Goal: Task Accomplishment & Management: Manage account settings

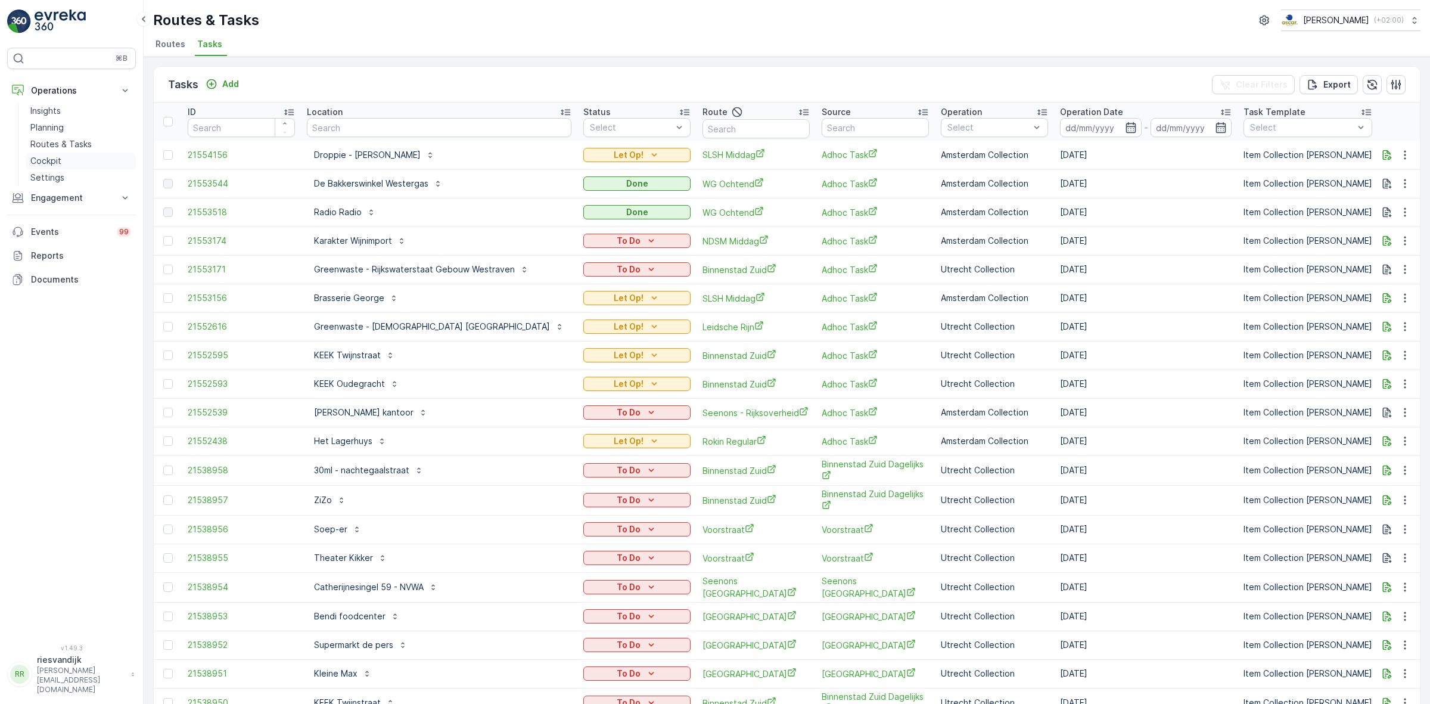
click at [52, 157] on p "Cockpit" at bounding box center [45, 161] width 31 height 12
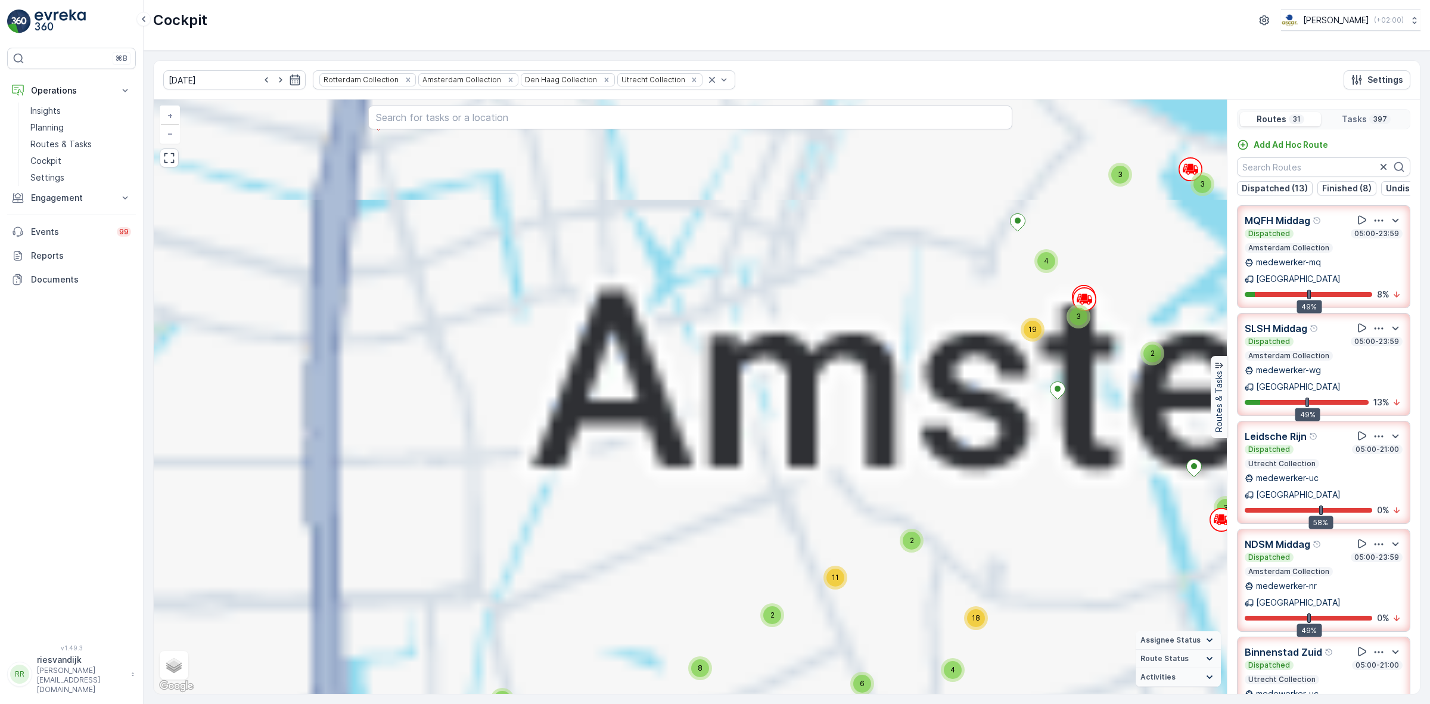
drag, startPoint x: 687, startPoint y: 395, endPoint x: 687, endPoint y: 403, distance: 8.9
click at [687, 400] on div "3 2 2 5 35 63 12 26 81 68 13 17 6 35 26 2 2 2 2 2 2 5 5 3 2 6 3 6 2 11 2 3 35 3…" at bounding box center [690, 397] width 1073 height 594
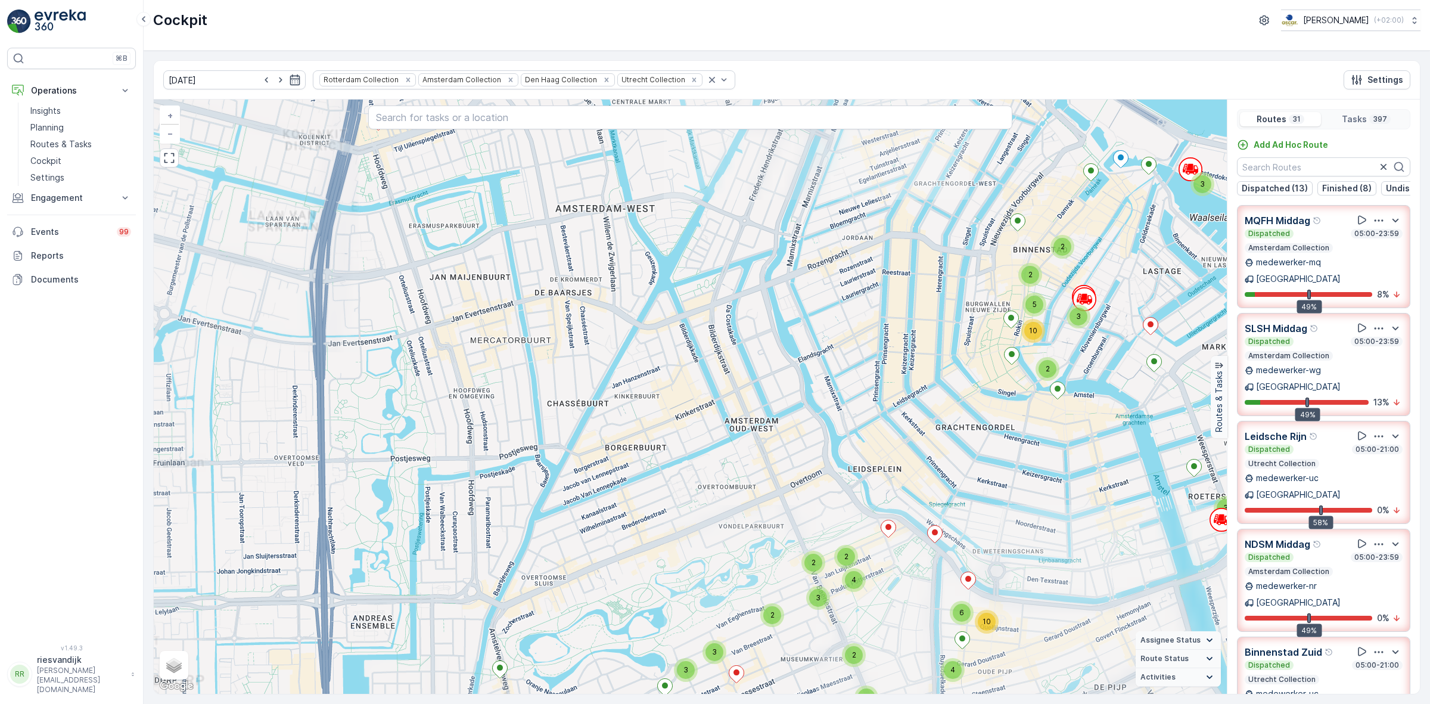
drag, startPoint x: 701, startPoint y: 254, endPoint x: 697, endPoint y: 439, distance: 185.4
click at [691, 425] on div "2 2 2 2 2 2 5 2 2 5 2 2 4 2 5 5 2 3 7 20 8 3 2 2 2 3 2 2 2 3 4 3 3 3 3 2 5 10 4…" at bounding box center [690, 397] width 1073 height 594
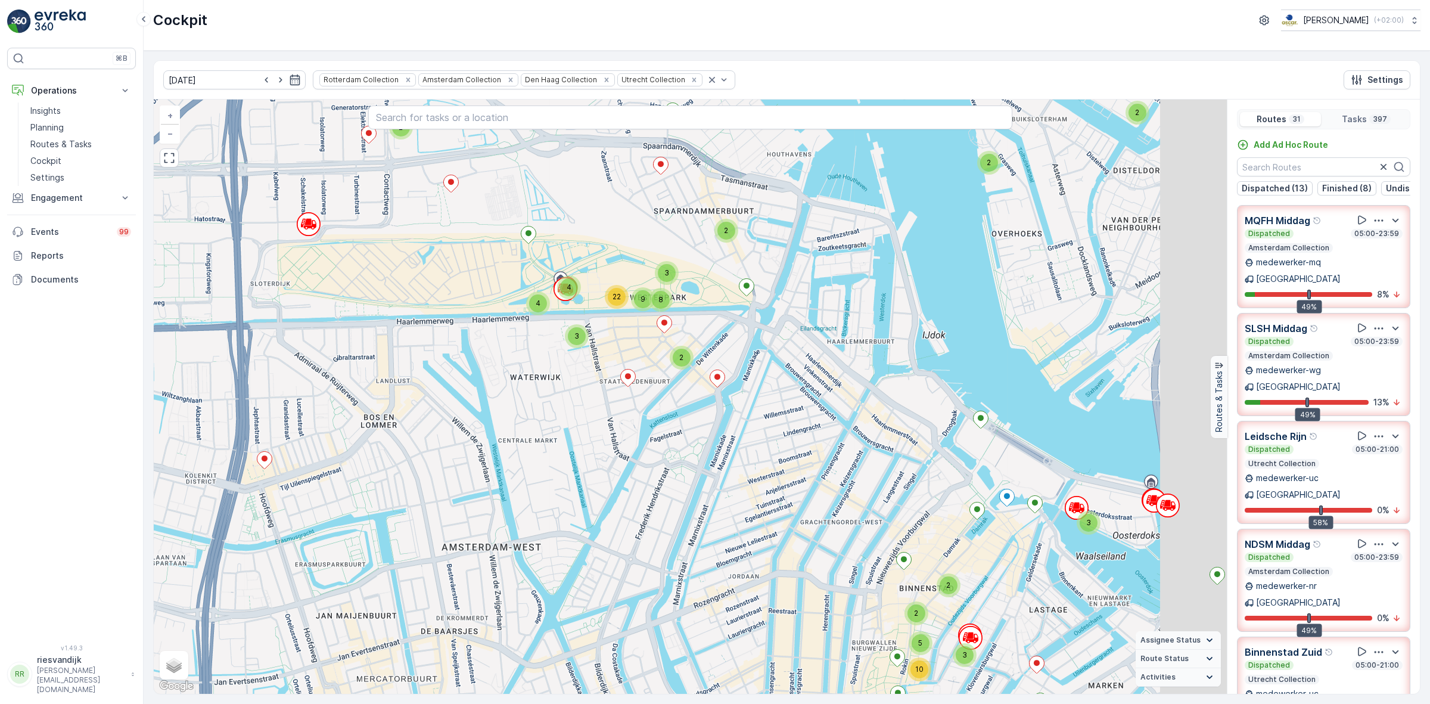
drag, startPoint x: 677, startPoint y: 392, endPoint x: 507, endPoint y: 322, distance: 183.9
click at [533, 364] on div "2 2 2 2 2 2 5 2 2 5 2 2 4 2 5 5 2 3 7 20 8 3 2 2 2 3 2 2 2 3 4 3 3 3 3 2 5 10 4…" at bounding box center [690, 397] width 1073 height 594
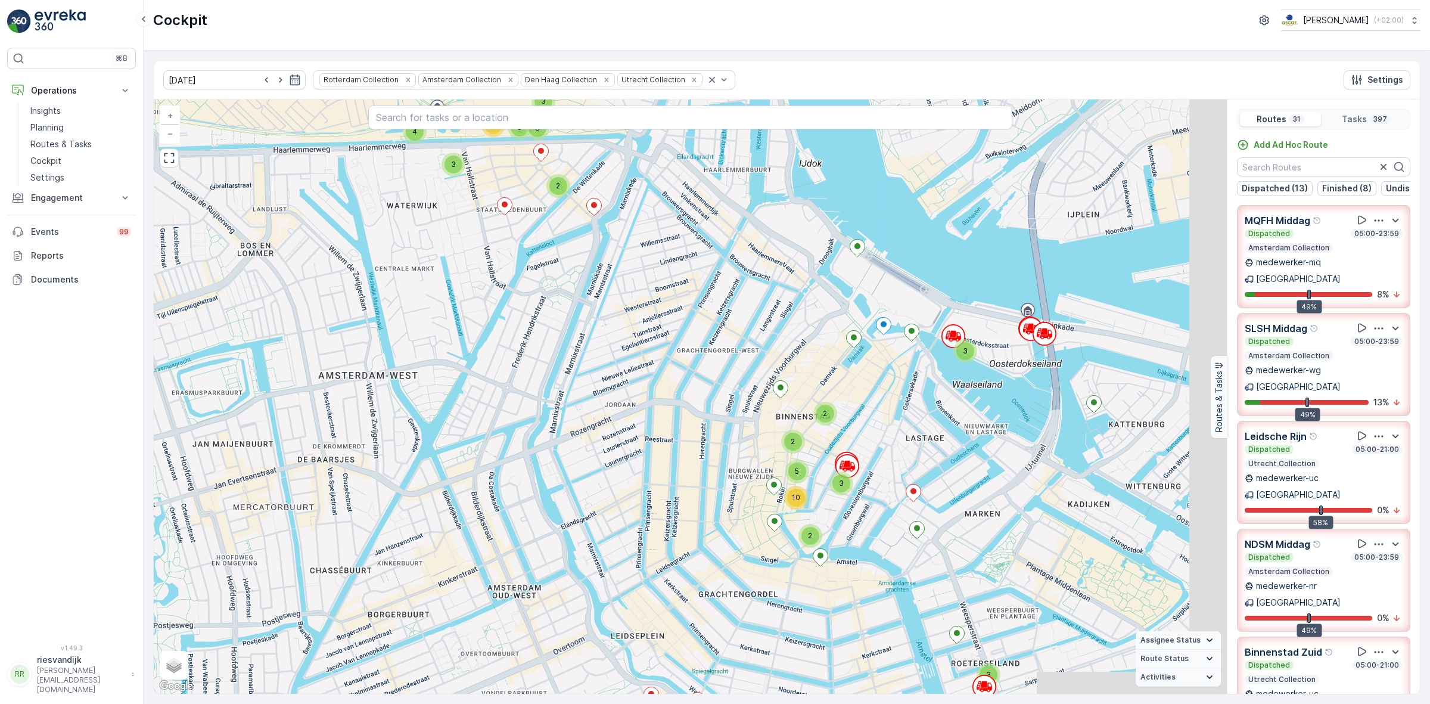
drag, startPoint x: 784, startPoint y: 415, endPoint x: 675, endPoint y: 285, distance: 170.1
click at [672, 282] on div "2 2 2 2 2 2 5 2 2 5 2 2 4 2 5 5 2 3 7 20 8 3 2 2 2 3 2 2 2 3 4 3 3 3 3 2 5 10 4…" at bounding box center [690, 397] width 1073 height 594
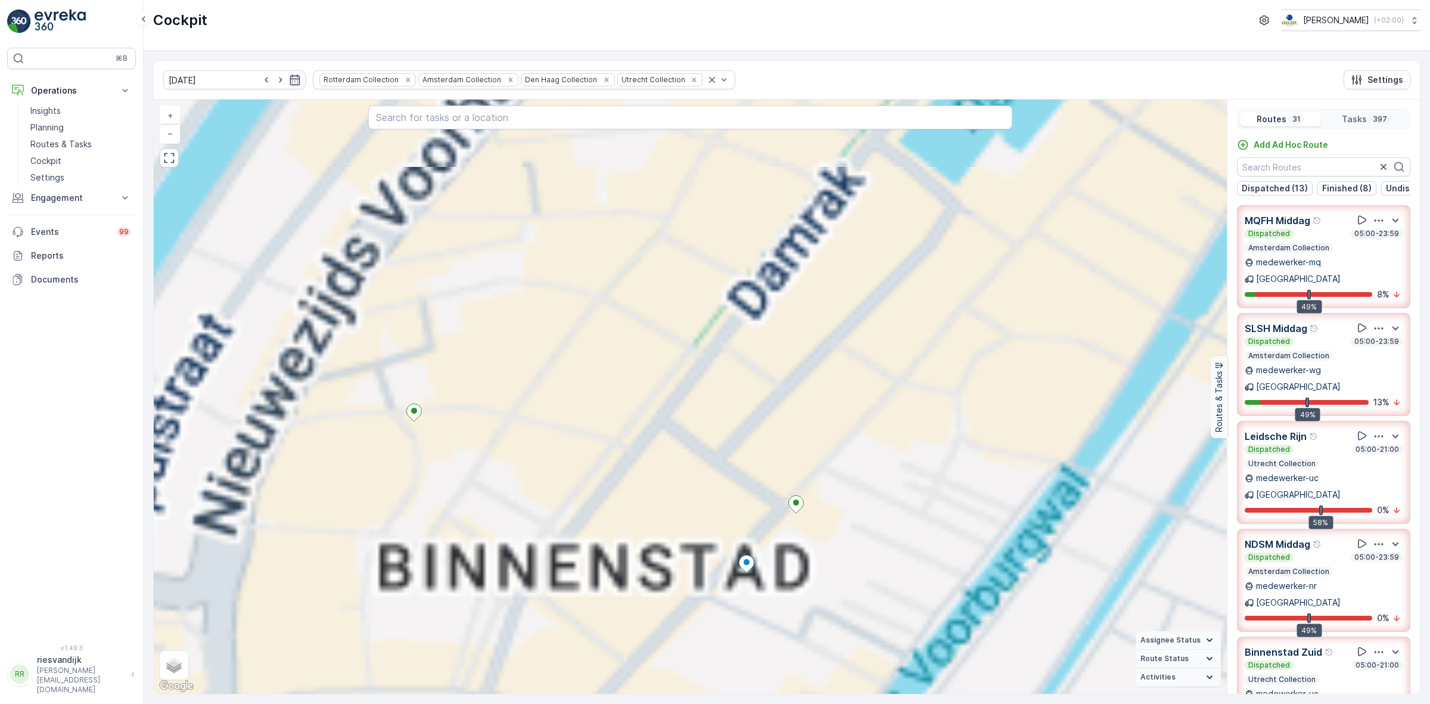
drag, startPoint x: 817, startPoint y: 375, endPoint x: 737, endPoint y: 225, distance: 170.1
click at [754, 251] on div "2 2 2 4 10 2 2 2 2 3 3 4 4 3 2 2 2 5 4 3 4 6 5 2 2 4 5 2 2 2 2 2 5 2 2 2 2 2 3 …" at bounding box center [690, 397] width 1073 height 594
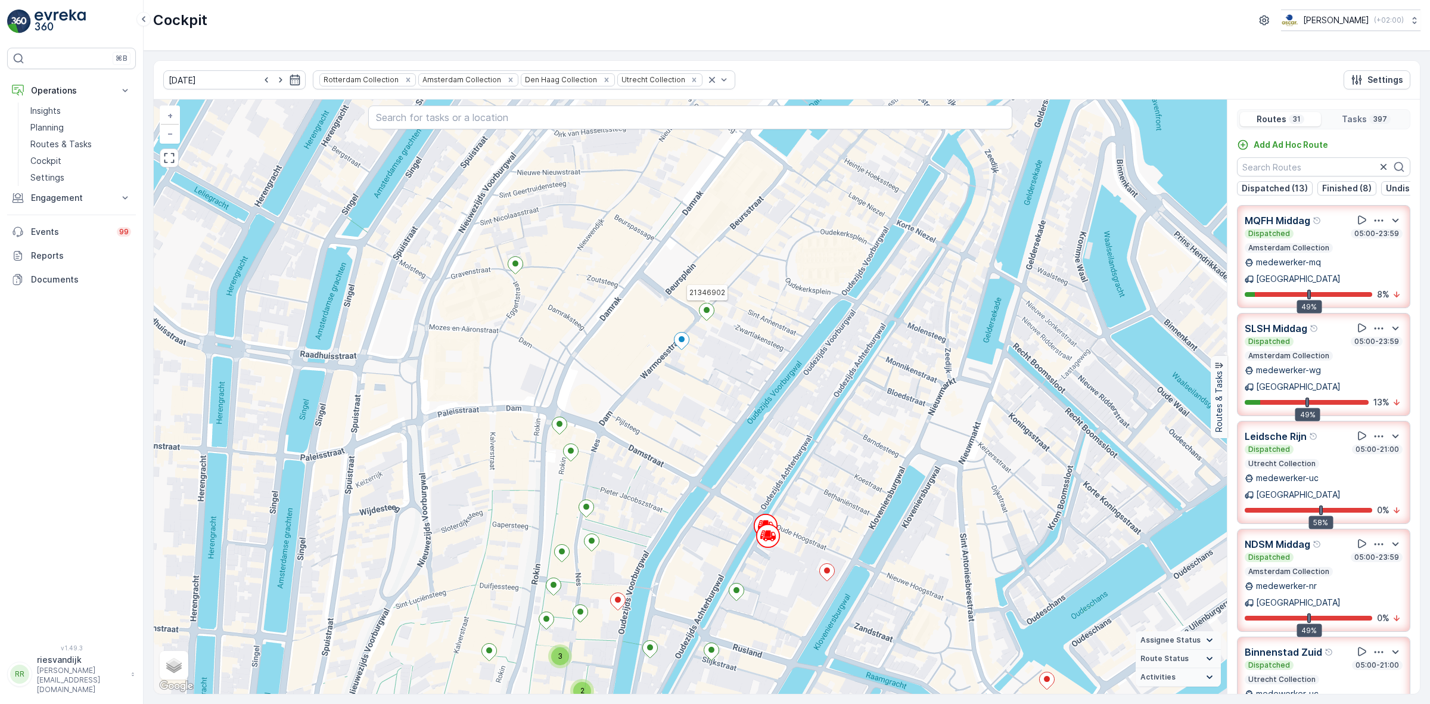
click at [706, 315] on icon at bounding box center [707, 311] width 15 height 17
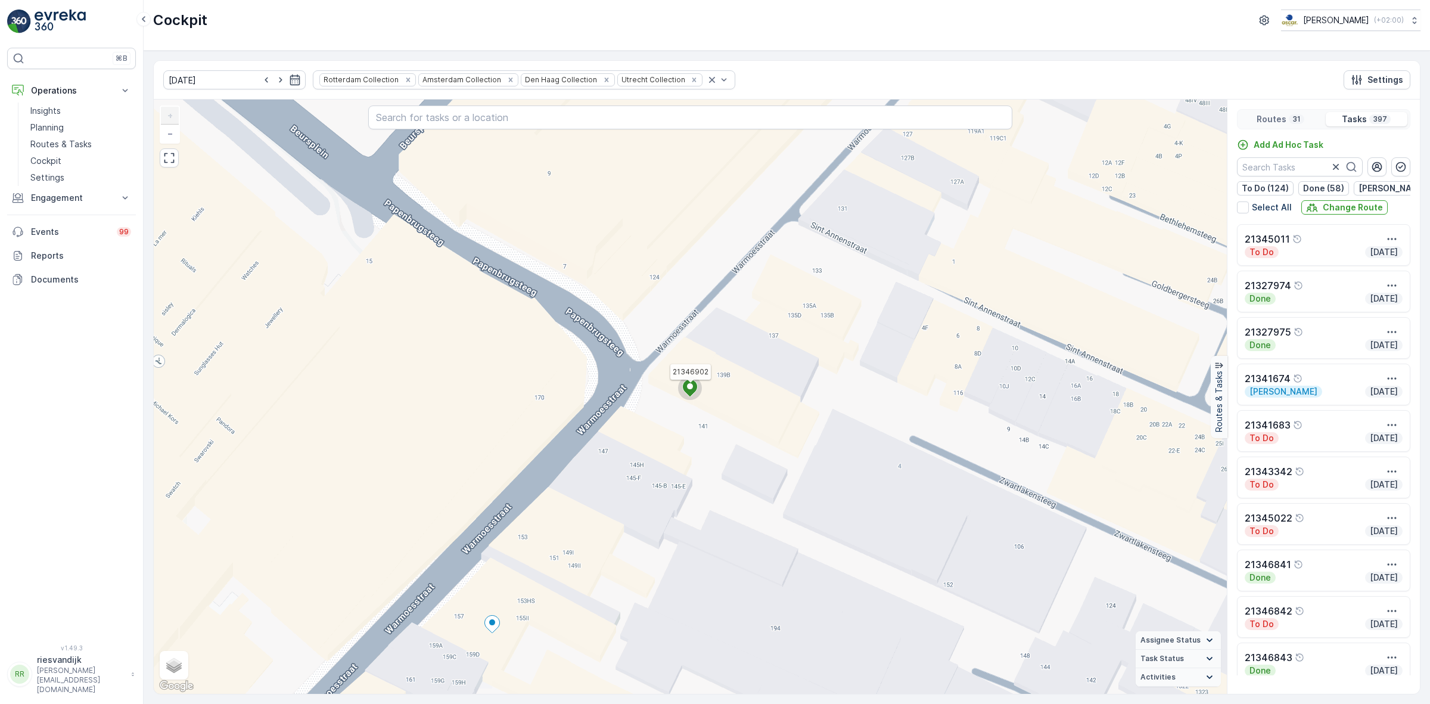
drag, startPoint x: 690, startPoint y: 388, endPoint x: 699, endPoint y: 456, distance: 68.5
click at [699, 456] on div "2 2 4 2 2 2 2 2 6 2 2 2 2 3 2 2 2 2 2 2 2 2 2 2 2 2 2 3 2 2 2 2 2 2 2 2 2 2 2 3…" at bounding box center [690, 397] width 1073 height 594
click at [689, 381] on icon at bounding box center [690, 388] width 15 height 17
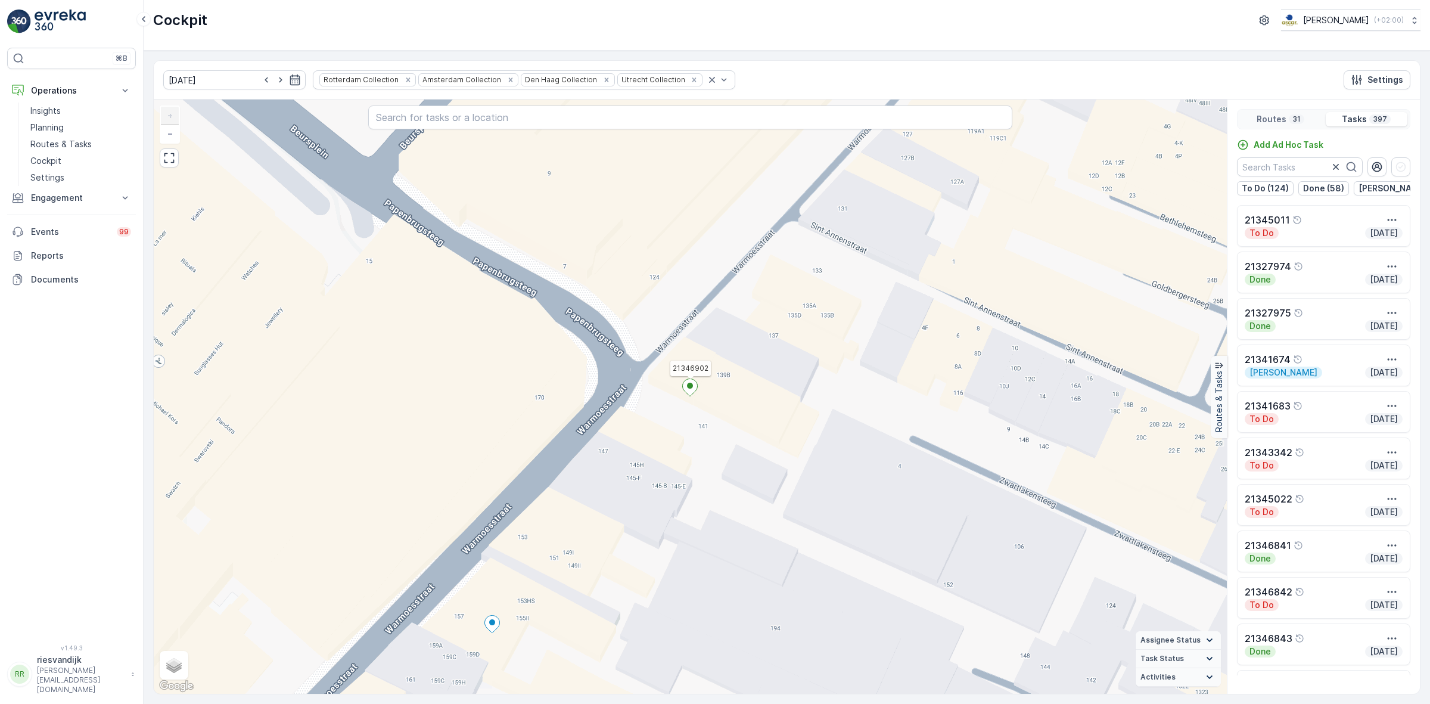
click at [690, 386] on ellipse at bounding box center [690, 386] width 6 height 6
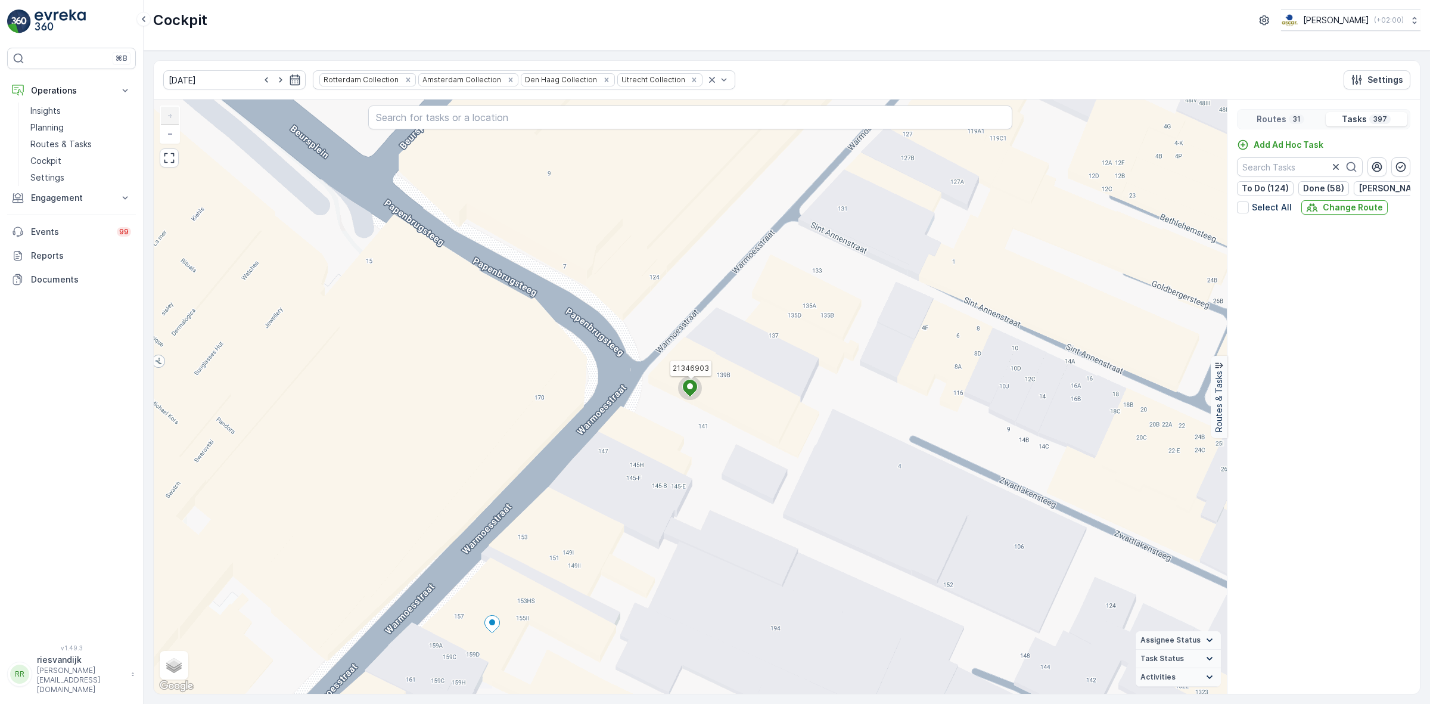
scroll to position [2691, 0]
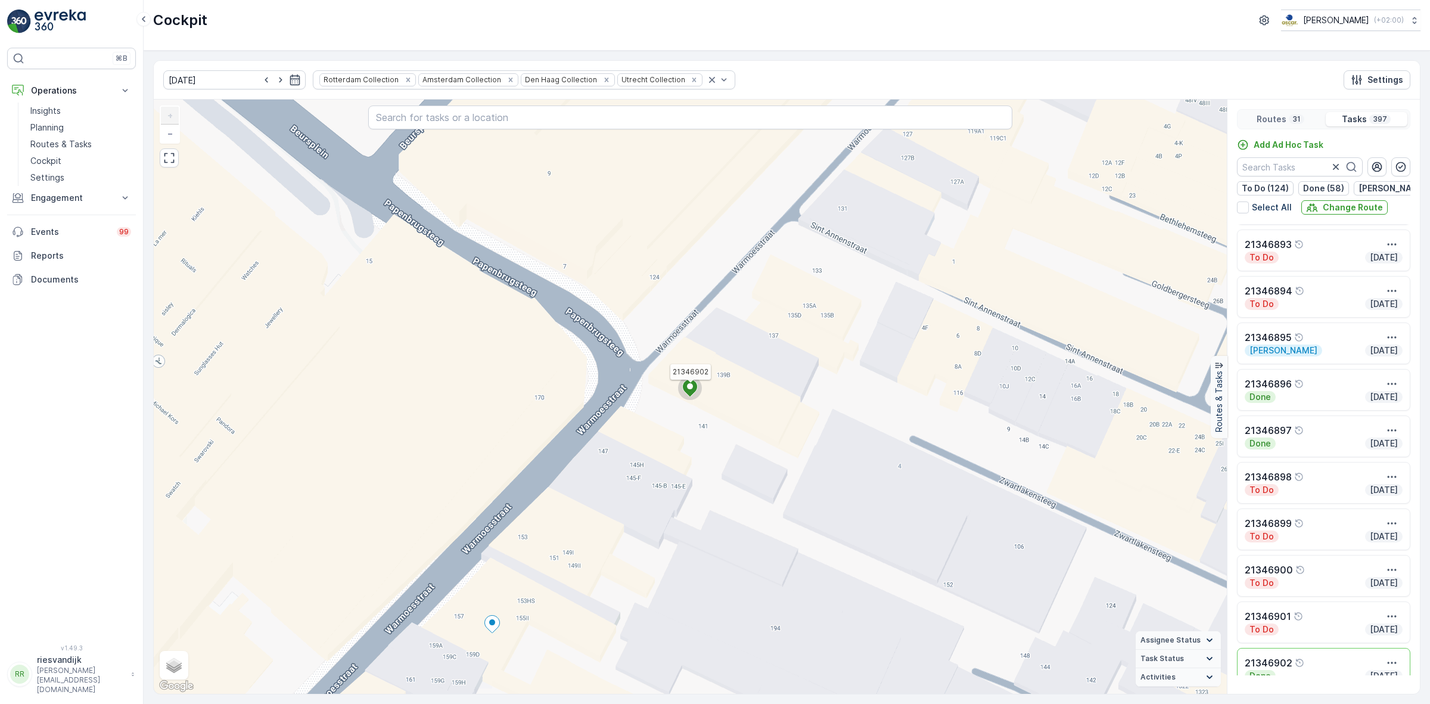
click at [690, 389] on ellipse at bounding box center [690, 386] width 6 height 6
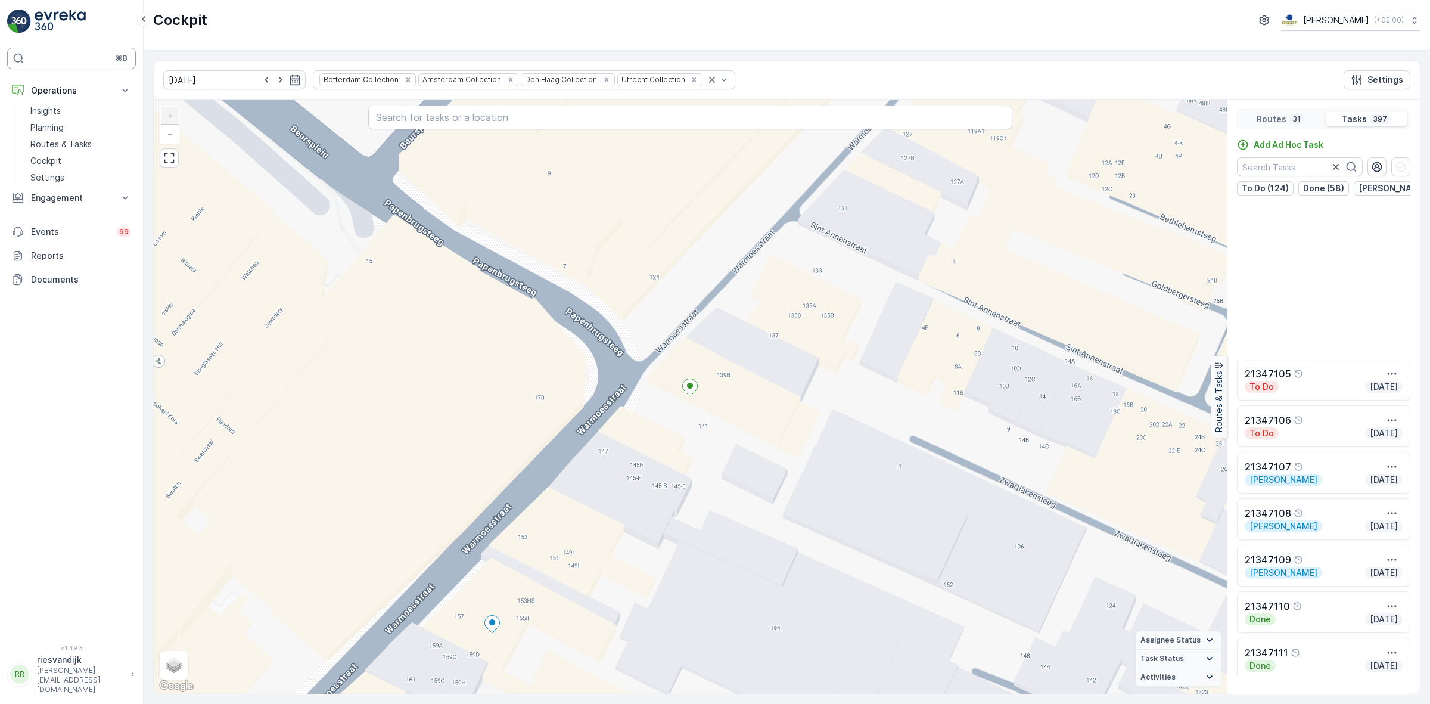
scroll to position [12151, 0]
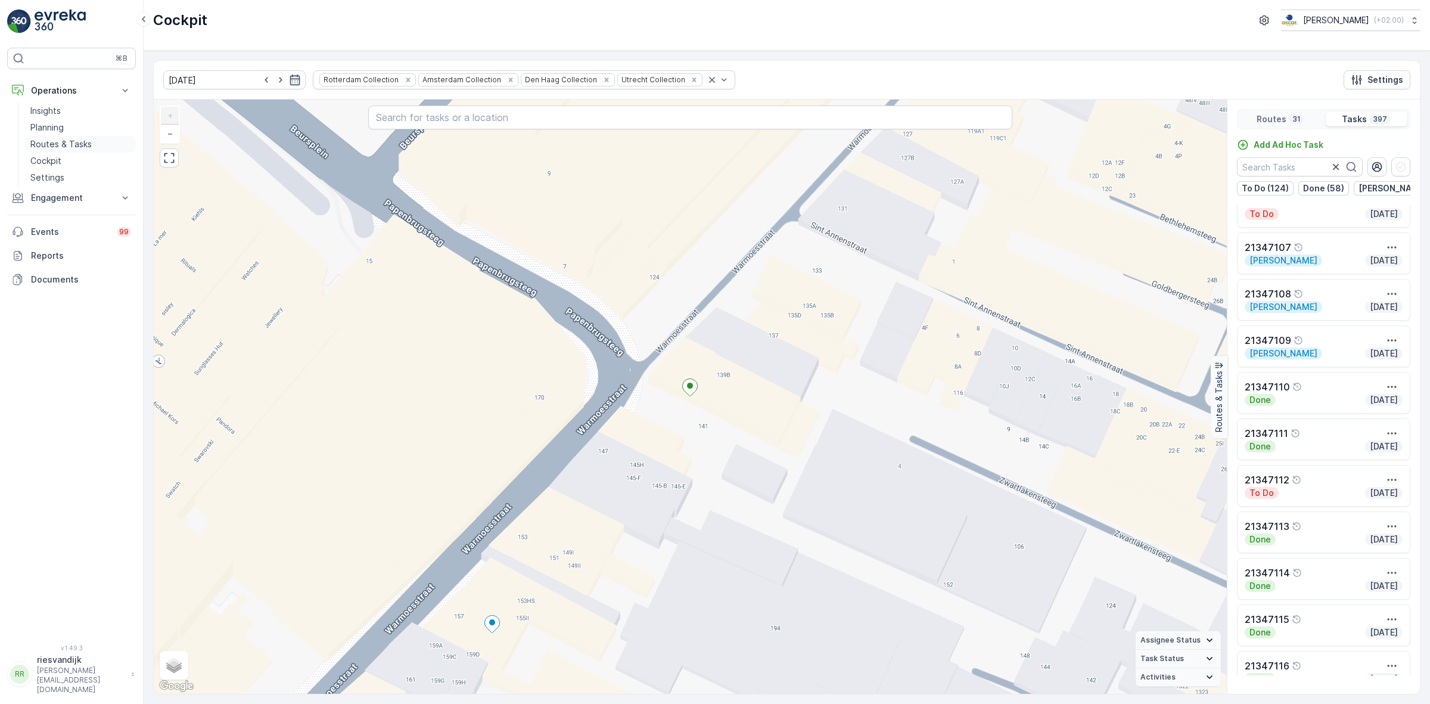
click at [69, 145] on p "Routes & Tasks" at bounding box center [60, 144] width 61 height 12
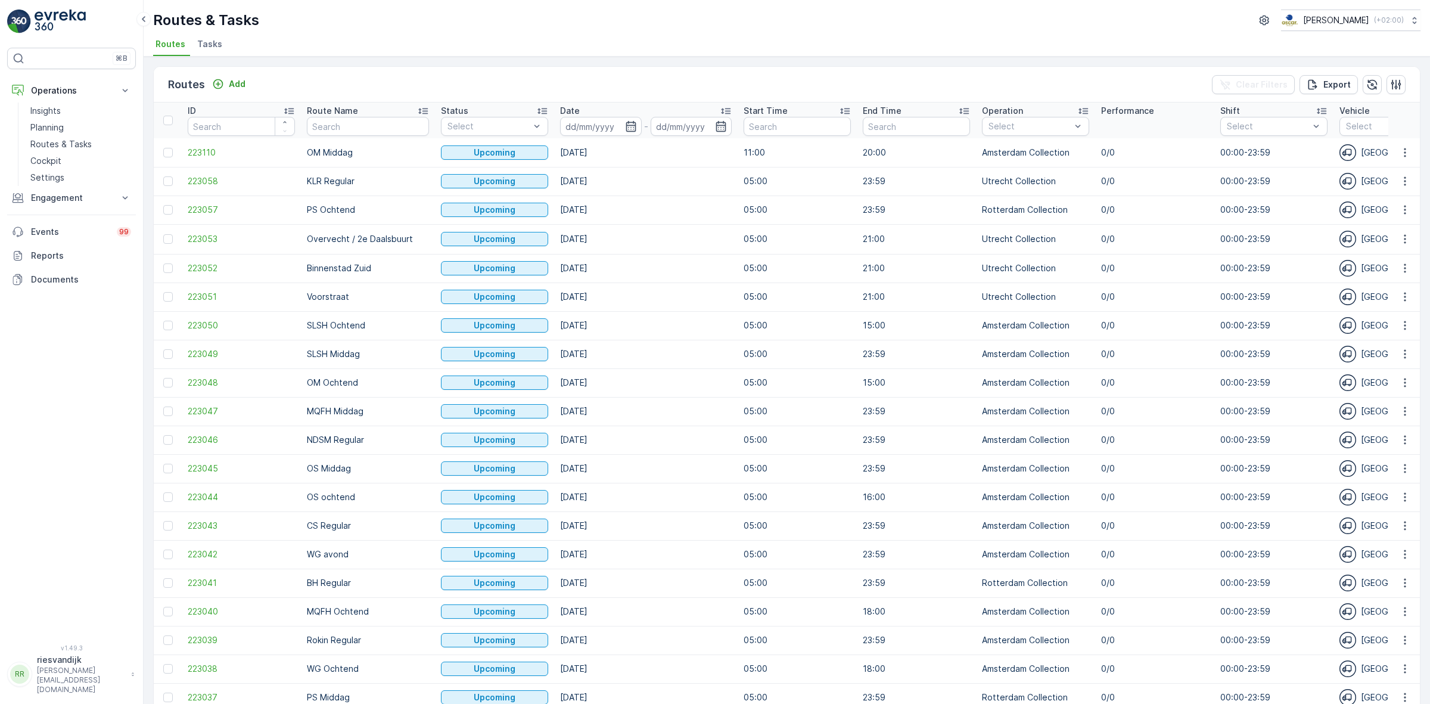
click at [198, 38] on span "Tasks" at bounding box center [209, 44] width 25 height 12
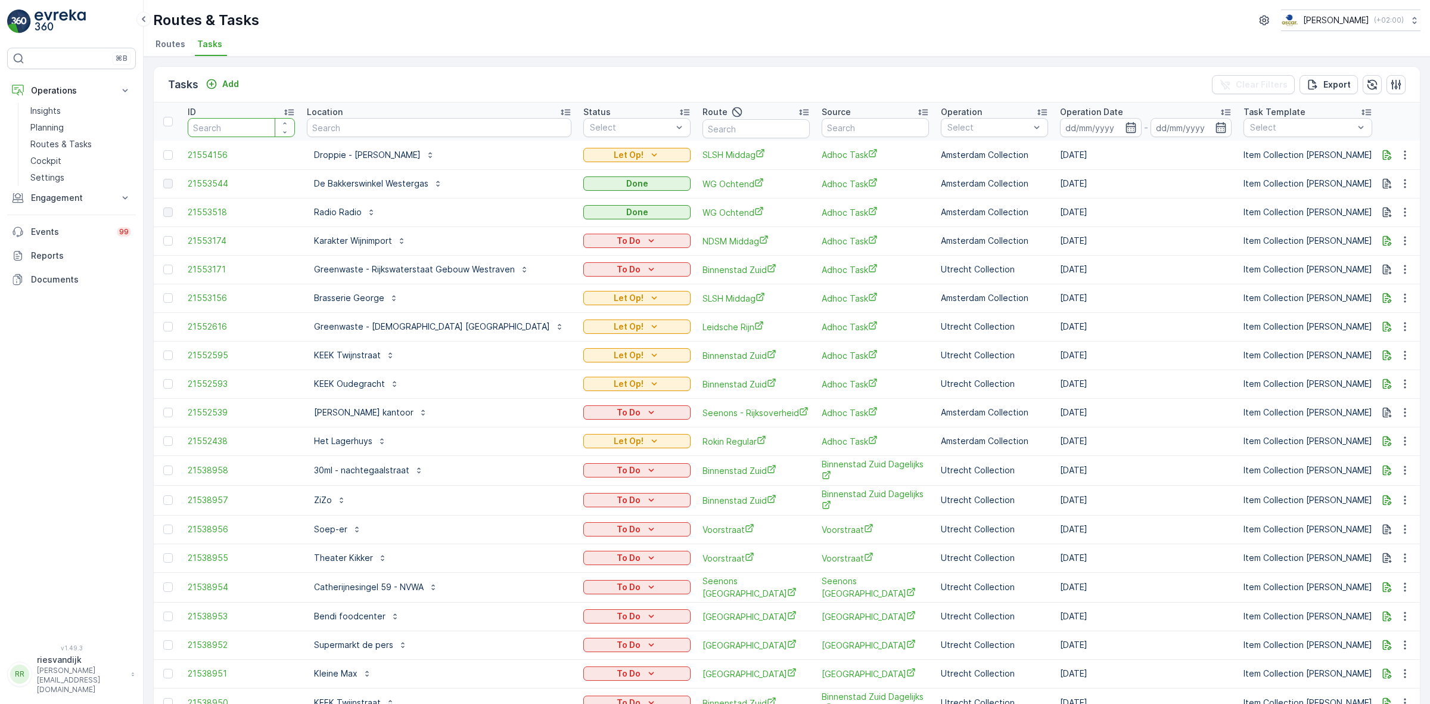
click at [315, 127] on input "text" at bounding box center [439, 127] width 265 height 19
type input "ate"
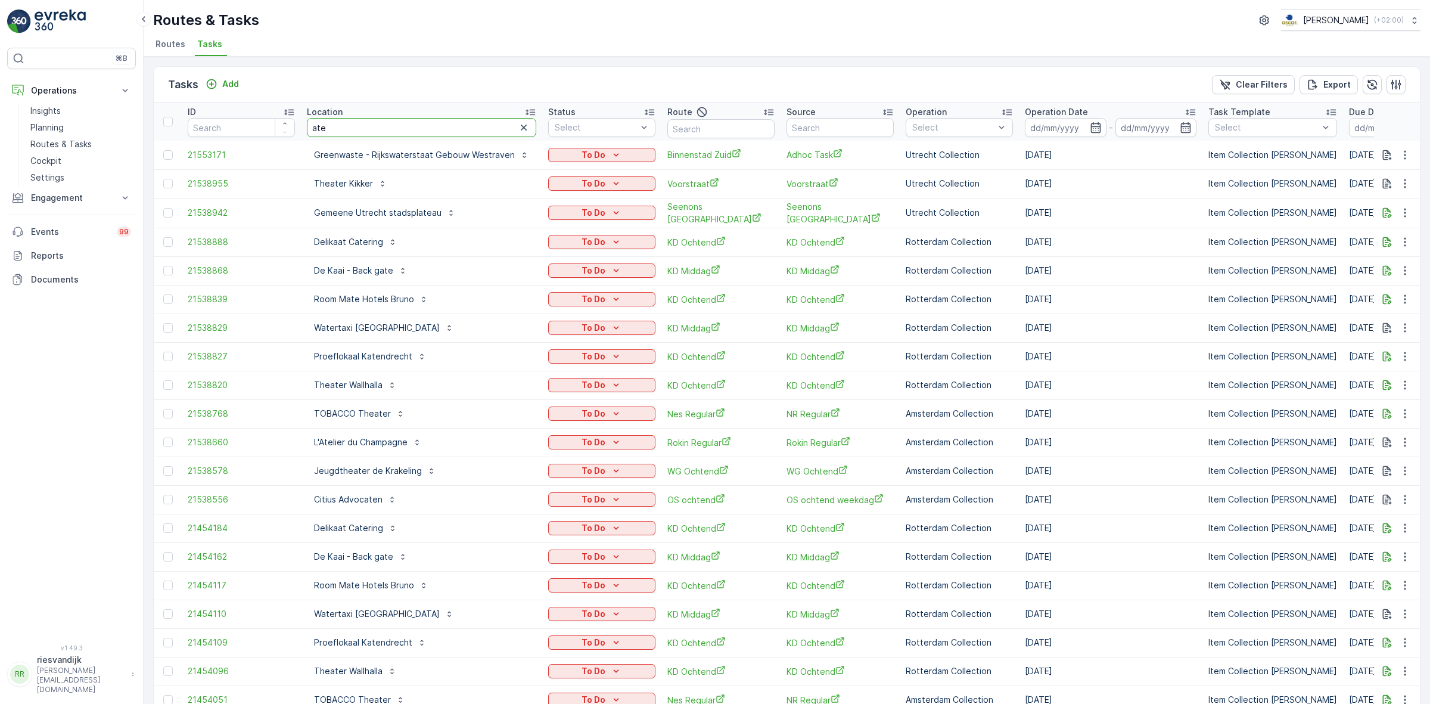
click at [421, 124] on input "ate" at bounding box center [421, 127] width 229 height 19
type input "atelier"
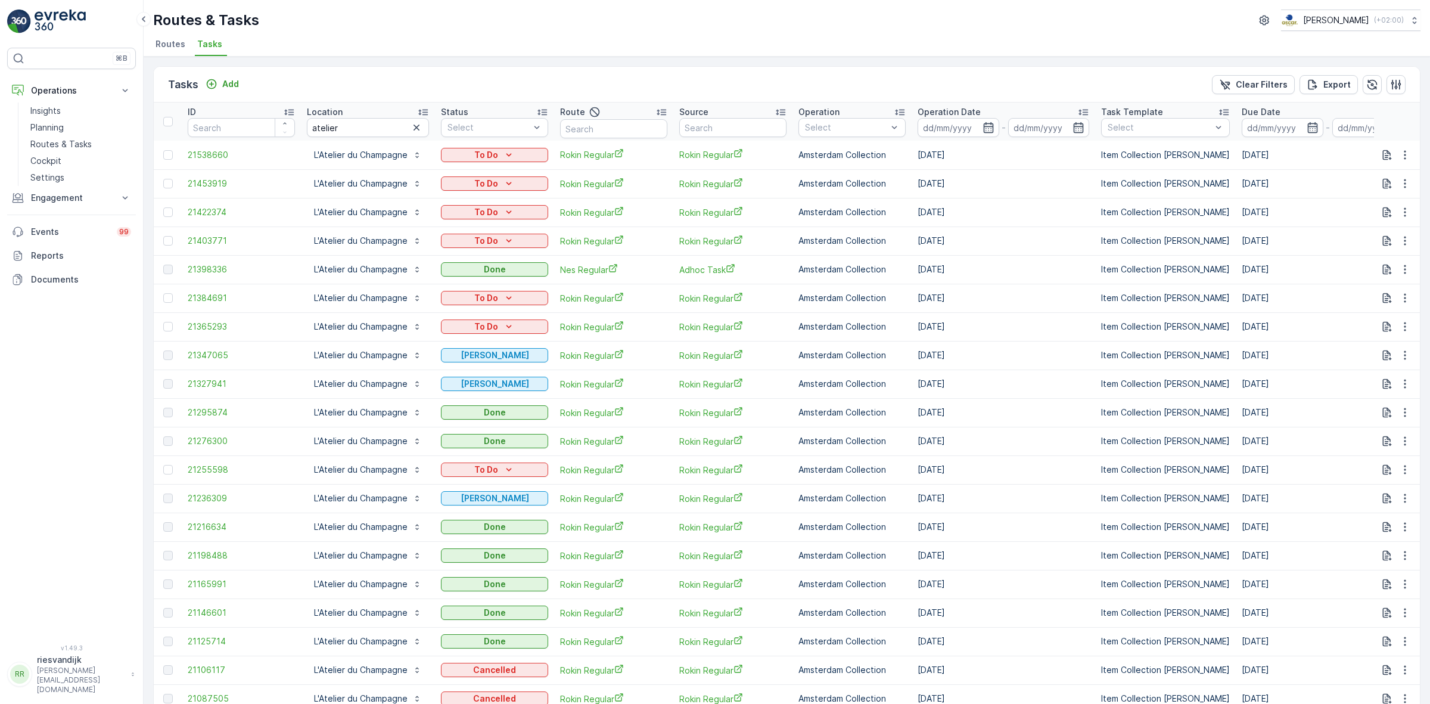
click at [978, 109] on div "Operation Date" at bounding box center [1004, 112] width 172 height 12
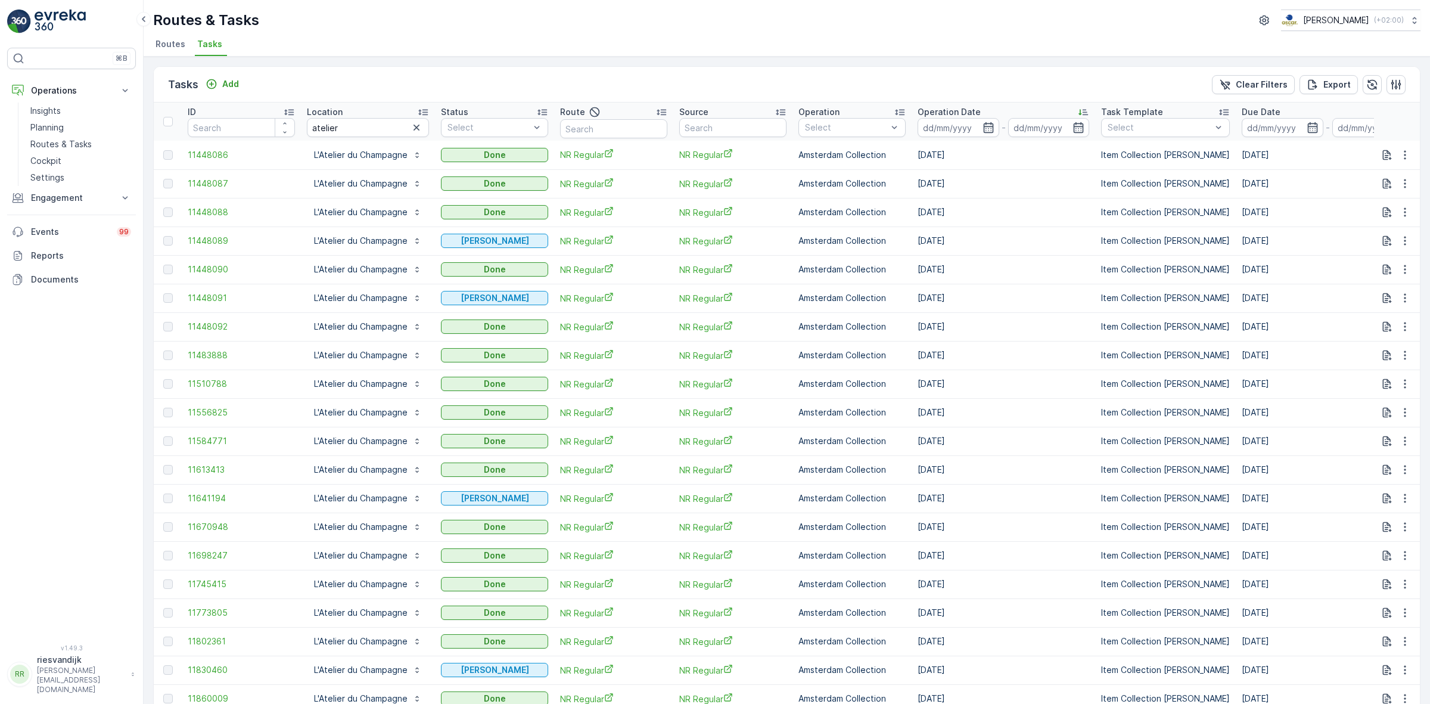
click at [978, 109] on div "Operation Date" at bounding box center [1004, 112] width 172 height 12
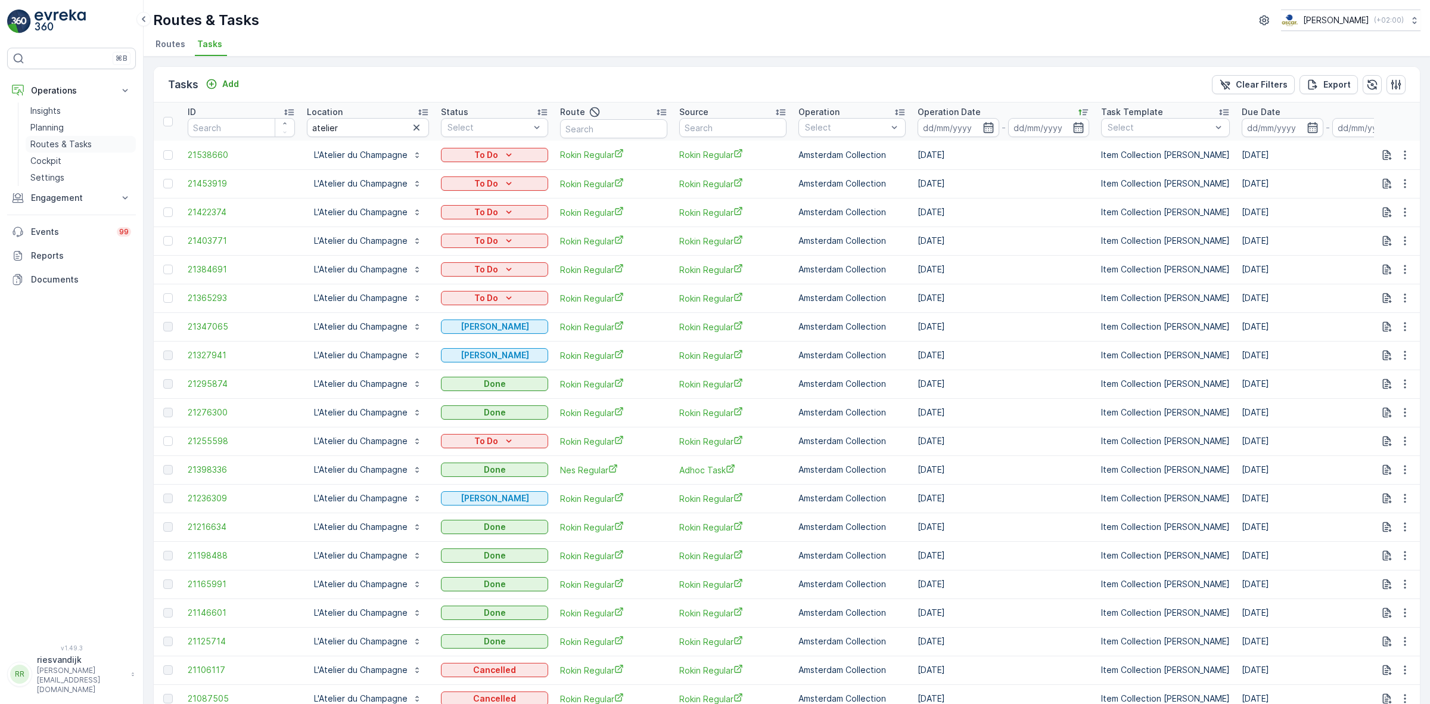
drag, startPoint x: 67, startPoint y: 156, endPoint x: 69, endPoint y: 143, distance: 12.6
click at [67, 156] on link "Cockpit" at bounding box center [81, 161] width 110 height 17
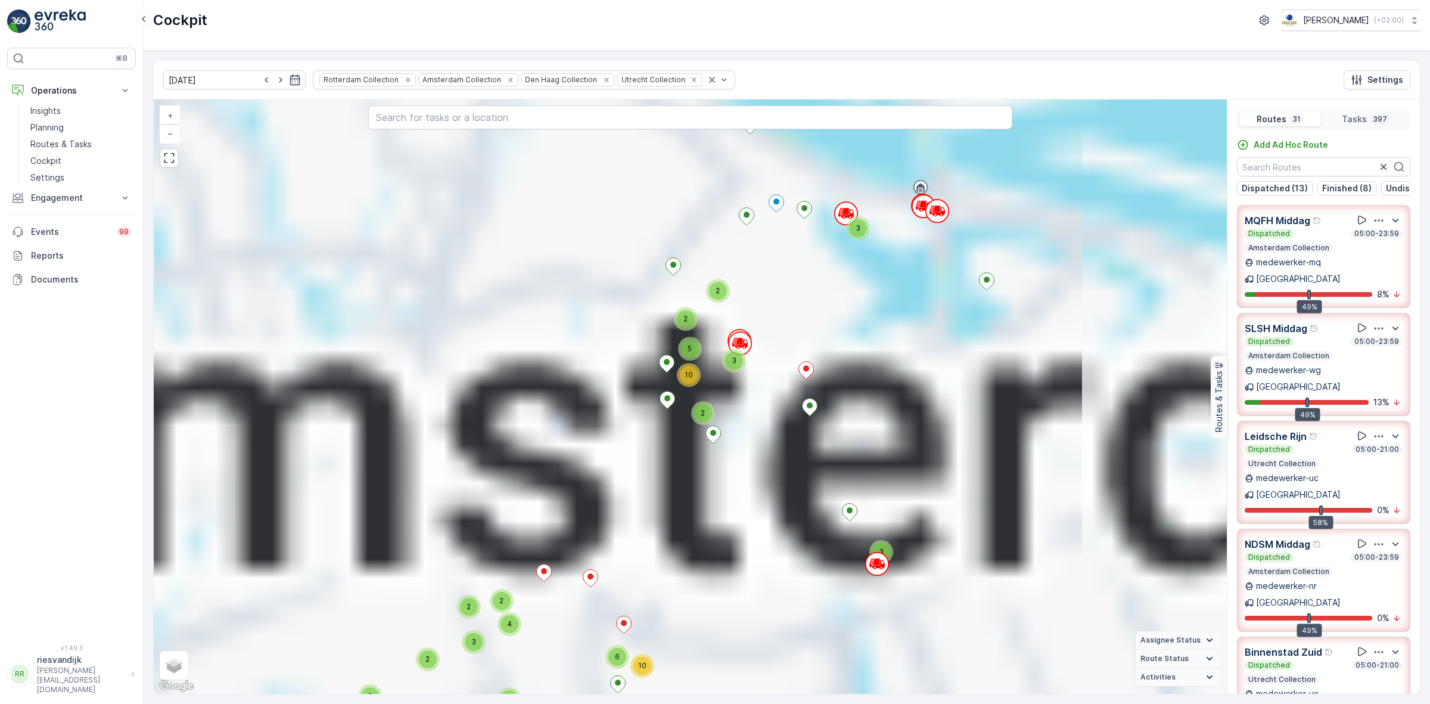
drag, startPoint x: 732, startPoint y: 204, endPoint x: 723, endPoint y: 386, distance: 181.4
click at [731, 399] on div "2 2 2 2 2 5 11 4 3 7 3 19 40 11 2 6 3 4 10 4 8 2 23 2 6 22 13 4 19 43 13 2 7 4 …" at bounding box center [690, 397] width 1073 height 594
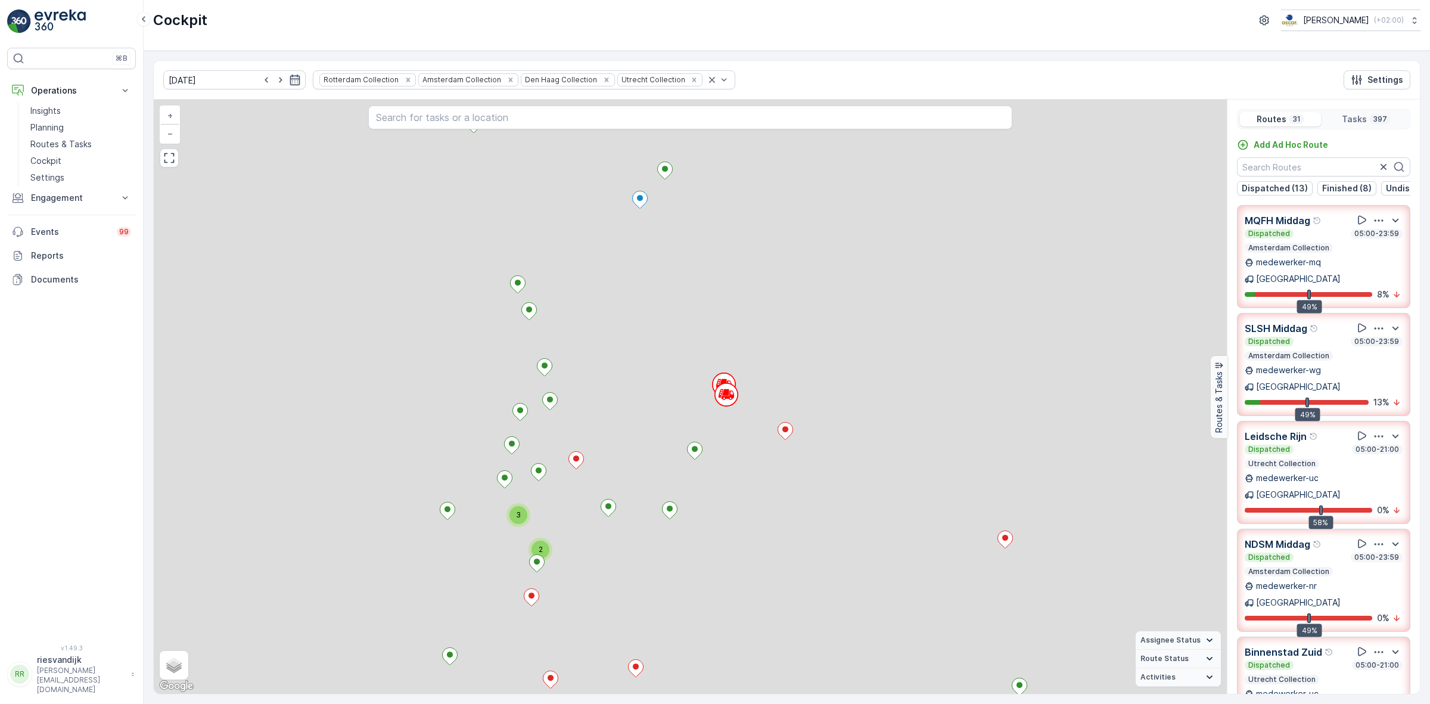
drag, startPoint x: 760, startPoint y: 290, endPoint x: 782, endPoint y: 362, distance: 74.7
click at [782, 362] on div "2 2 2 2 2 2 2 2 5 2 2 2 2 2 2 4 10 2 2 2 2 2 2 3 2 3 2 3 3 2 2 2 2 4 4 2 3 2 2 …" at bounding box center [690, 397] width 1073 height 594
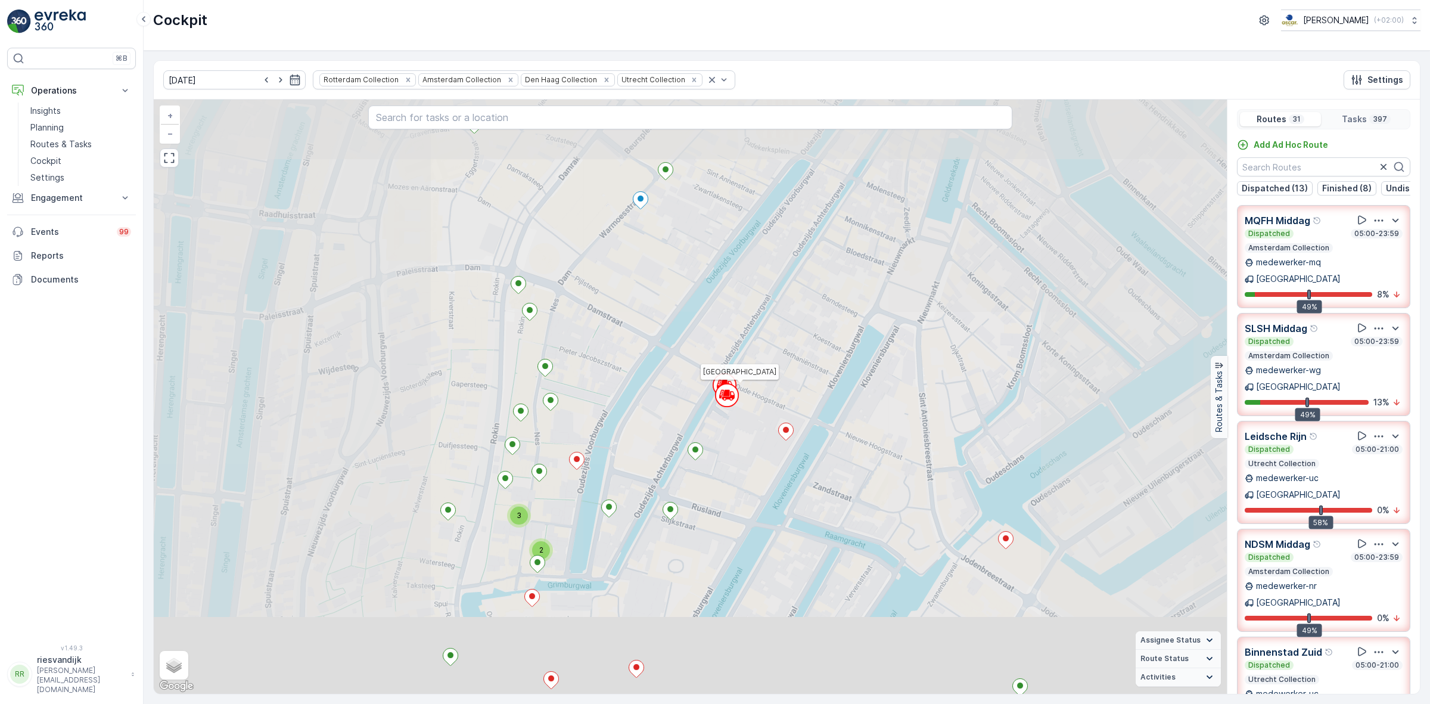
click at [721, 394] on icon at bounding box center [722, 394] width 4 height 8
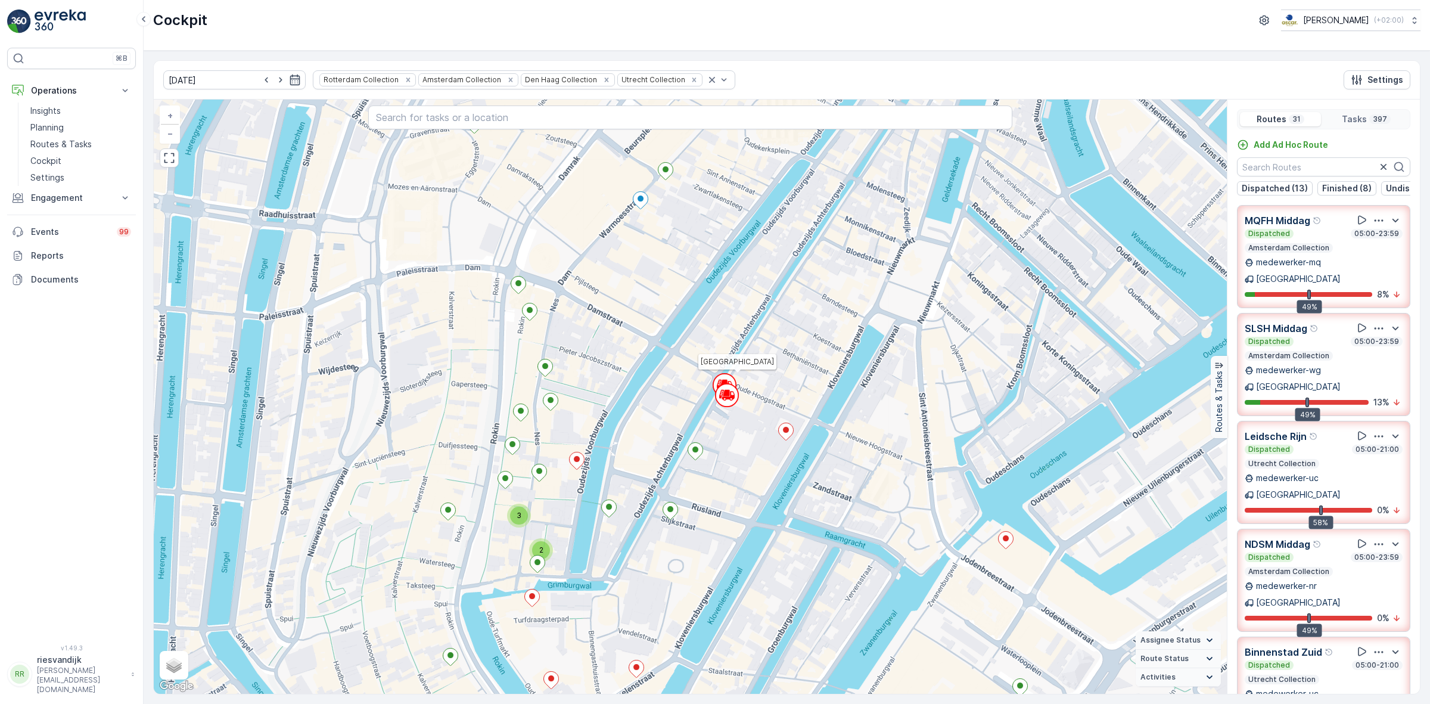
click at [724, 375] on circle at bounding box center [724, 385] width 23 height 23
click at [729, 397] on circle at bounding box center [727, 395] width 23 height 23
click at [726, 397] on icon at bounding box center [727, 395] width 24 height 24
click at [732, 395] on icon at bounding box center [731, 393] width 4 height 5
click at [731, 394] on icon at bounding box center [732, 393] width 2 height 2
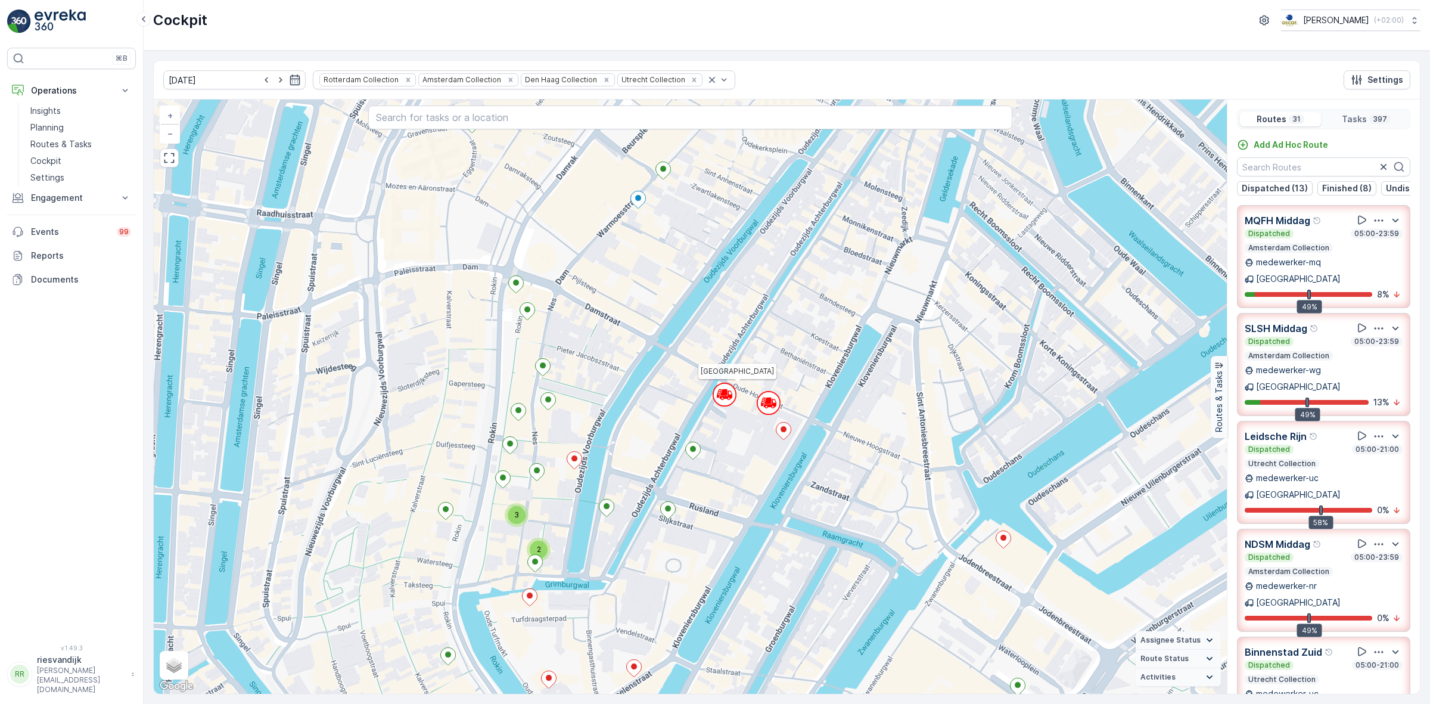
click at [731, 394] on icon at bounding box center [730, 393] width 2 height 2
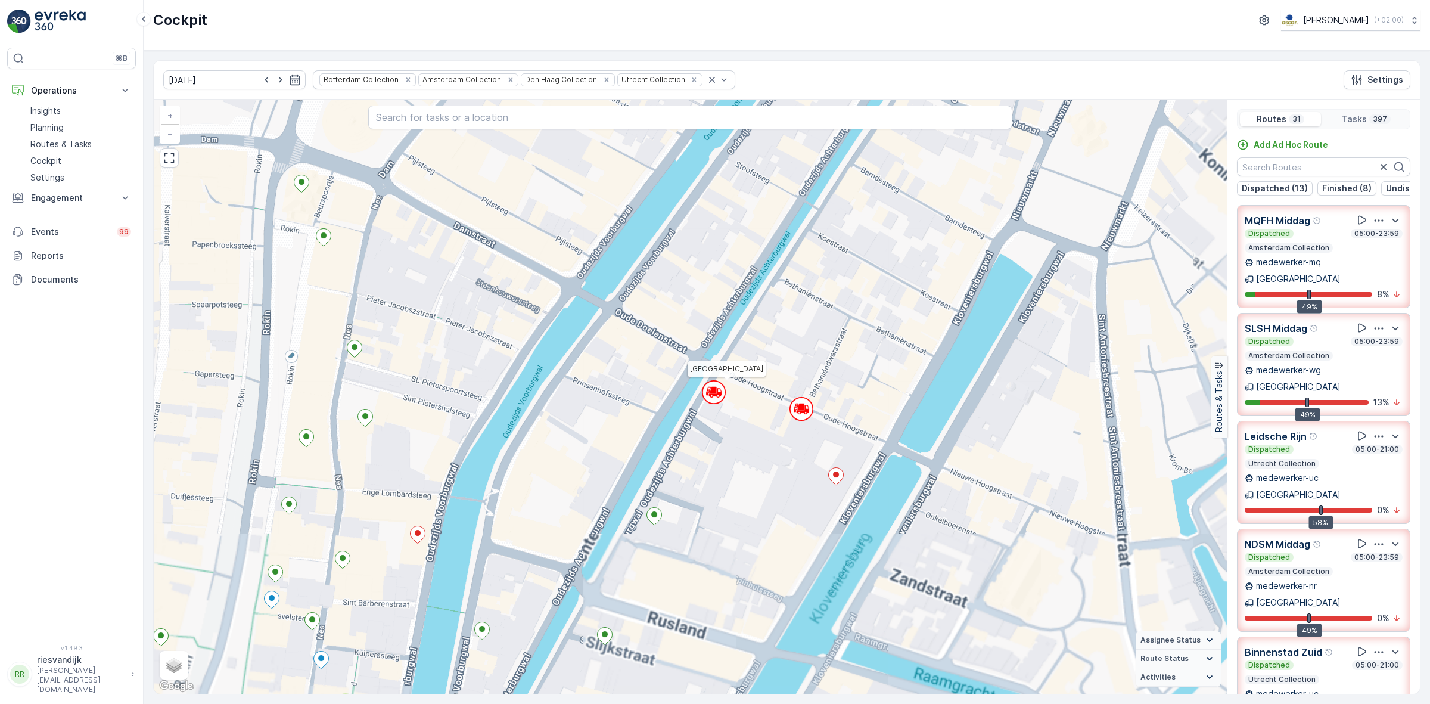
click at [719, 399] on circle at bounding box center [714, 392] width 23 height 23
click at [718, 399] on circle at bounding box center [714, 392] width 23 height 23
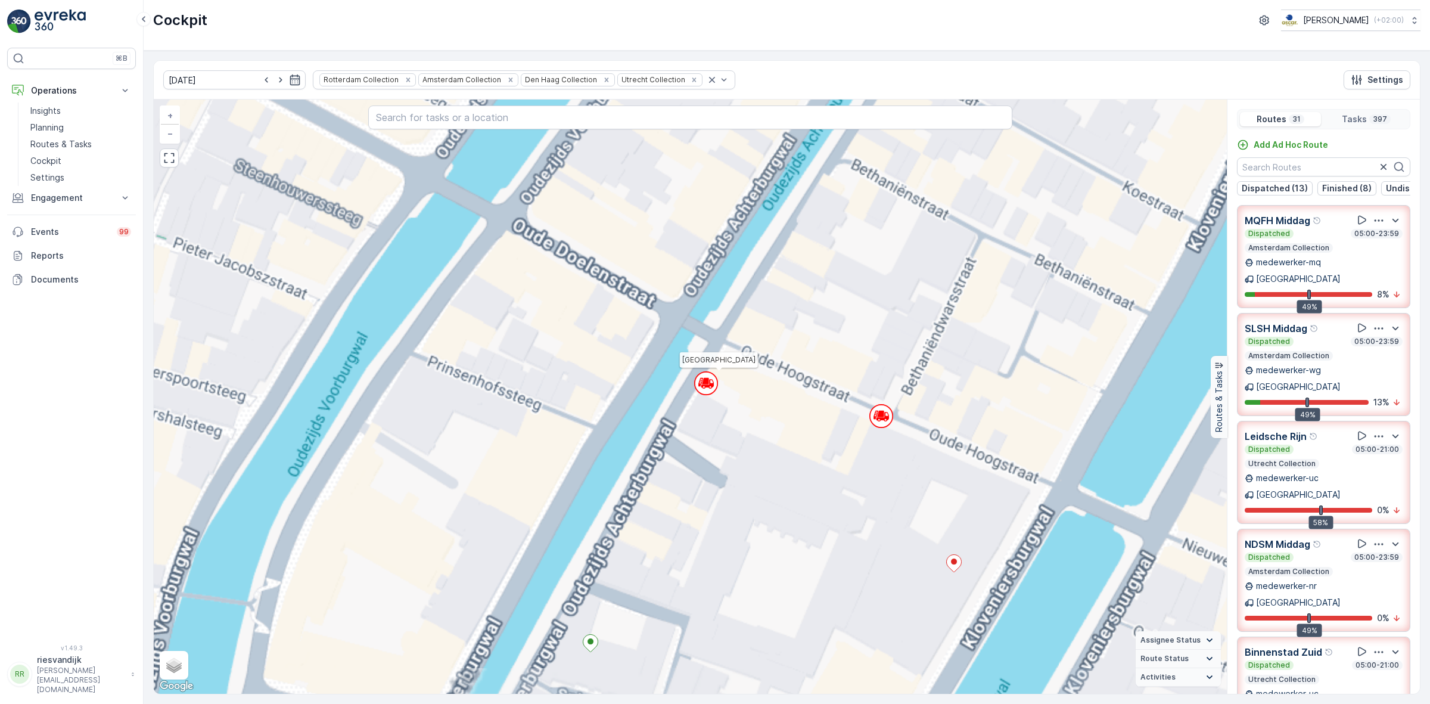
click at [718, 399] on div "2 2 2 2 2 5 2 2 2 2 2 2 3 3 7 2 2 2 2 3 2 2 2 2 2 2 2 2 2 2 2 2 3 2 2 3 2 4 2 2…" at bounding box center [690, 397] width 1073 height 594
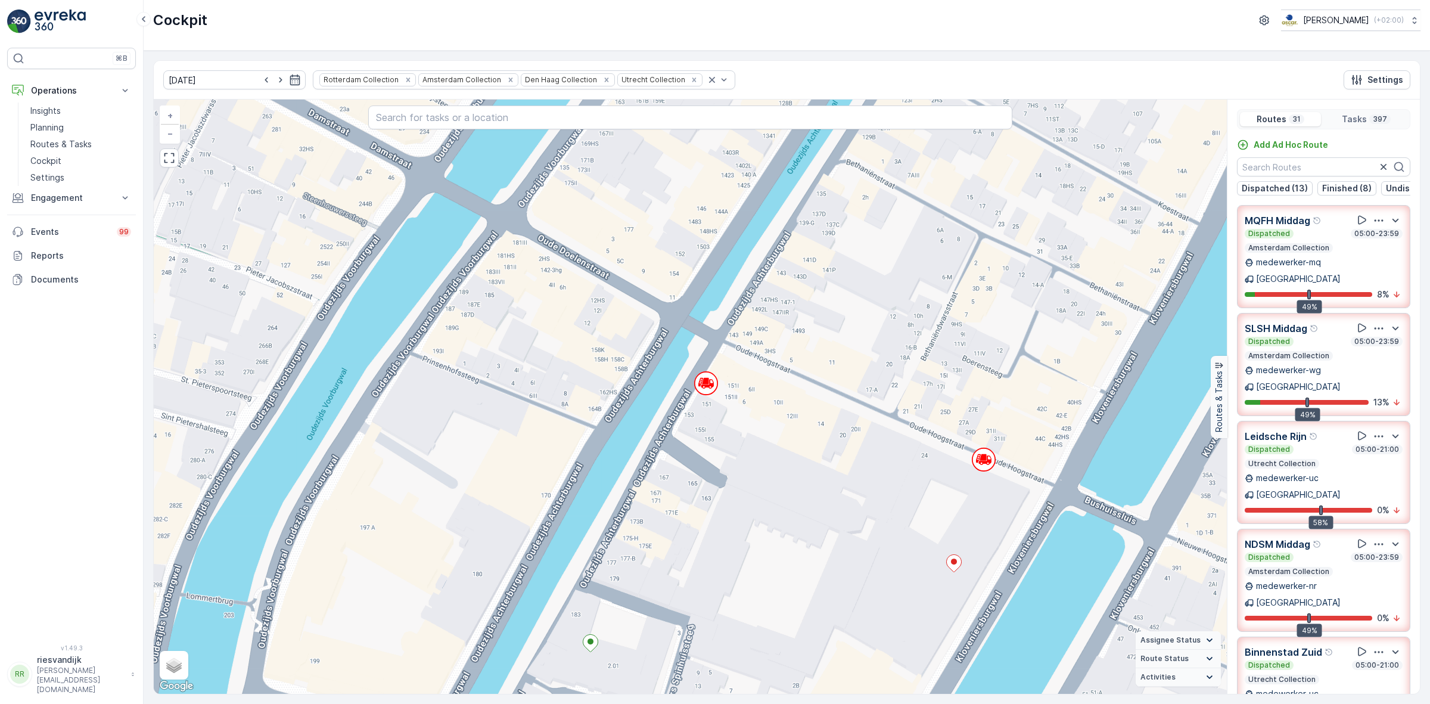
click at [1318, 337] on div "Dispatched 05:00-23:59" at bounding box center [1324, 342] width 158 height 10
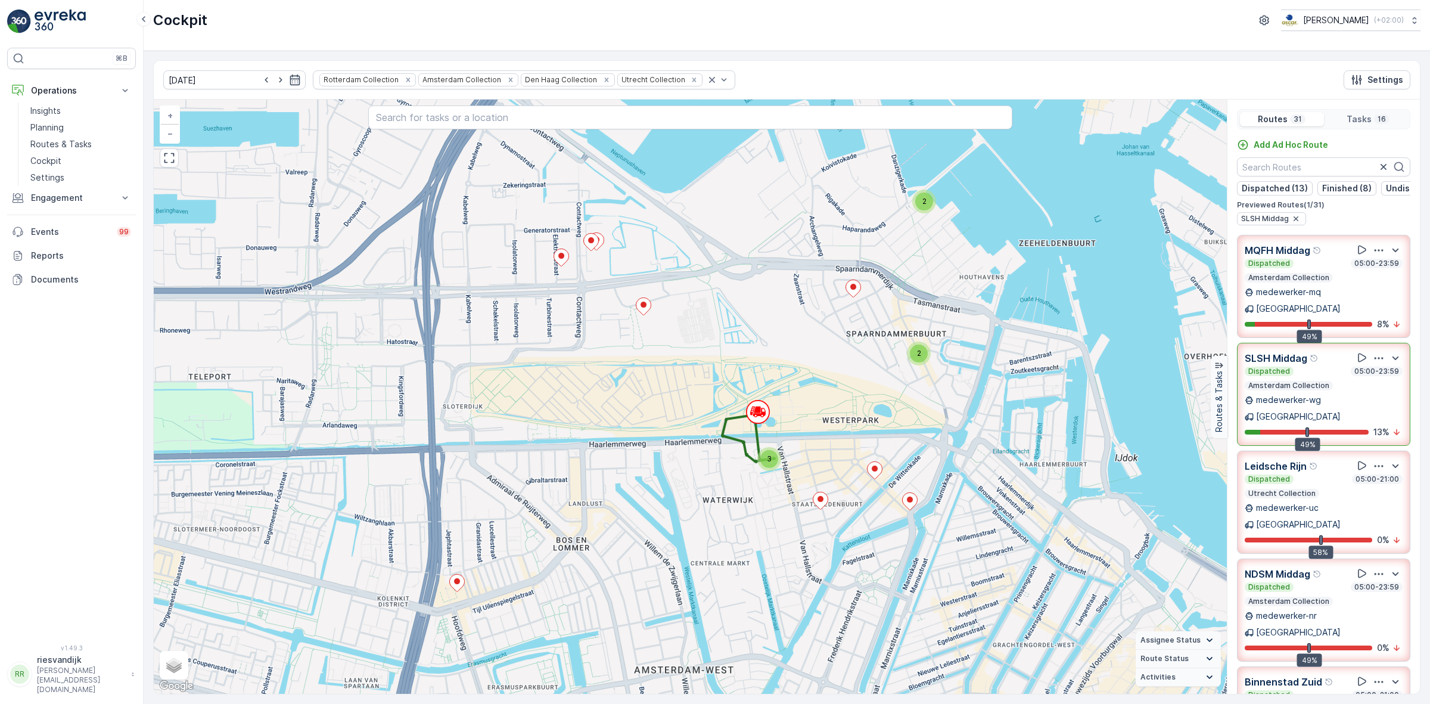
click at [1321, 282] on p "Amsterdam Collection" at bounding box center [1288, 278] width 83 height 10
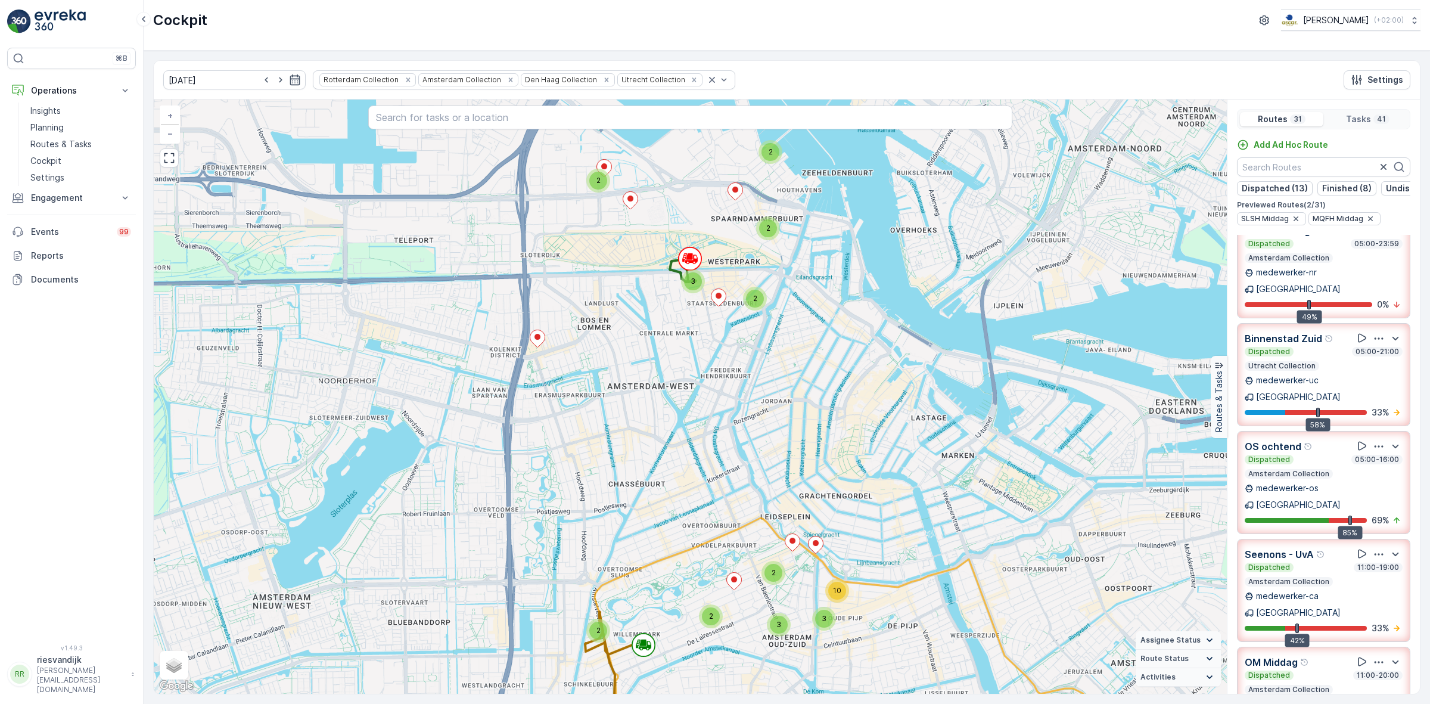
scroll to position [372, 0]
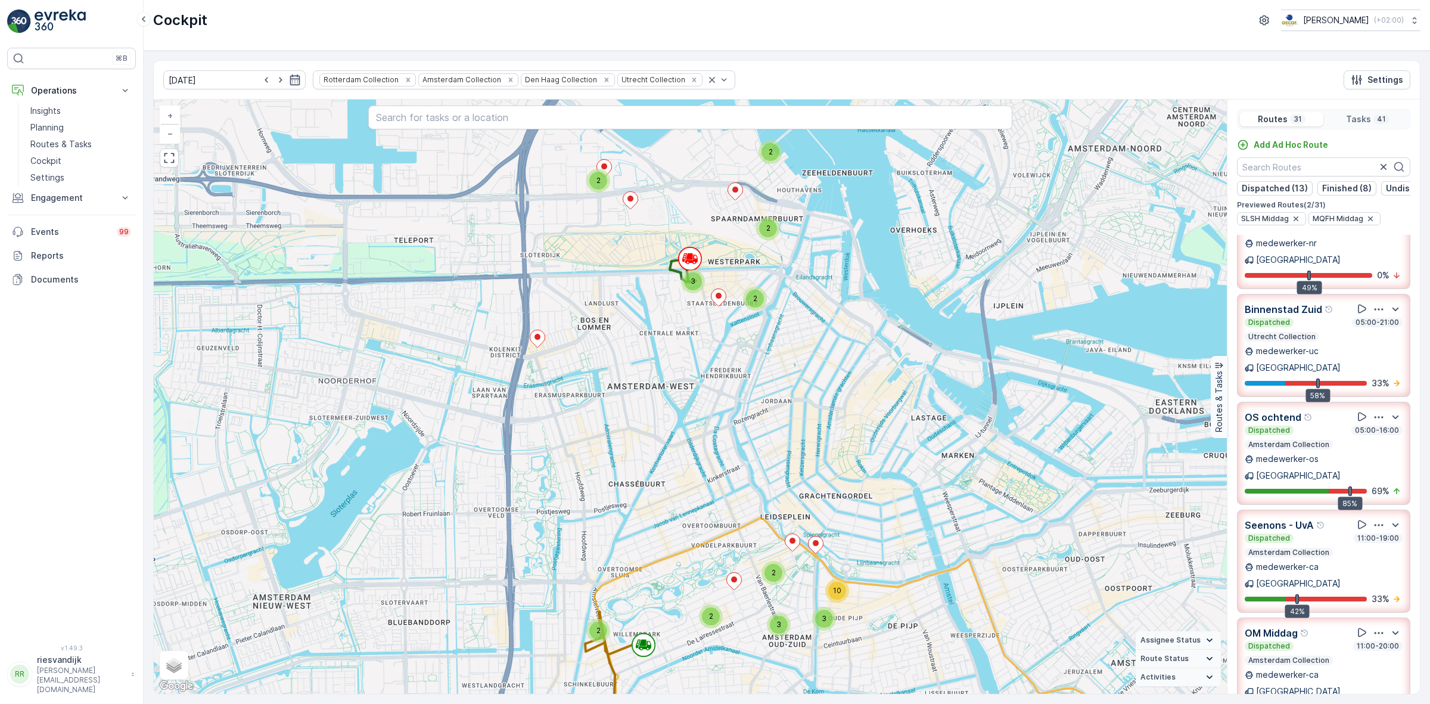
click at [1334, 533] on div "Dispatched 11:00-19:00" at bounding box center [1324, 538] width 158 height 10
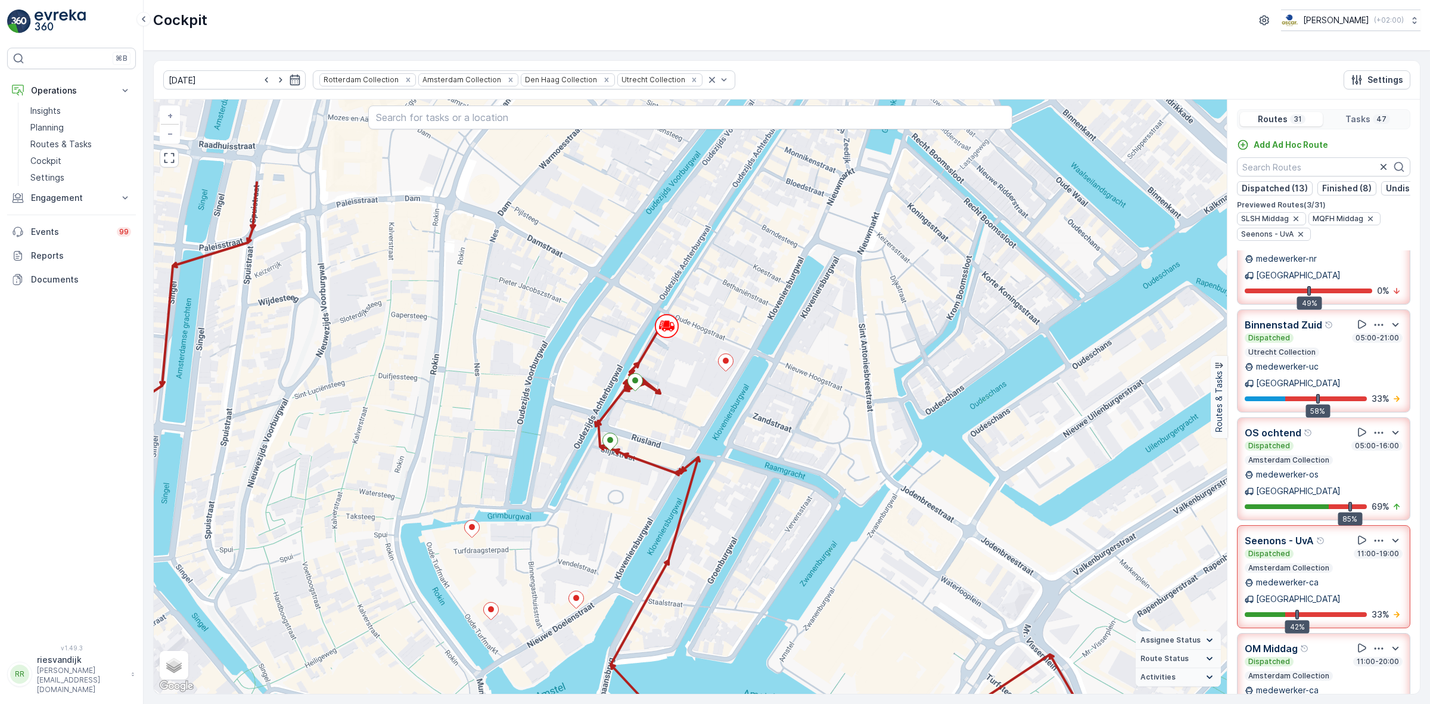
drag, startPoint x: 737, startPoint y: 349, endPoint x: 791, endPoint y: 468, distance: 130.9
click at [791, 468] on div "2 2 3 2 2 + − Satellite Roadmap Terrain Hybrid Leaflet Keyboard shortcuts Map D…" at bounding box center [690, 397] width 1073 height 594
click at [1332, 641] on div "[PERSON_NAME] Dispatched 11:00-20:00 Amsterdam Collection medewerker-ca [GEOGRA…" at bounding box center [1324, 685] width 158 height 88
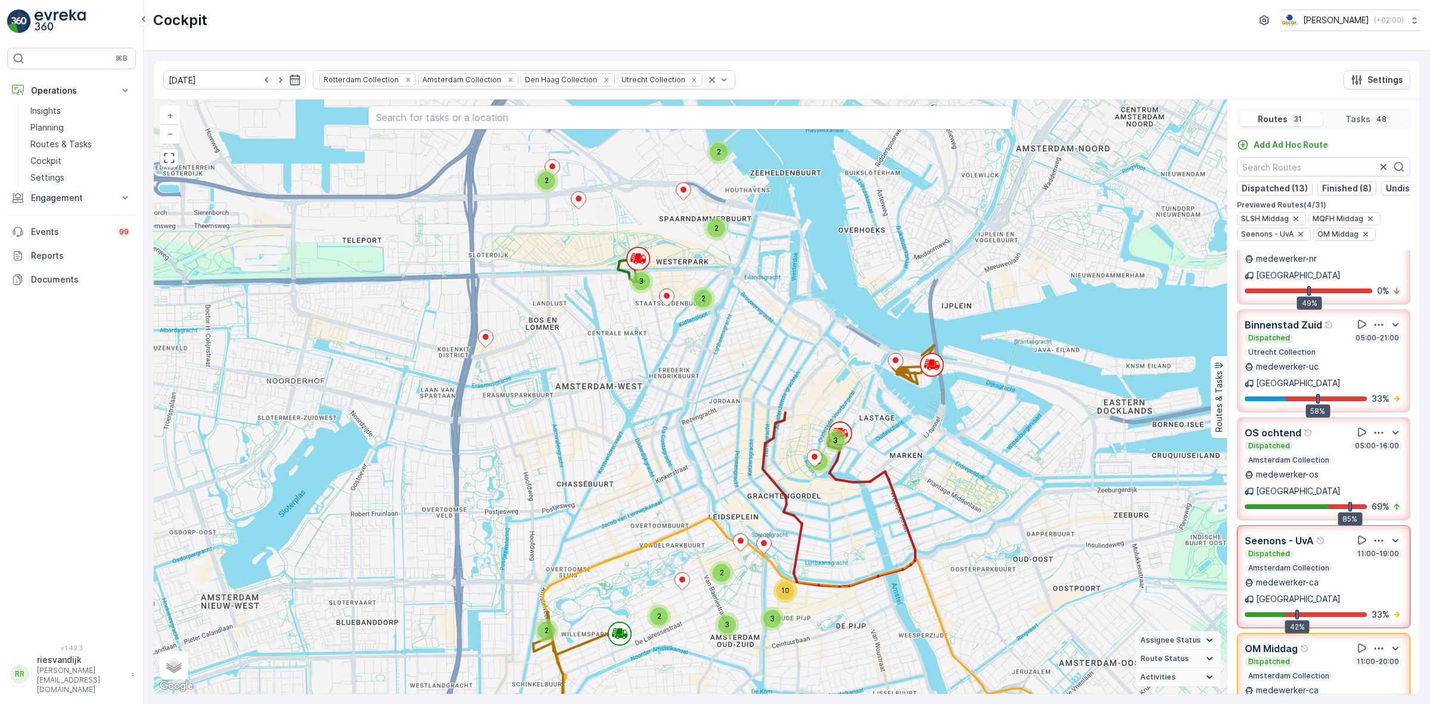
click at [1338, 549] on div "Dispatched 11:00-19:00 Amsterdam Collection" at bounding box center [1324, 561] width 158 height 24
click at [1332, 657] on div "Dispatched 11:00-20:00" at bounding box center [1324, 662] width 158 height 10
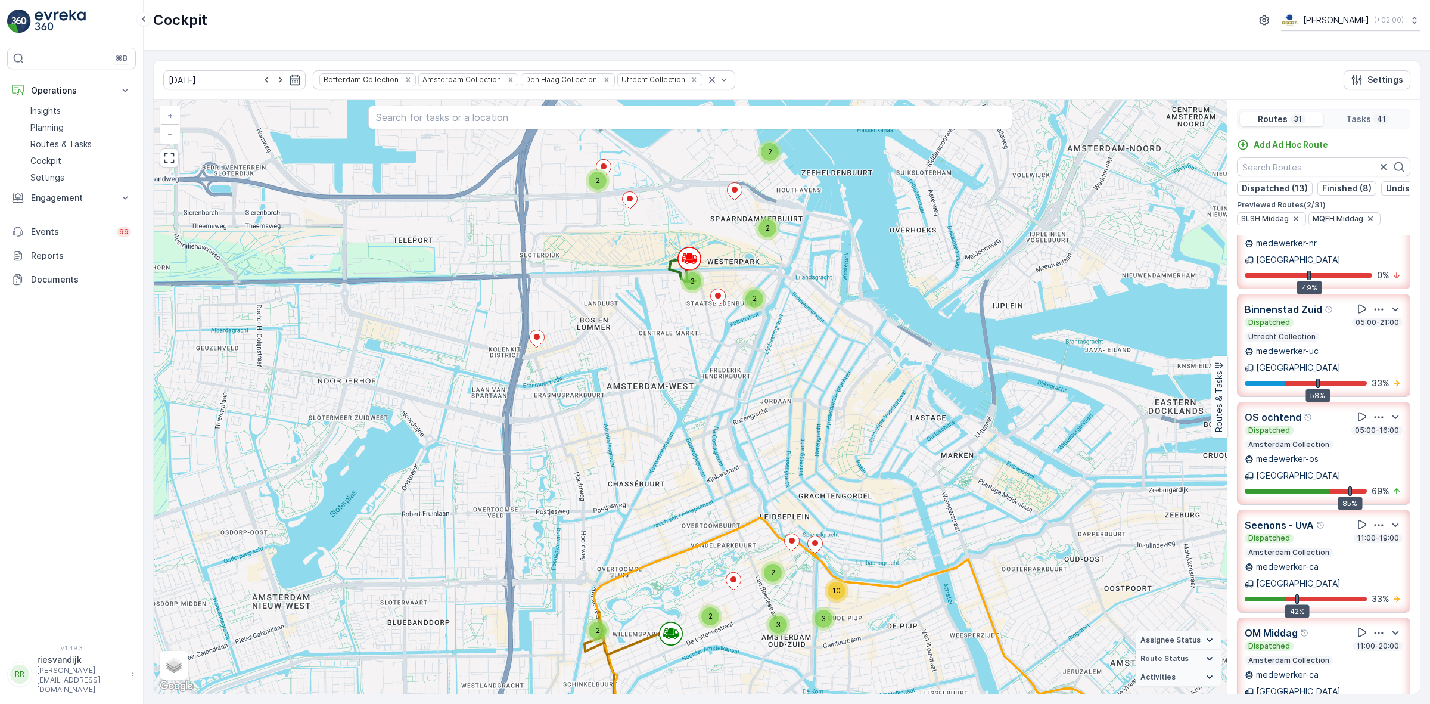
click at [1325, 440] on p "Amsterdam Collection" at bounding box center [1288, 445] width 83 height 10
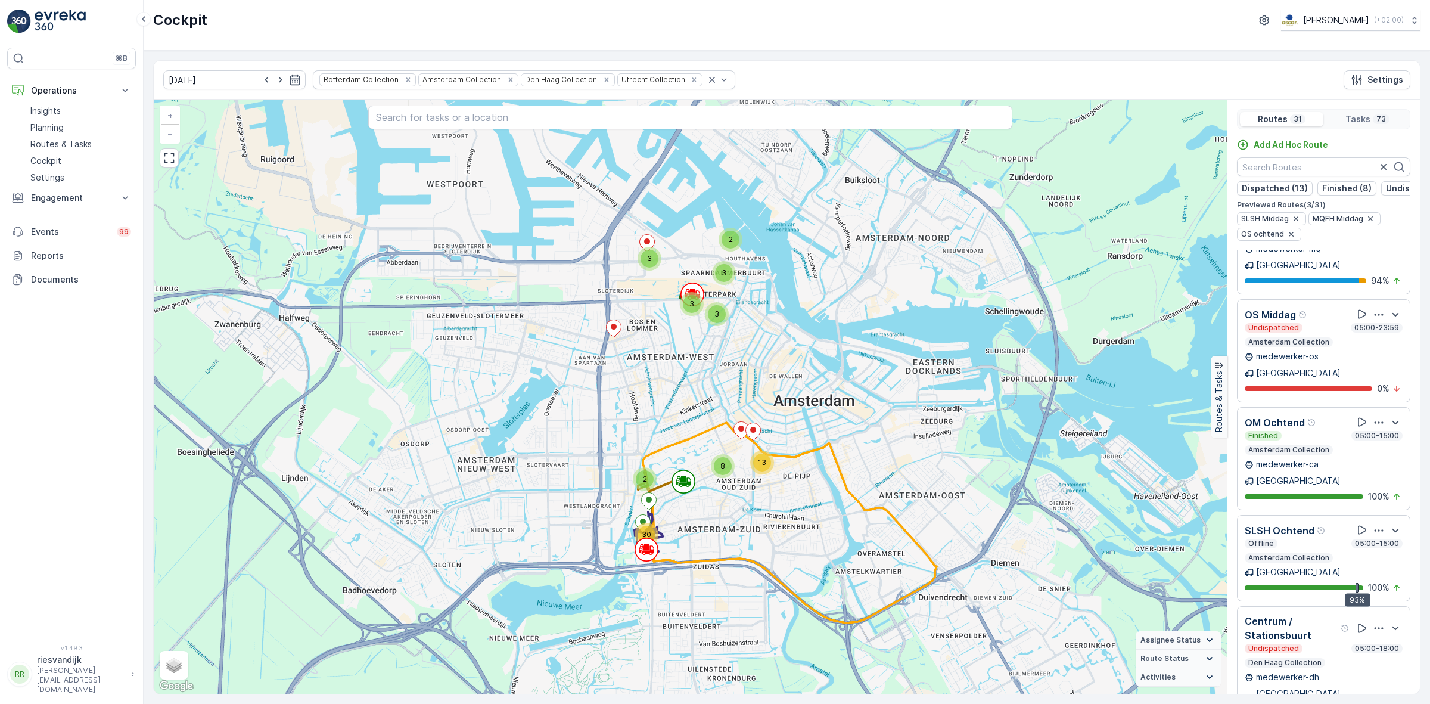
scroll to position [819, 0]
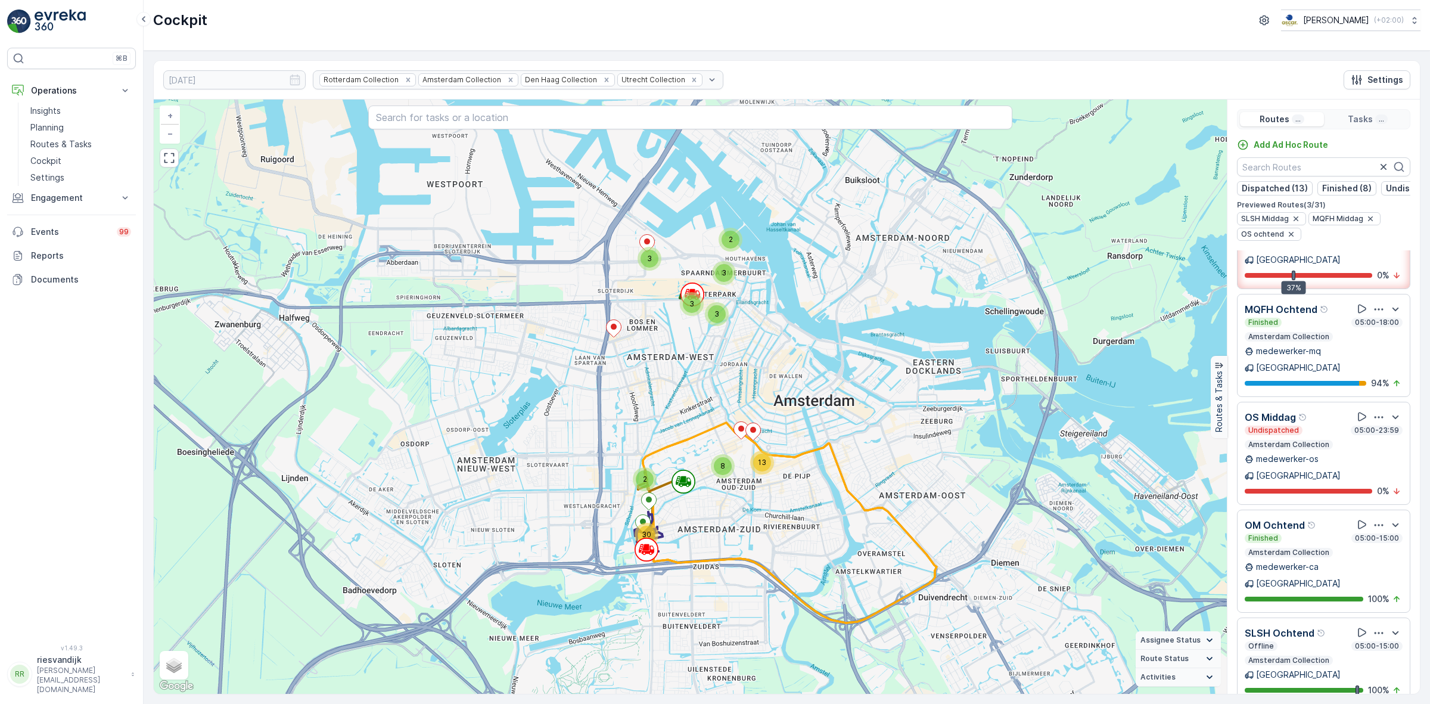
click at [1303, 425] on div "Undispatched 05:00-23:59" at bounding box center [1324, 430] width 158 height 10
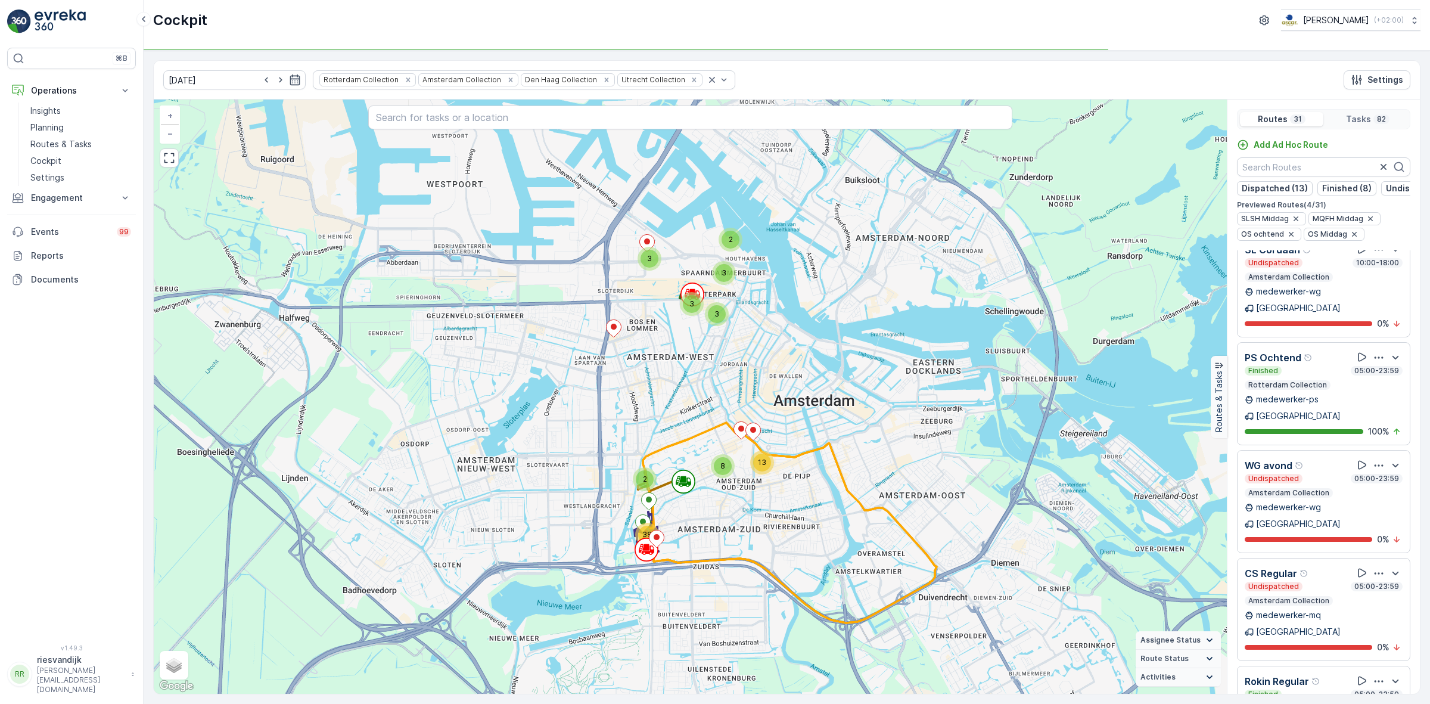
scroll to position [1862, 0]
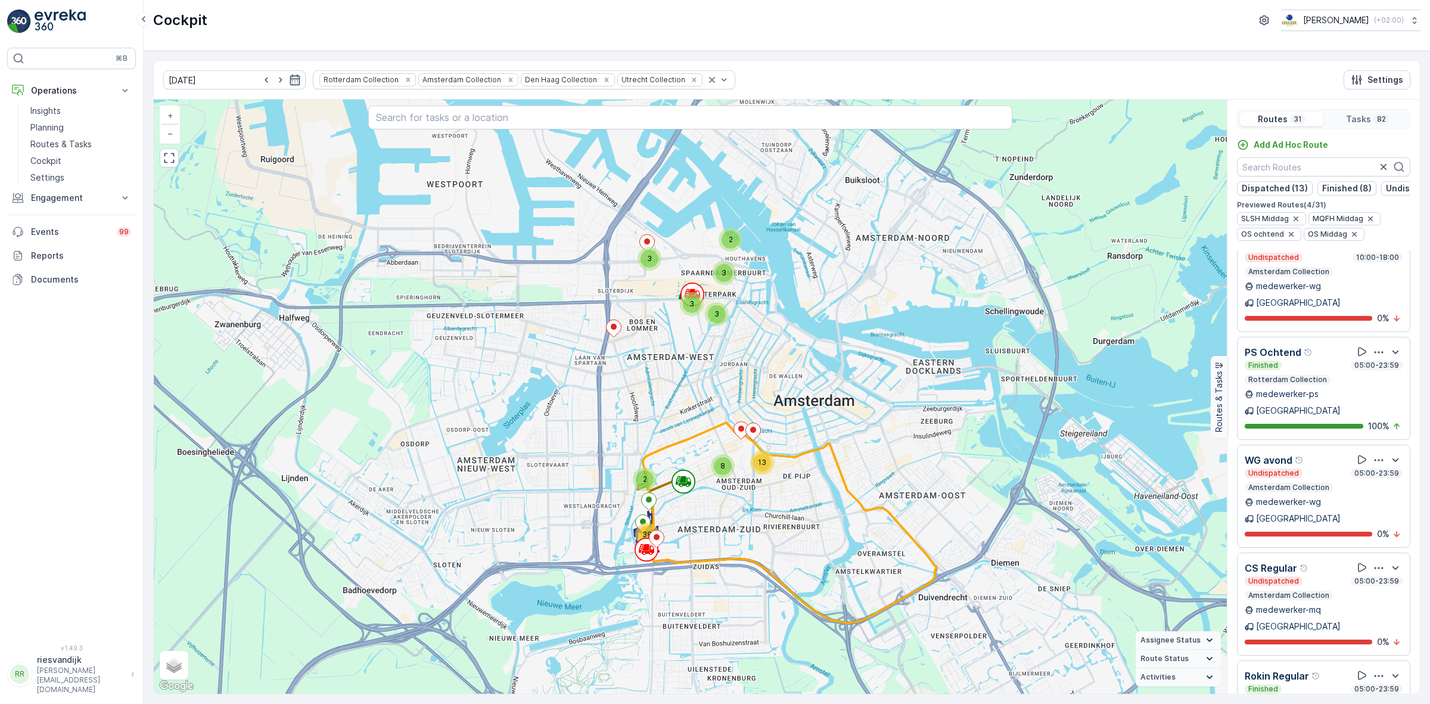
click at [1327, 684] on div "Finished 05:00-23:59" at bounding box center [1324, 689] width 158 height 10
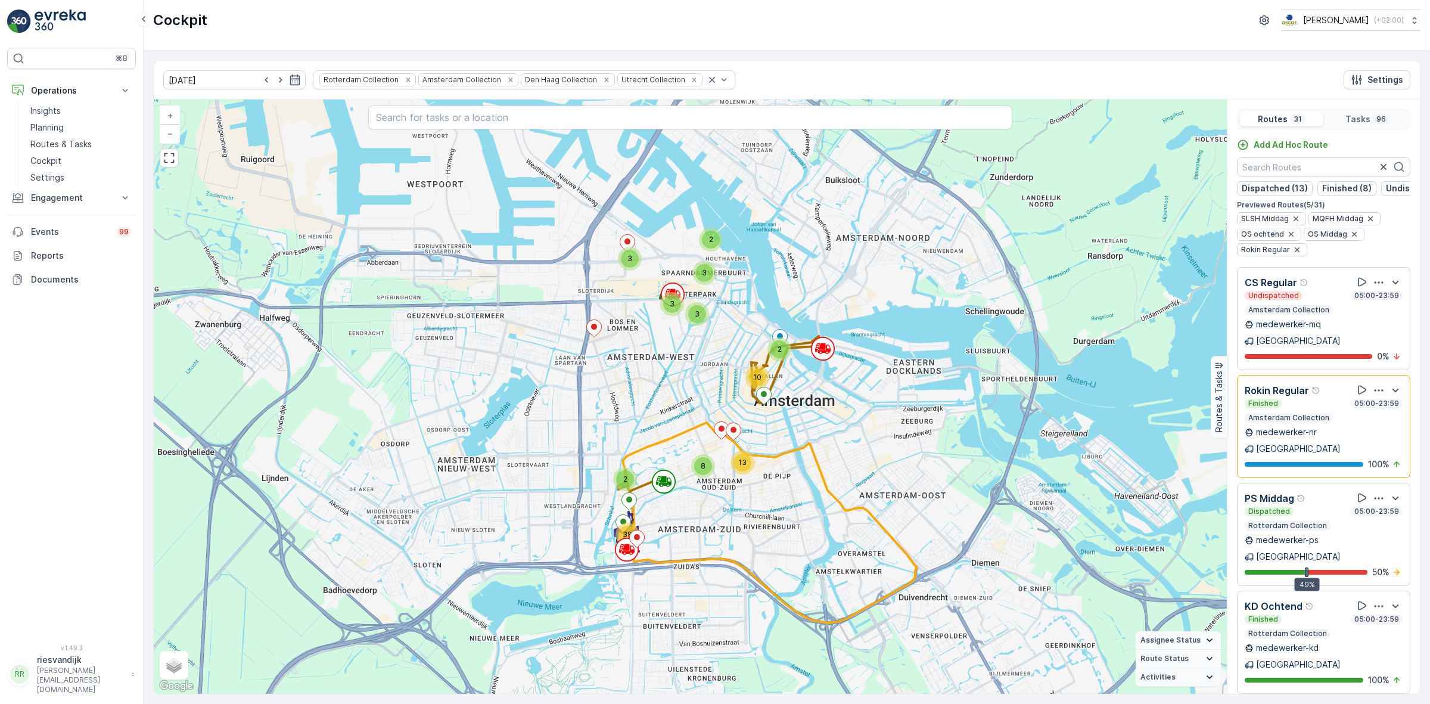
scroll to position [2160, 0]
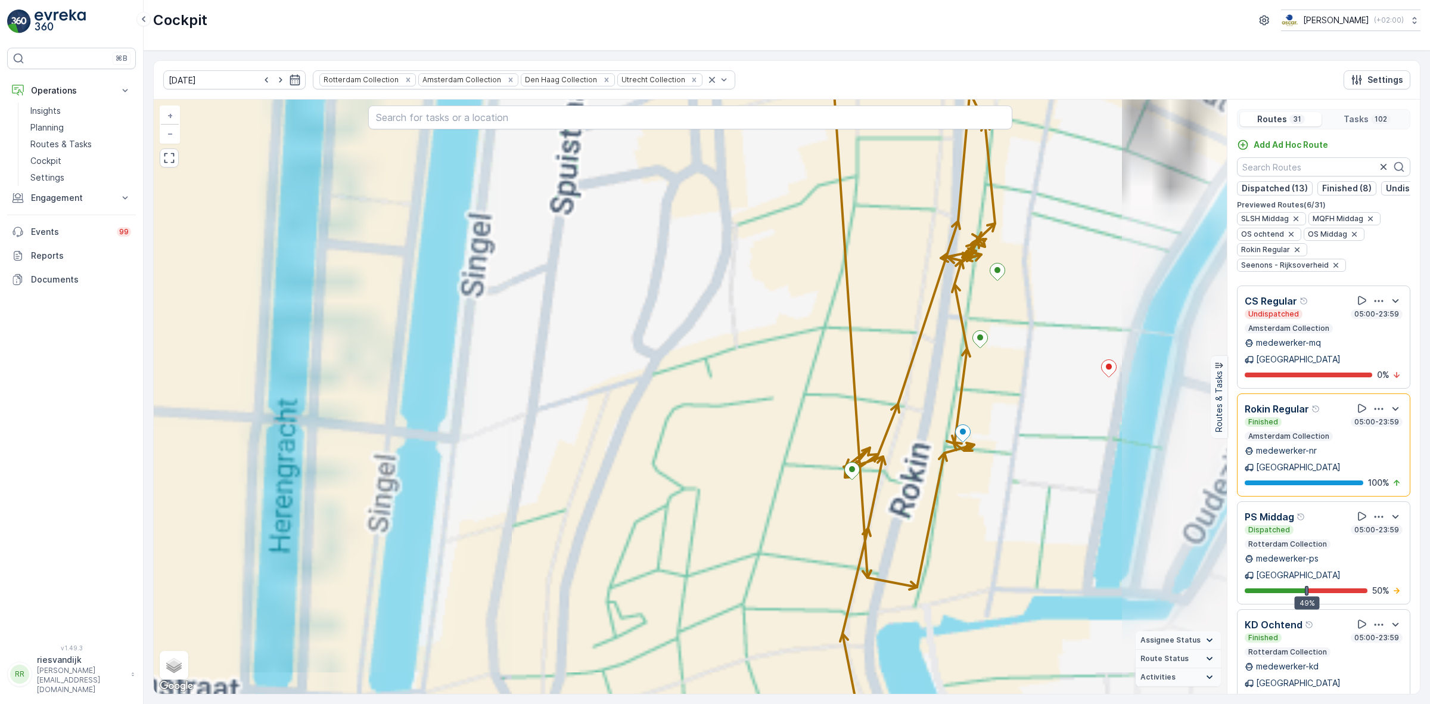
drag, startPoint x: 974, startPoint y: 400, endPoint x: 723, endPoint y: 403, distance: 251.5
click at [724, 403] on div "2 2 4 7 2 5 10 2 2 2 2 2 3 4 2 2 2 2 2 2 3 2 2 3 7 2 2 2 + − Satellite Roadmap …" at bounding box center [690, 397] width 1073 height 594
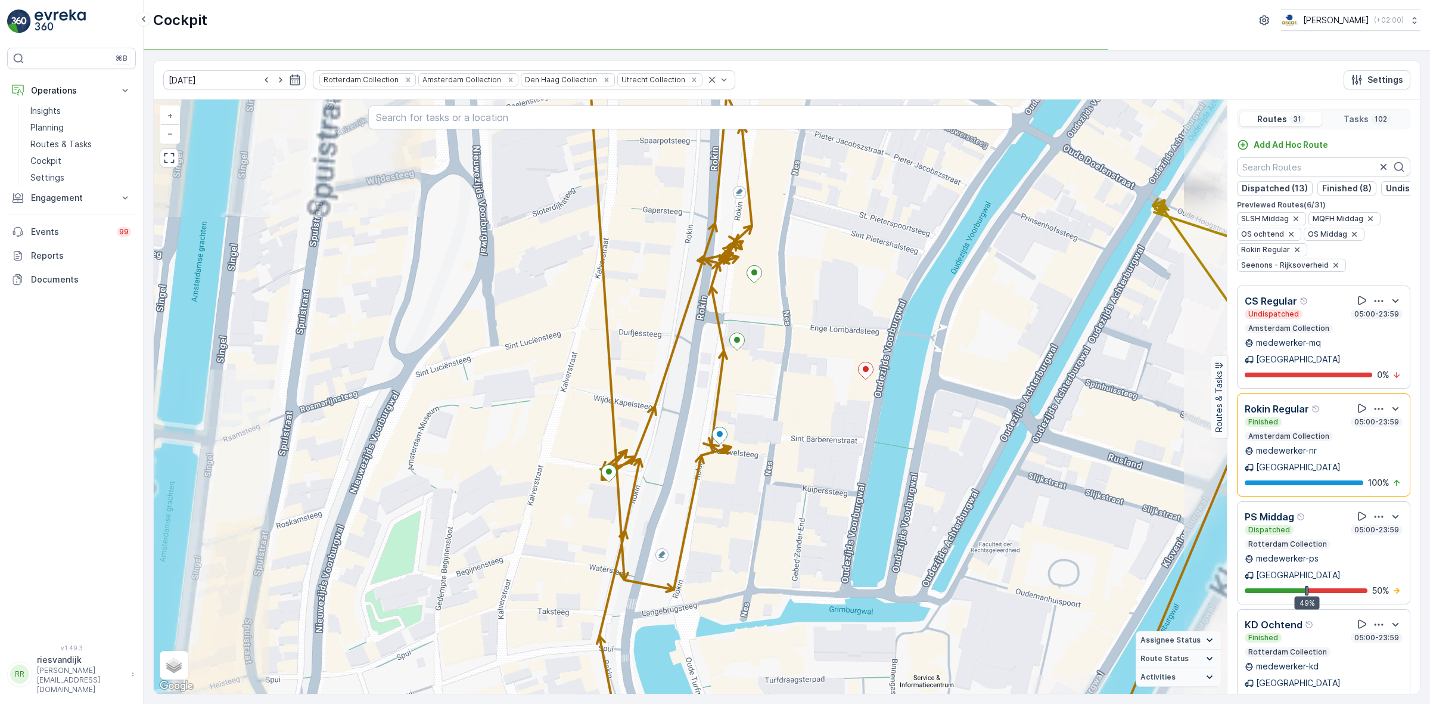
drag, startPoint x: 899, startPoint y: 397, endPoint x: 852, endPoint y: 400, distance: 46.6
click at [851, 400] on div "2 2 2 3 2 2 3 7 2 2 2 + − Satellite Roadmap Terrain Hybrid Leaflet Keyboard sho…" at bounding box center [690, 397] width 1073 height 594
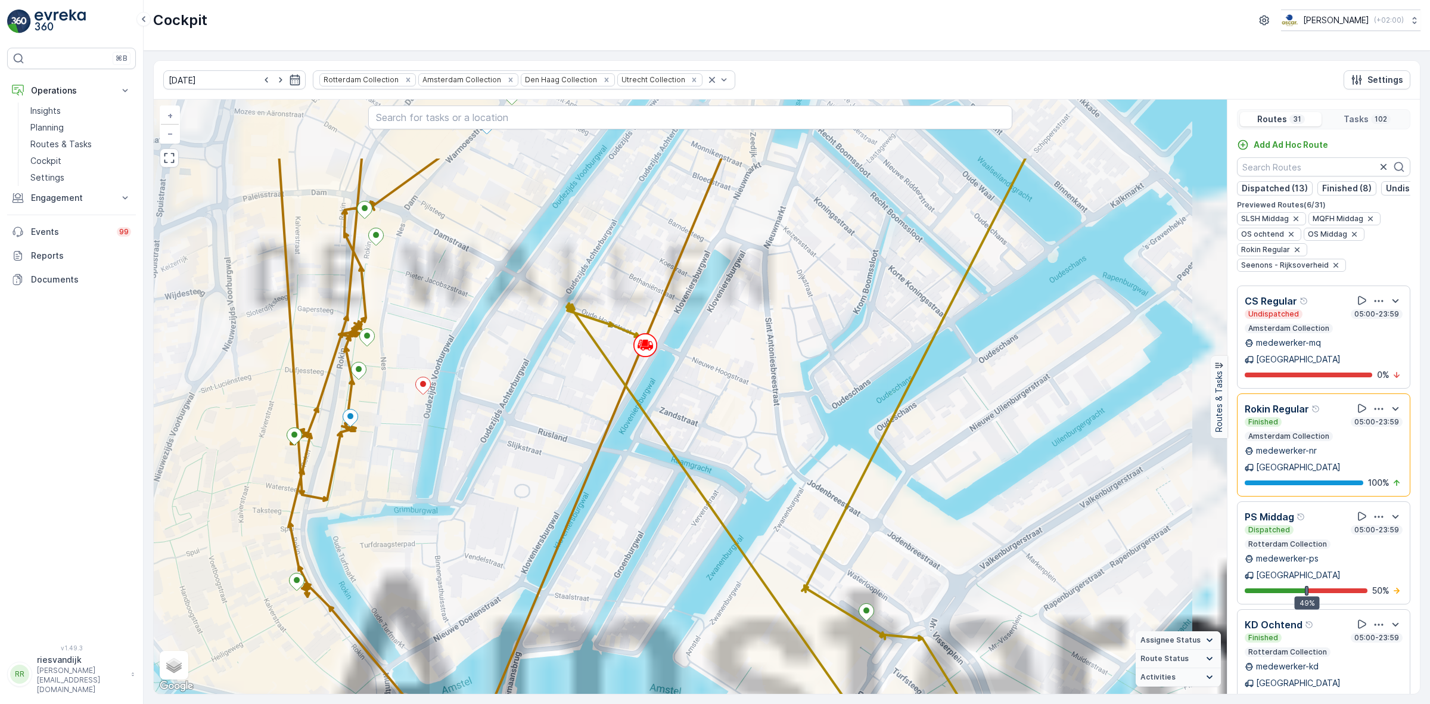
drag, startPoint x: 681, startPoint y: 319, endPoint x: 723, endPoint y: 418, distance: 107.6
click at [723, 418] on div "2 2 2 2 2 4 2 2 10 2 2 3 2 2 + − Satellite Roadmap Terrain Hybrid Leaflet Keybo…" at bounding box center [690, 397] width 1073 height 594
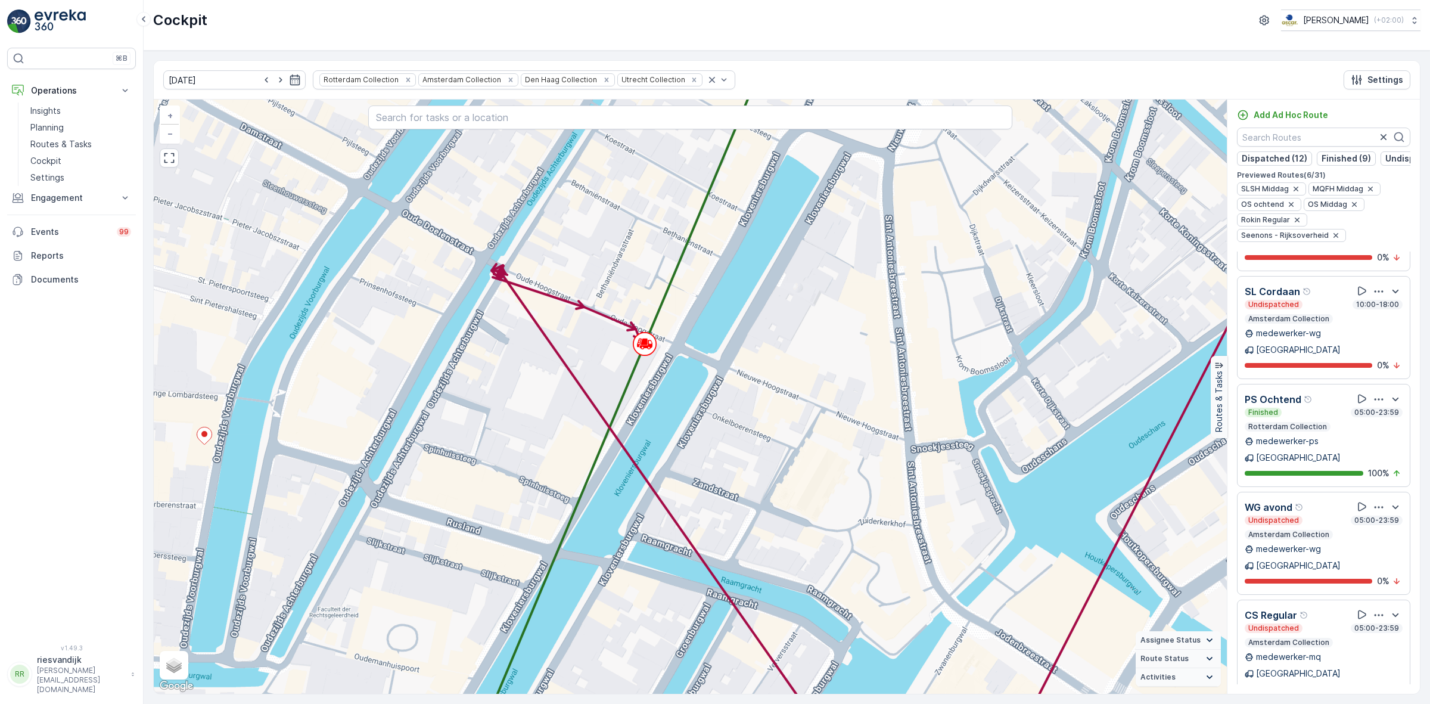
scroll to position [1782, 0]
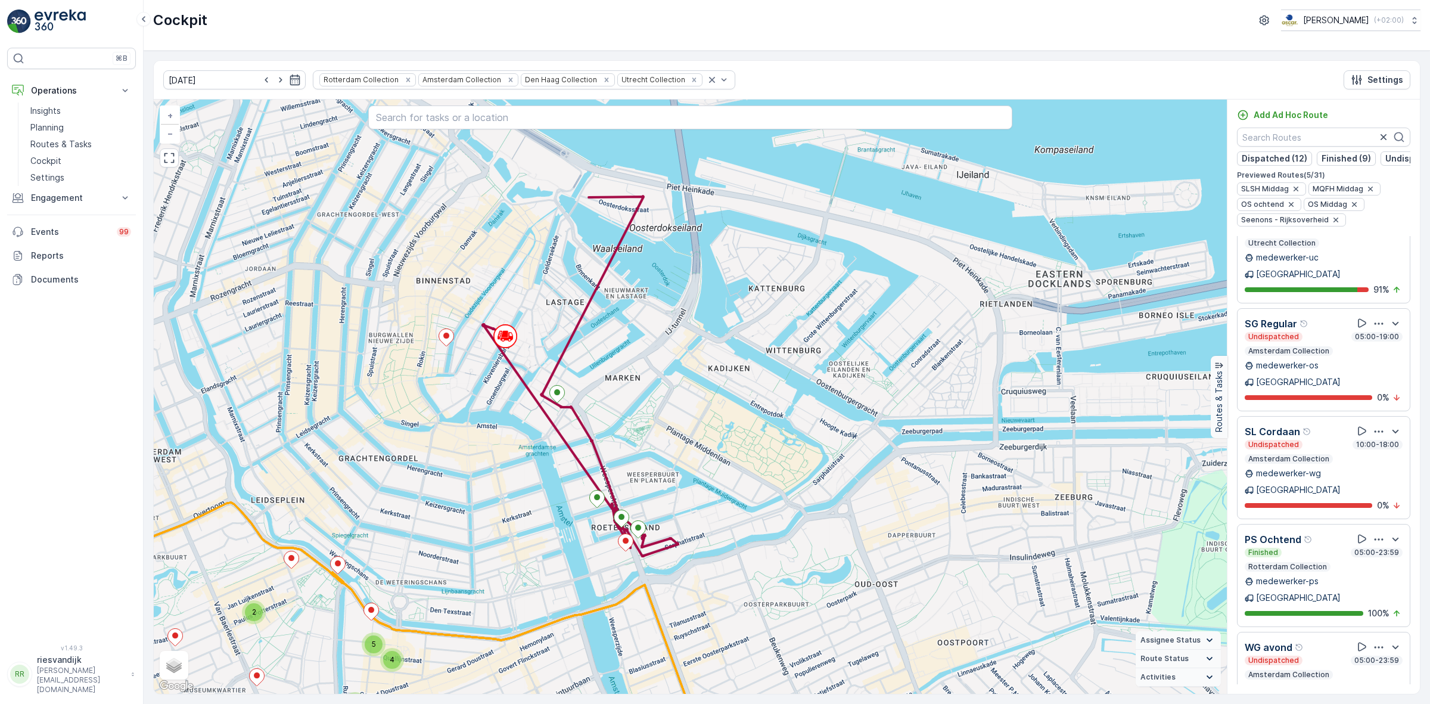
drag, startPoint x: 684, startPoint y: 365, endPoint x: 731, endPoint y: 409, distance: 64.5
click at [731, 409] on div "2 2 8 8 8 10 2 2 3 4 5 2 2 3 + − Satellite Roadmap Terrain Hybrid Leaflet Keybo…" at bounding box center [690, 397] width 1073 height 594
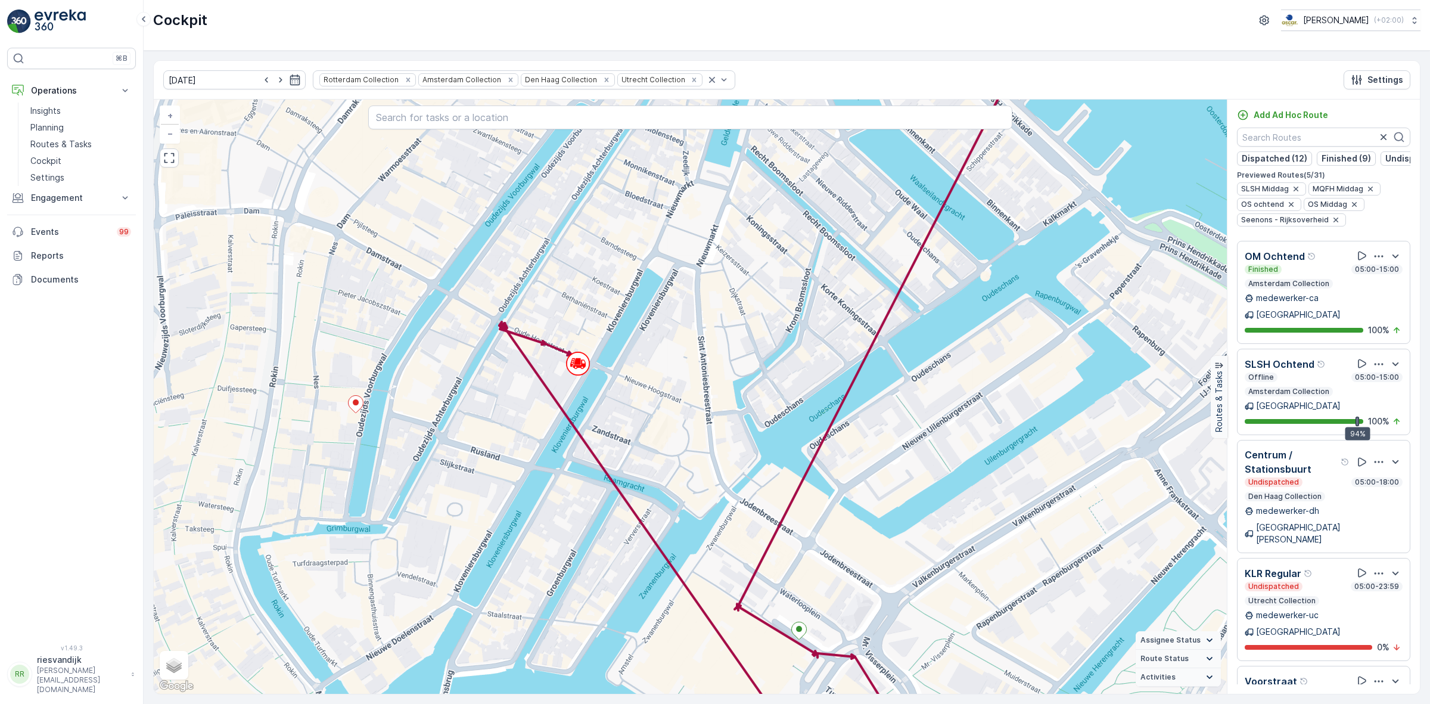
scroll to position [1038, 0]
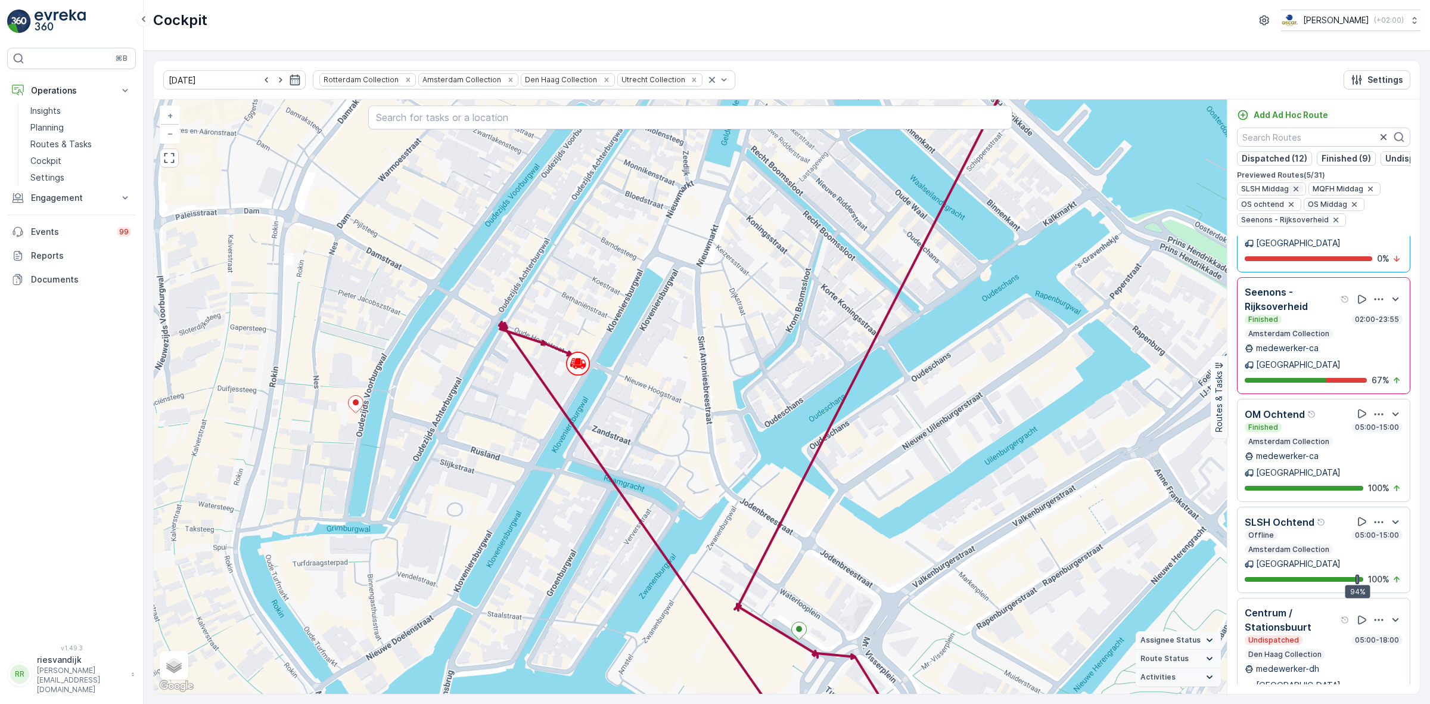
click at [1291, 194] on icon "button" at bounding box center [1296, 189] width 10 height 10
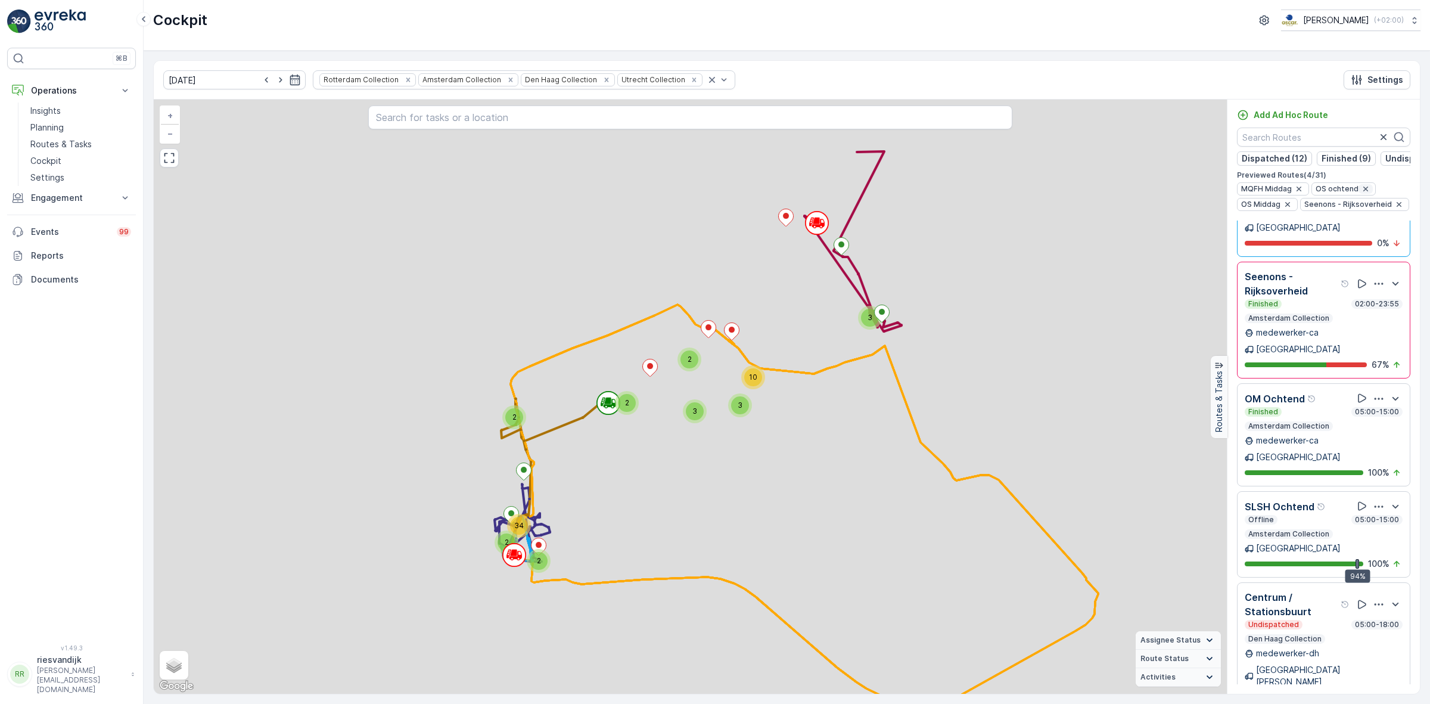
click at [1294, 194] on icon "button" at bounding box center [1299, 189] width 10 height 10
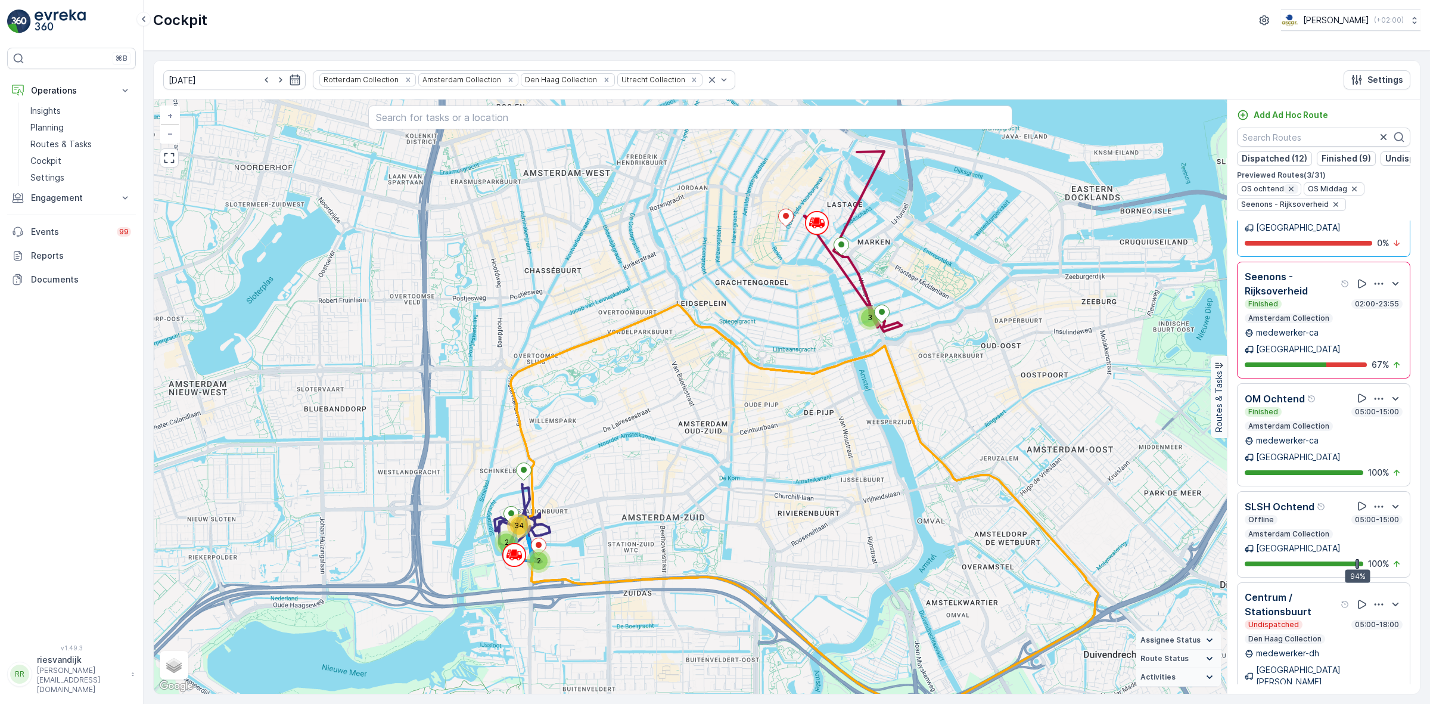
click at [1294, 194] on div "button" at bounding box center [1291, 189] width 14 height 10
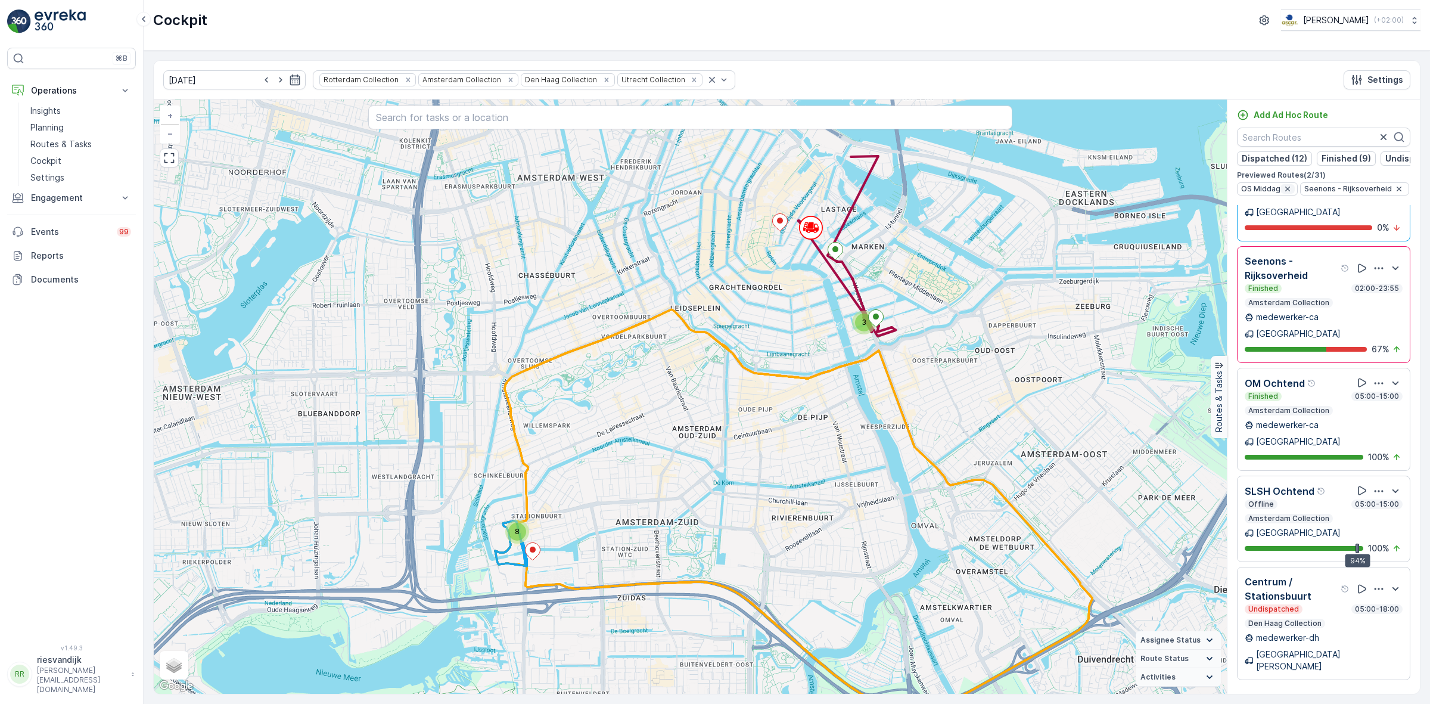
click at [1289, 194] on icon "button" at bounding box center [1288, 189] width 10 height 10
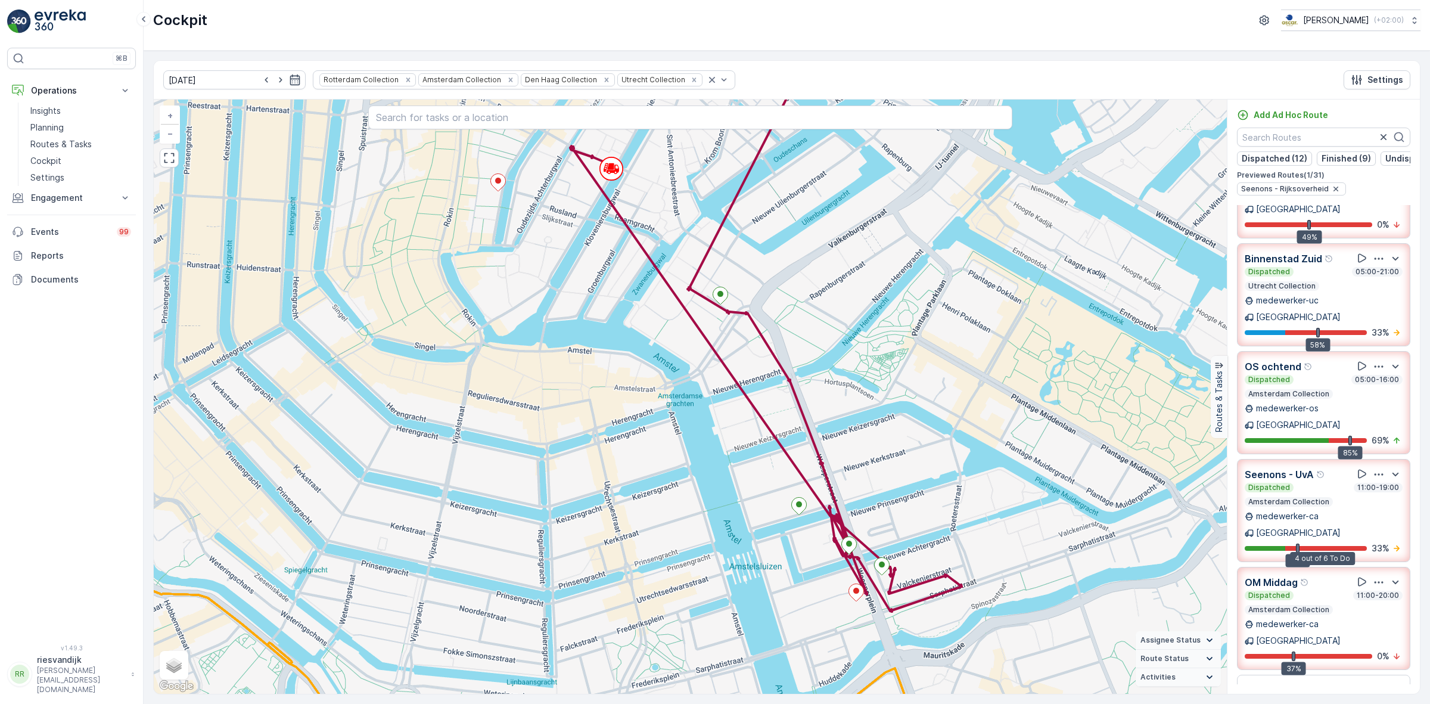
scroll to position [367, 0]
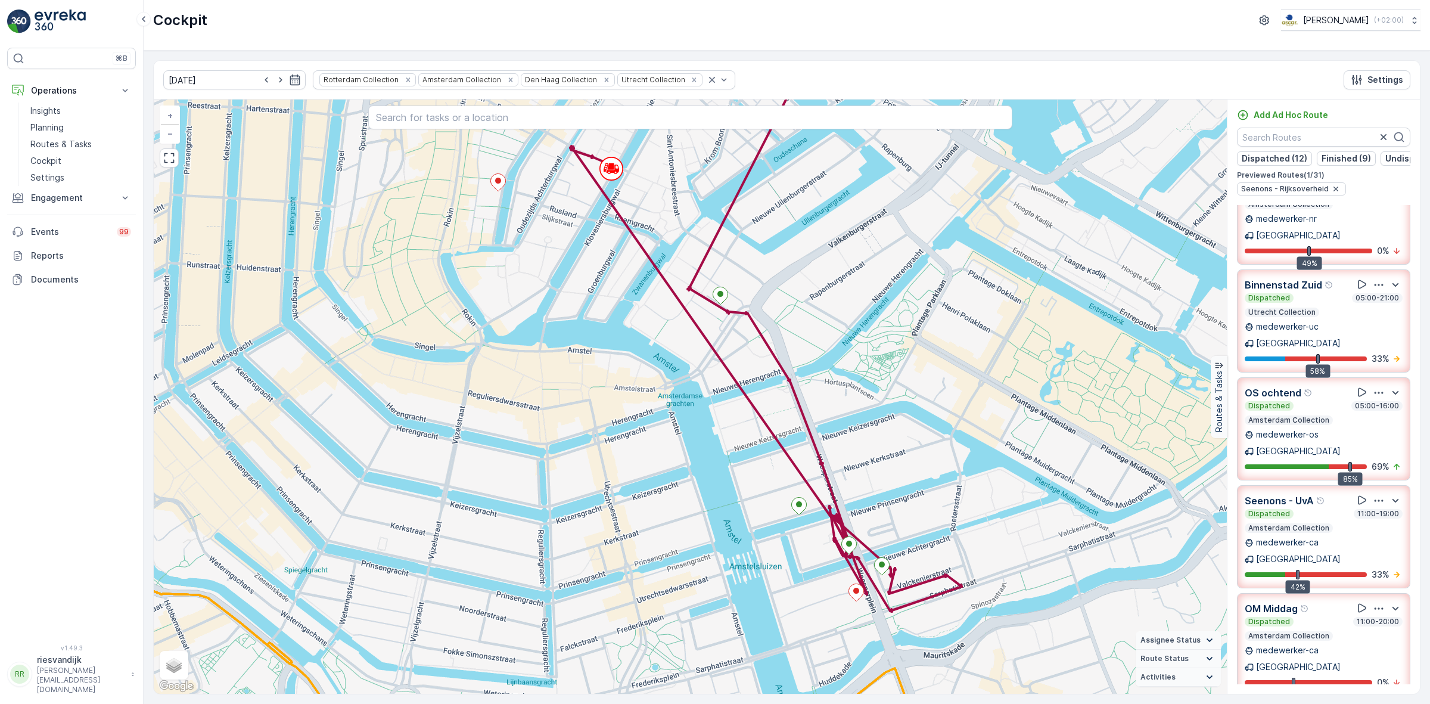
click at [1322, 509] on div "Dispatched 11:00-19:00" at bounding box center [1324, 514] width 158 height 10
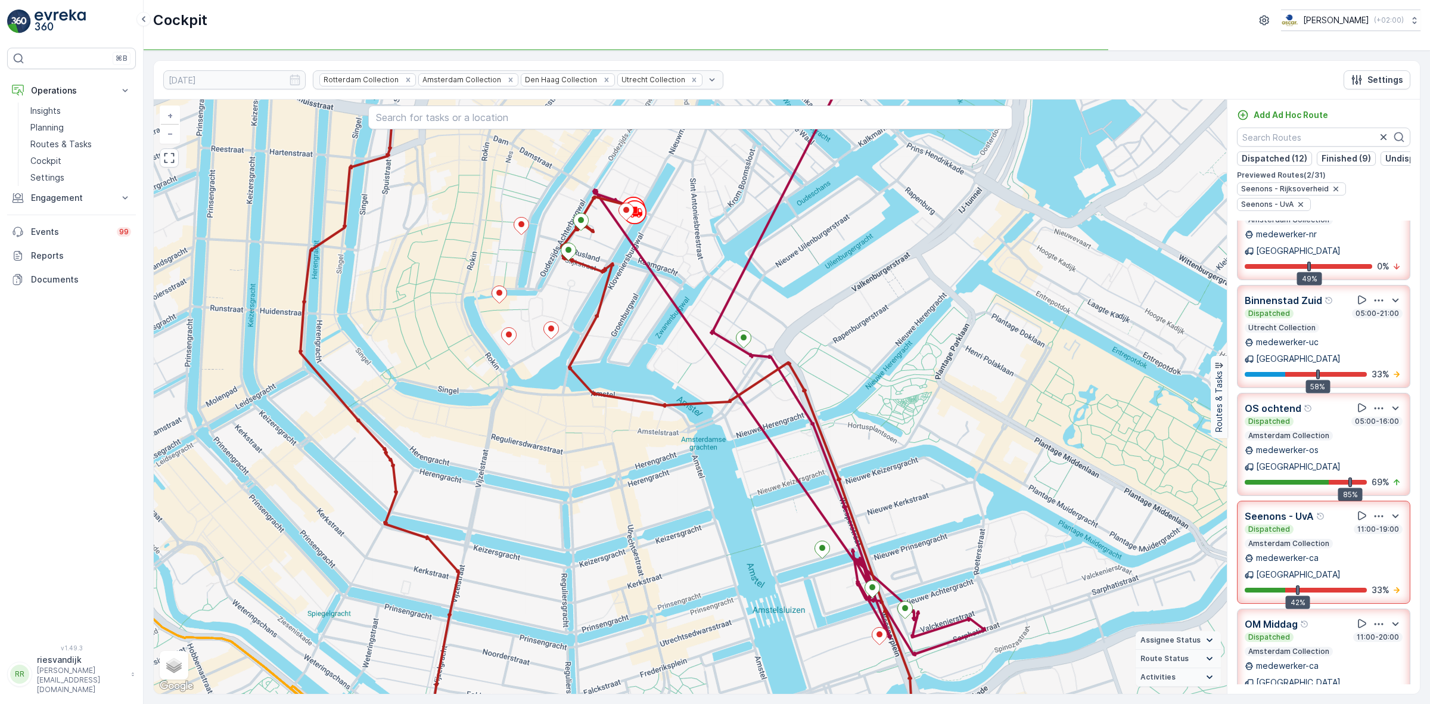
drag, startPoint x: 689, startPoint y: 266, endPoint x: 704, endPoint y: 300, distance: 36.5
click at [704, 300] on div "+ − Satellite Roadmap Terrain Hybrid Leaflet Keyboard shortcuts Map Data Map da…" at bounding box center [690, 397] width 1073 height 594
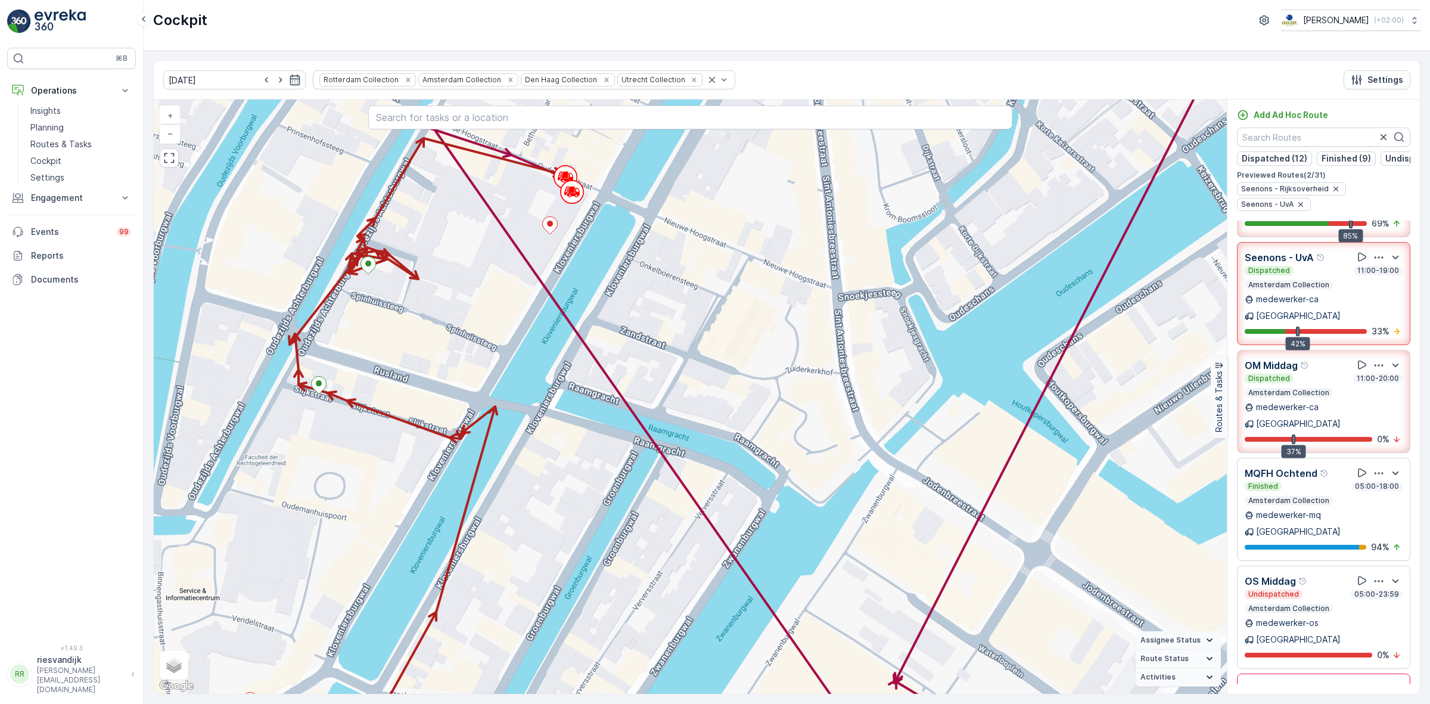
scroll to position [665, 0]
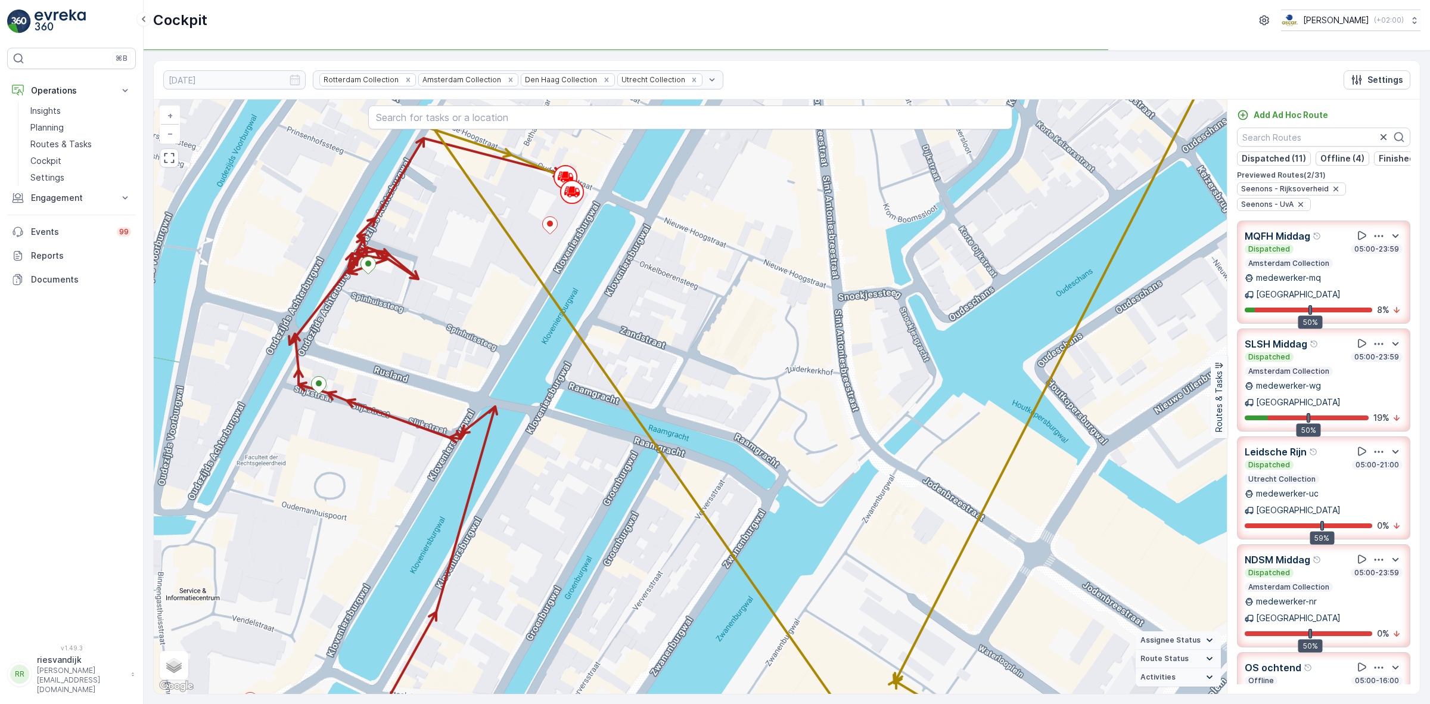
scroll to position [665, 0]
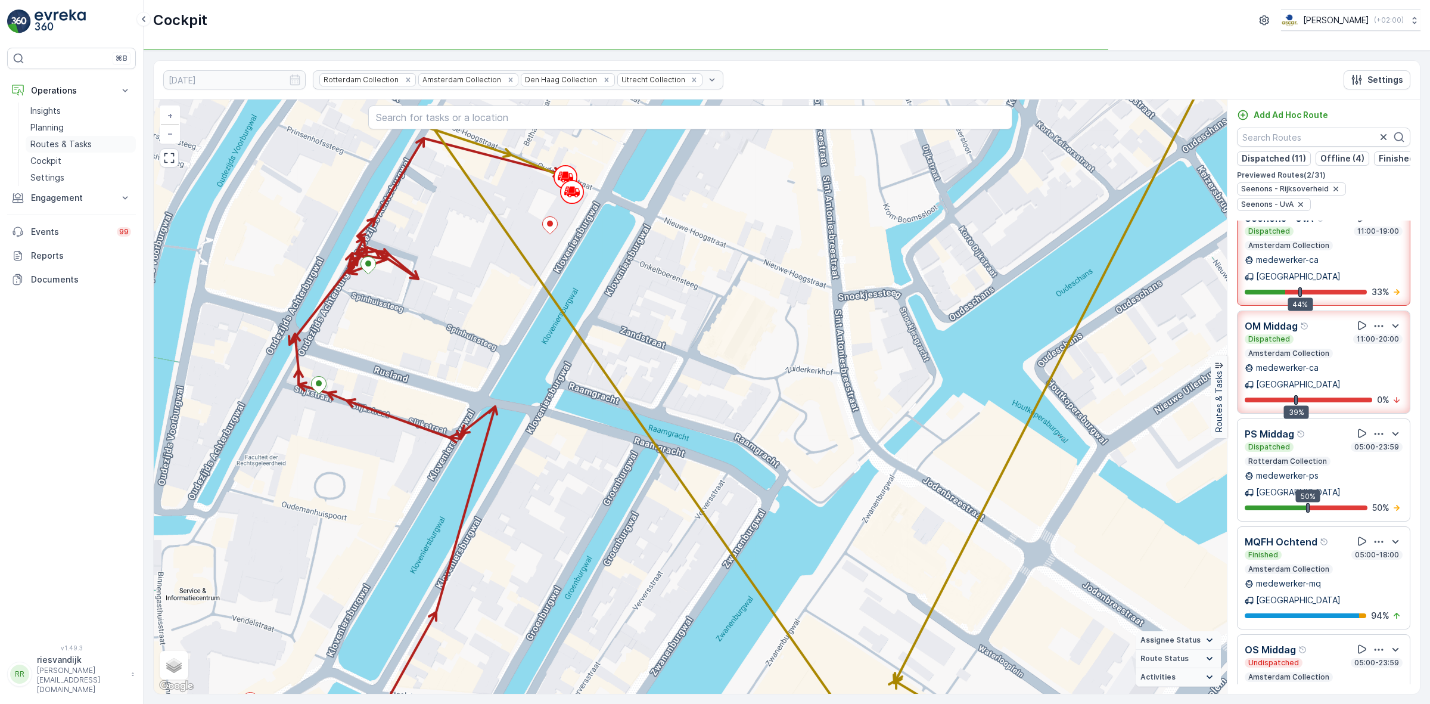
click at [66, 144] on p "Routes & Tasks" at bounding box center [60, 144] width 61 height 12
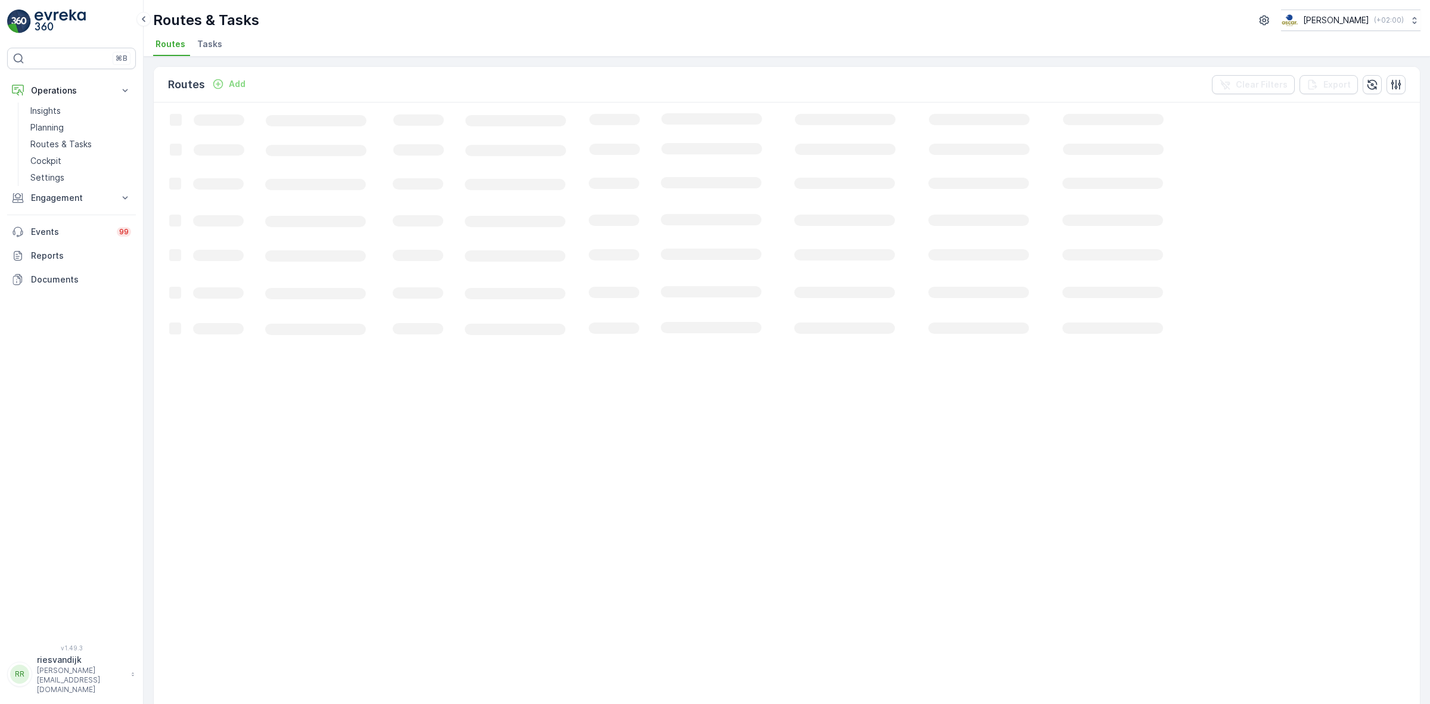
click at [204, 41] on span "Tasks" at bounding box center [209, 44] width 25 height 12
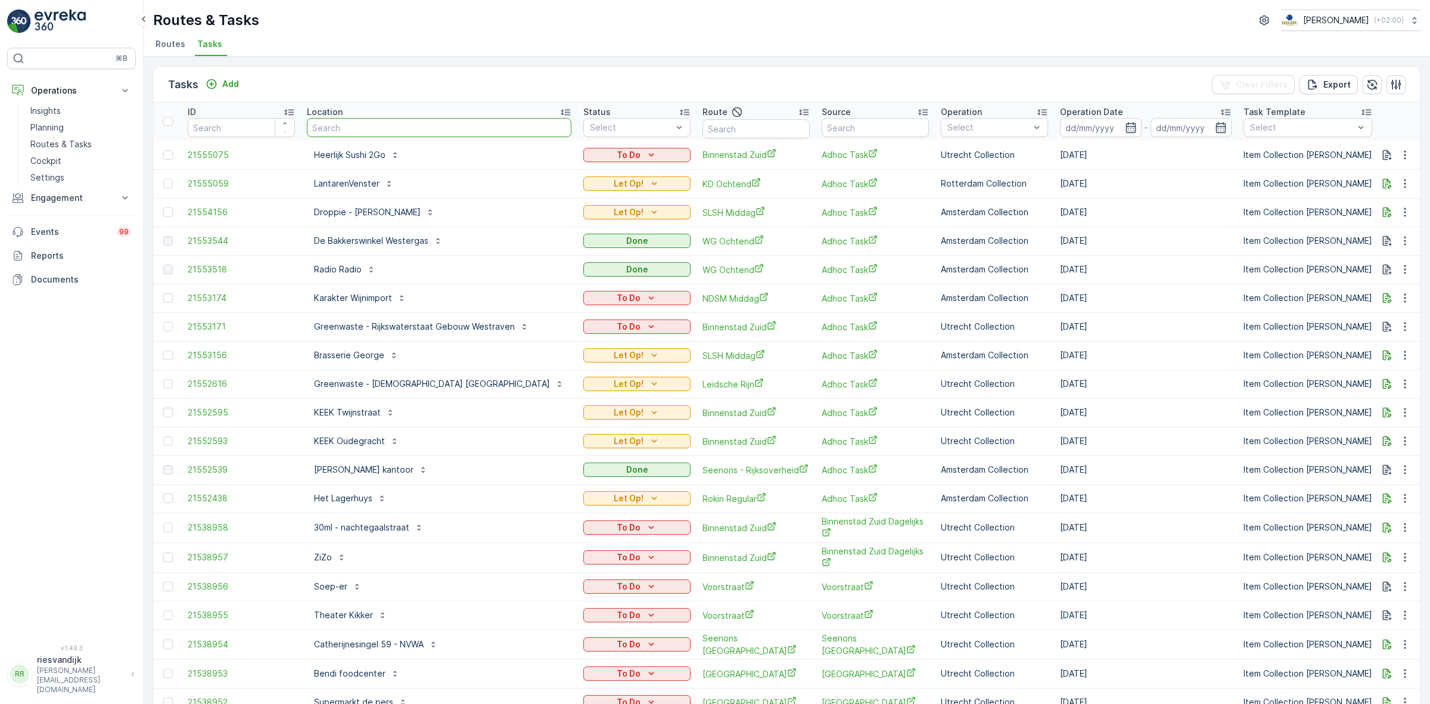
drag, startPoint x: 392, startPoint y: 129, endPoint x: 400, endPoint y: 129, distance: 8.4
click at [392, 129] on input "text" at bounding box center [439, 127] width 265 height 19
type input "wa"
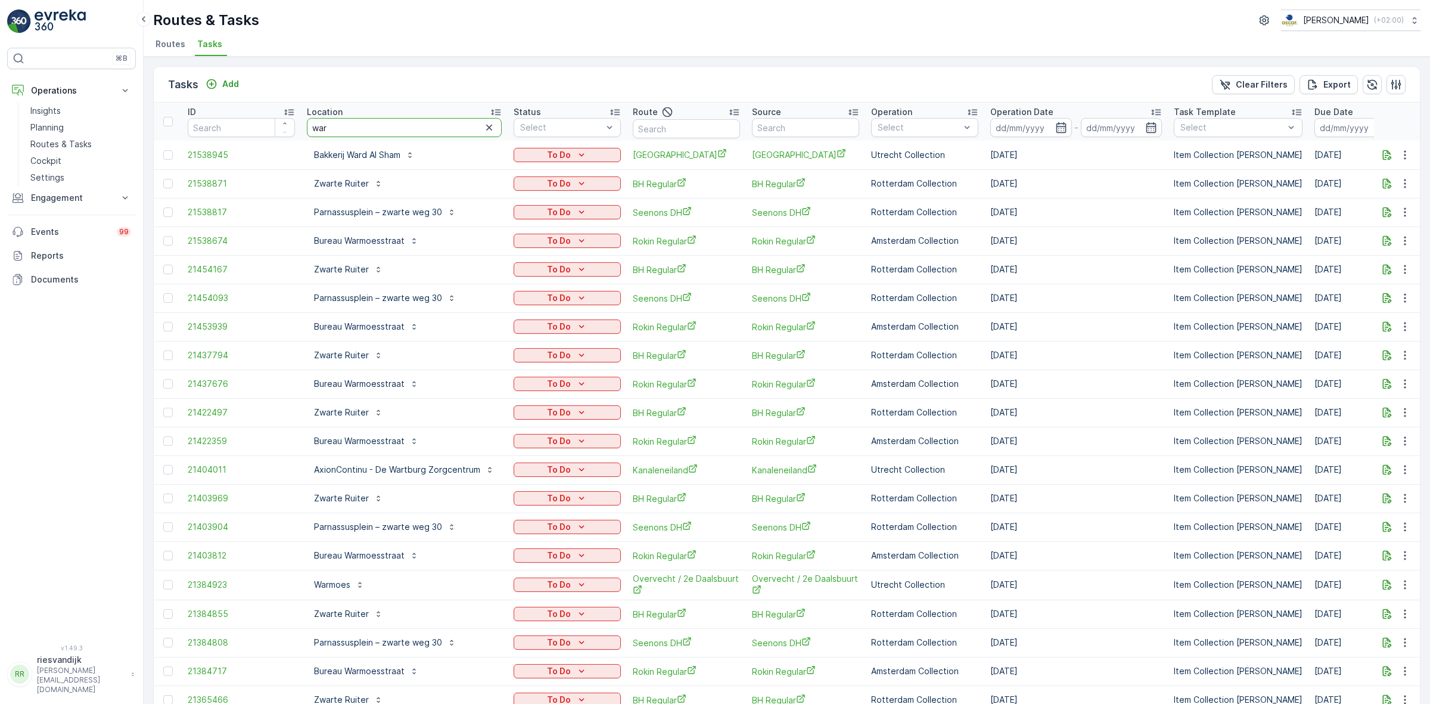
click at [338, 133] on input "war" at bounding box center [404, 127] width 195 height 19
type input "warmoess"
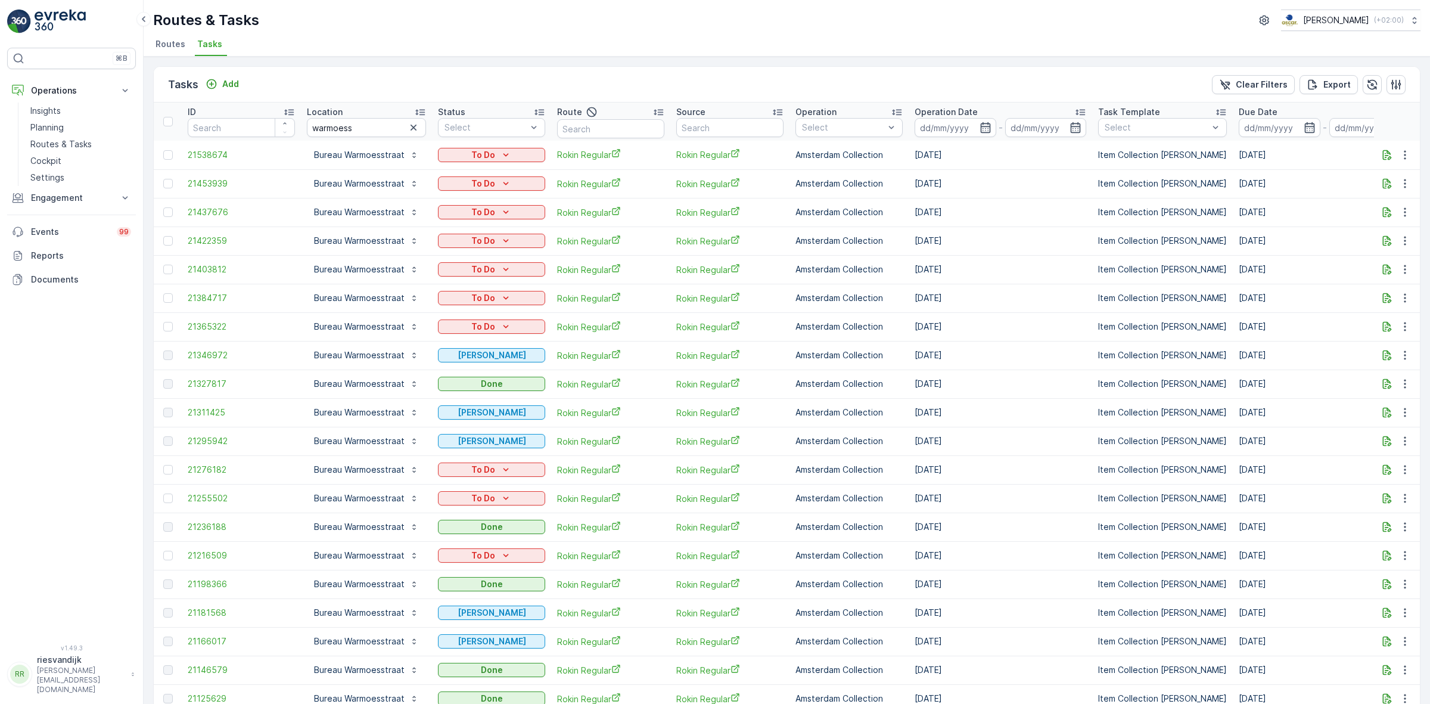
scroll to position [74, 0]
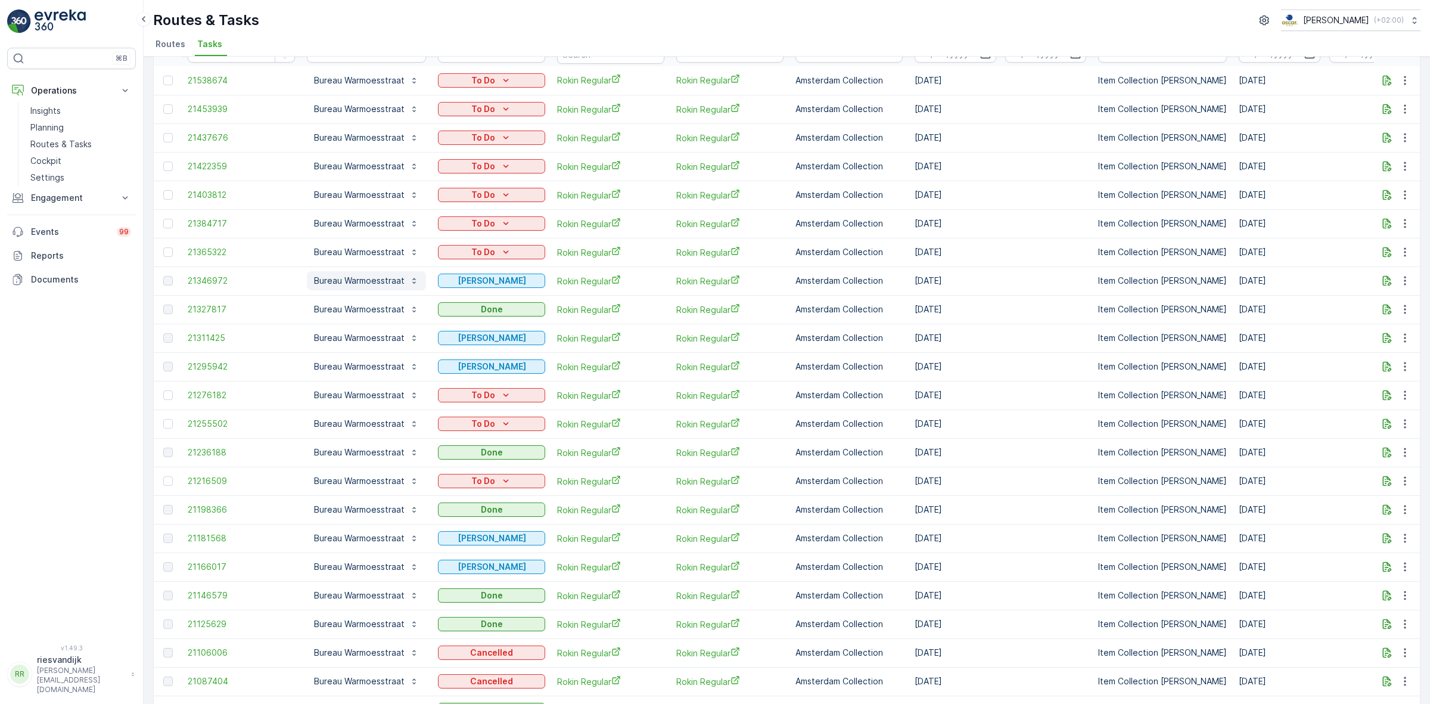
click at [392, 278] on p "Bureau Warmoesstraat" at bounding box center [359, 281] width 91 height 12
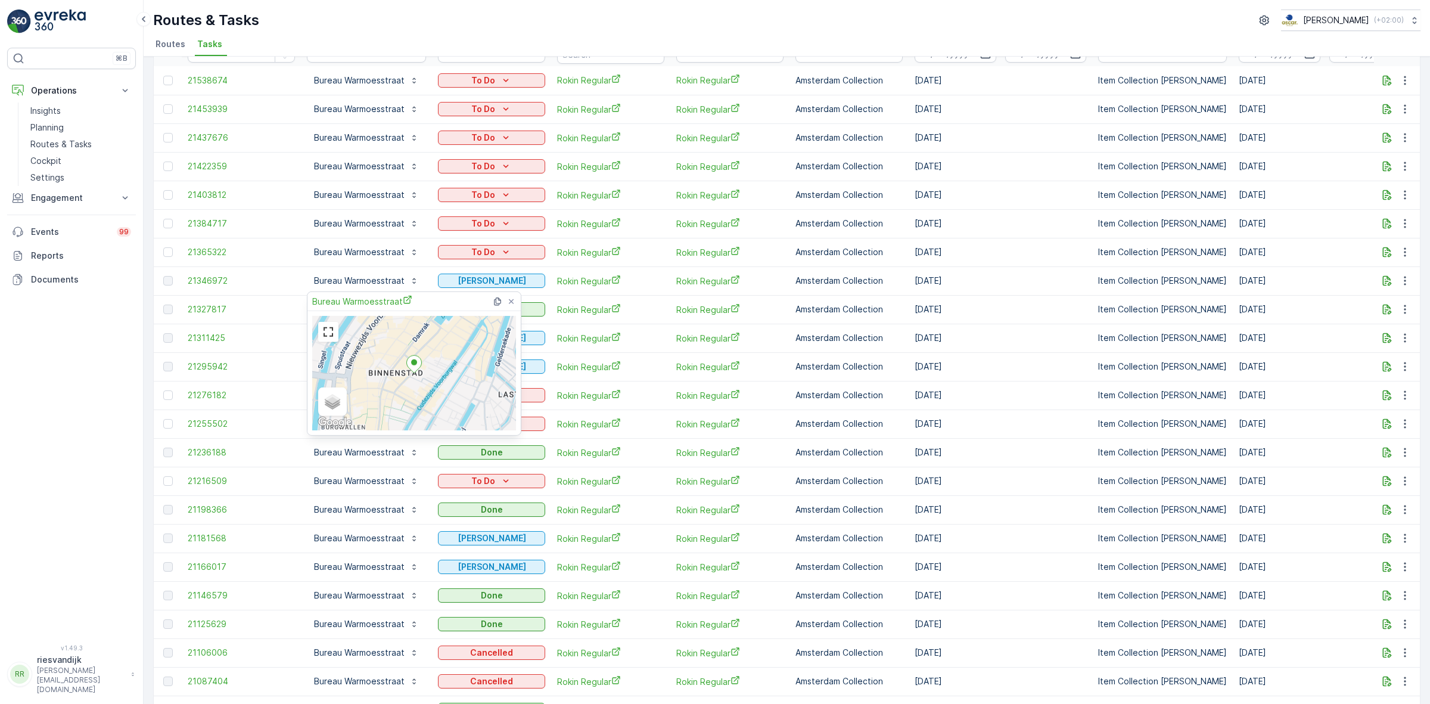
click at [412, 364] on icon at bounding box center [414, 363] width 15 height 17
click at [377, 299] on span "Bureau Warmoesstraat" at bounding box center [362, 301] width 100 height 13
click at [60, 157] on p "Cockpit" at bounding box center [45, 161] width 31 height 12
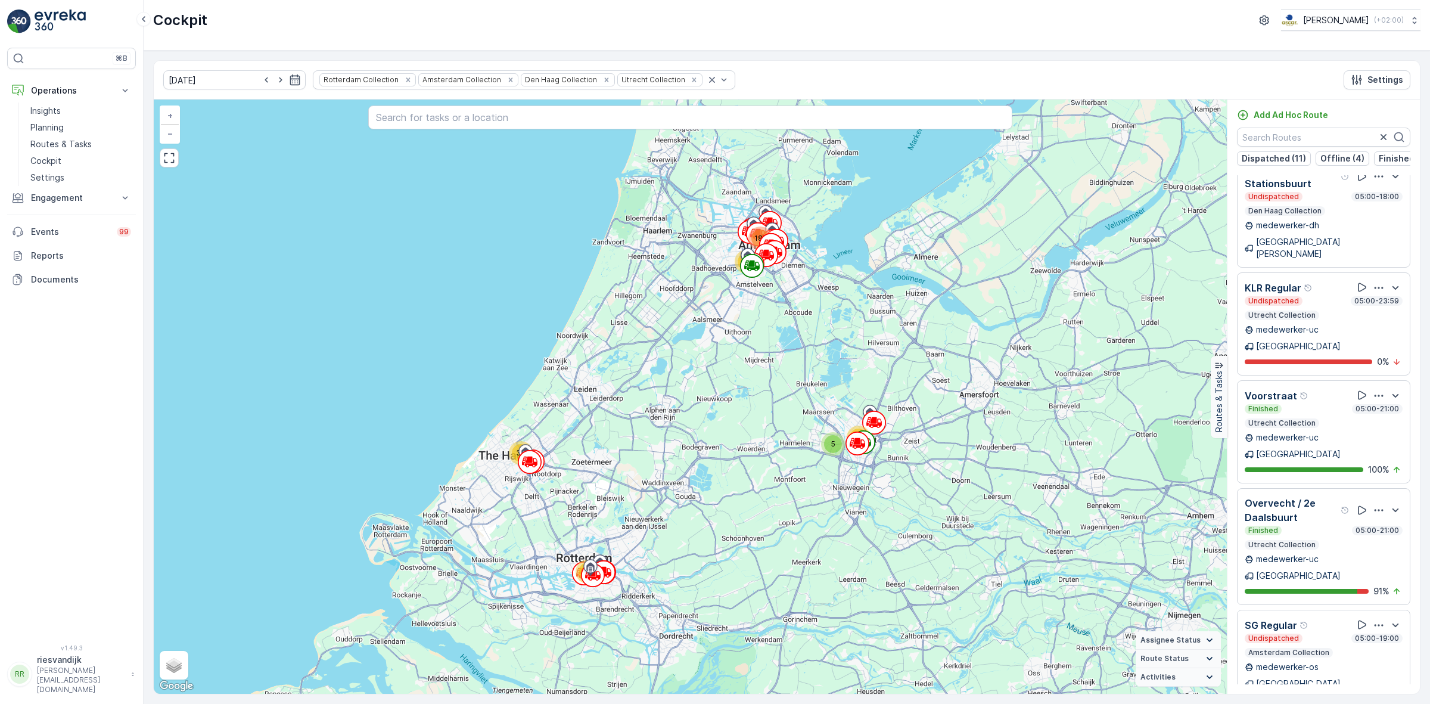
scroll to position [1407, 0]
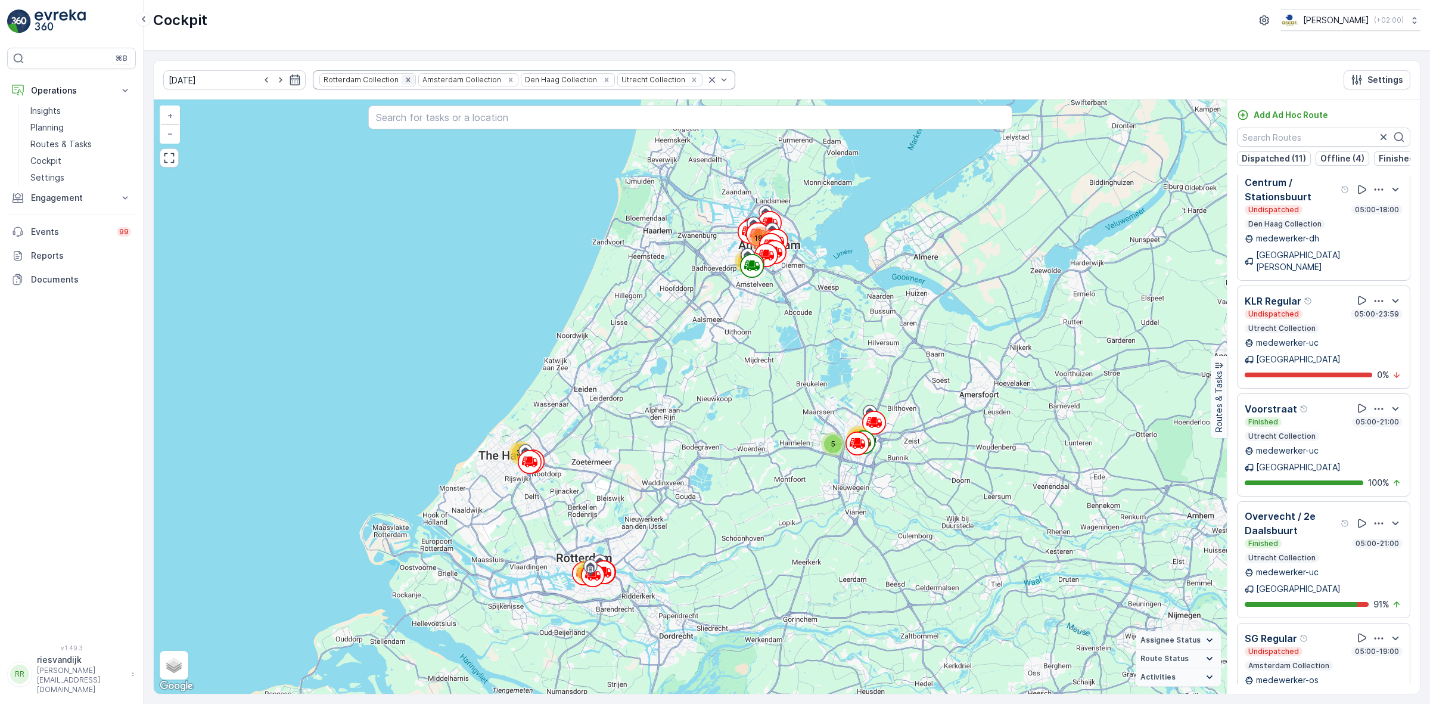
click at [404, 80] on icon "Remove Rotterdam Collection" at bounding box center [408, 80] width 8 height 8
click at [383, 80] on div "Amsterdam Collection Den Haag Collection Utrecht Collection" at bounding box center [469, 79] width 312 height 19
click at [388, 79] on div "Amsterdam Collection Den Haag Collection Utrecht Collection" at bounding box center [469, 79] width 312 height 19
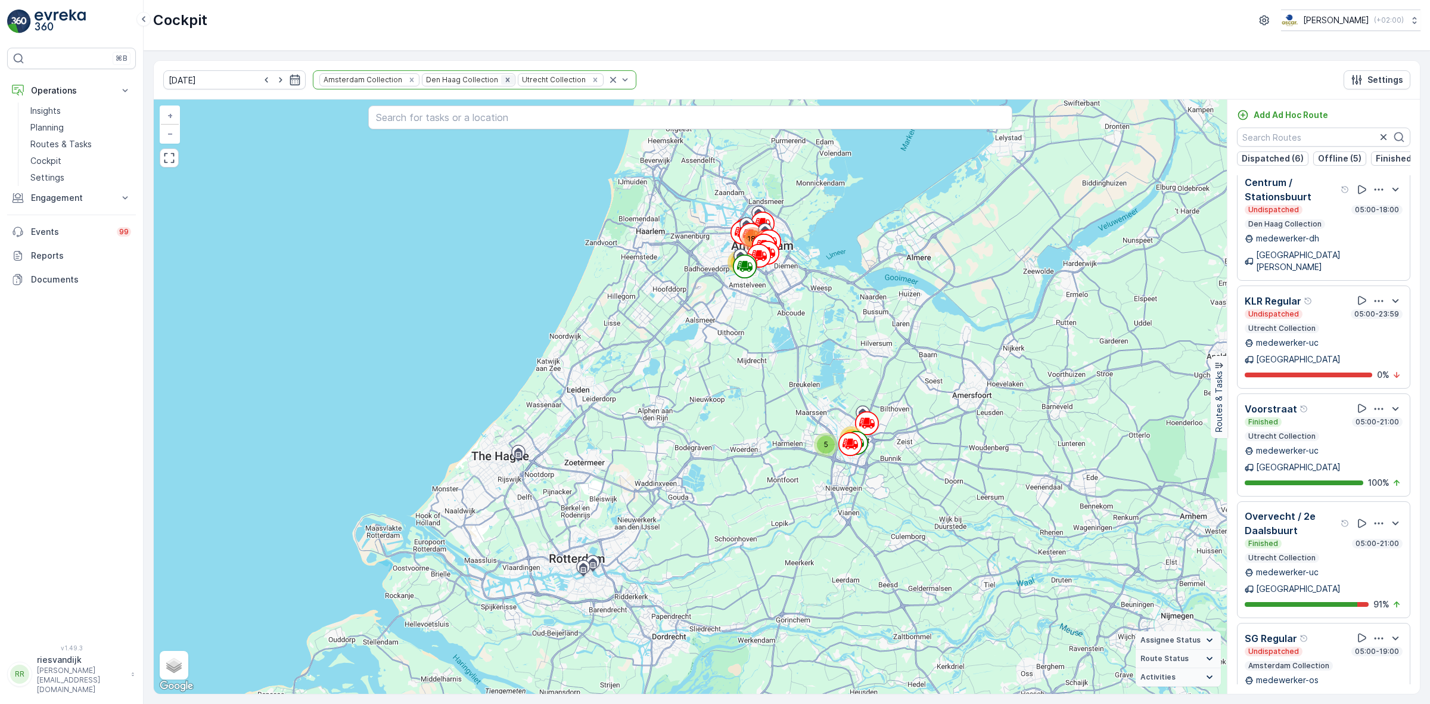
click at [504, 79] on icon "Remove Den Haag Collection" at bounding box center [508, 80] width 8 height 8
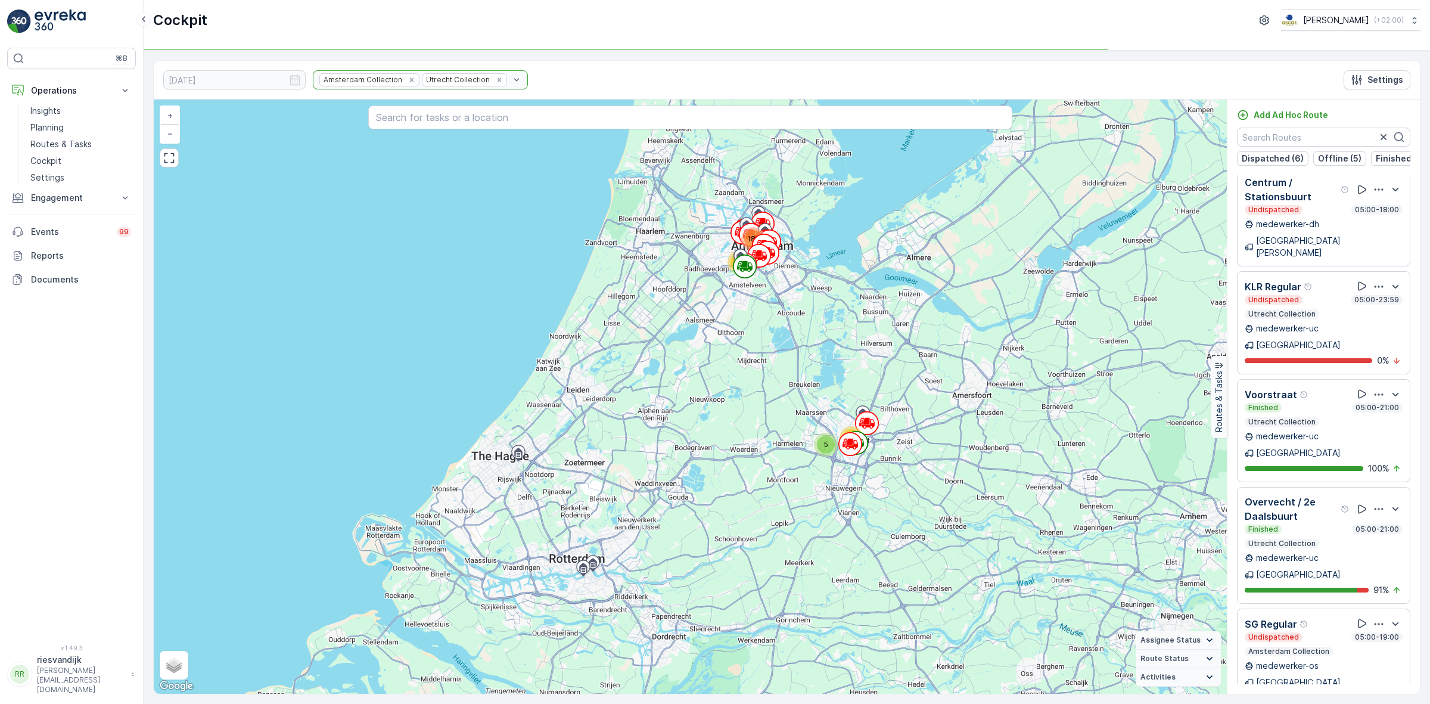
scroll to position [1392, 0]
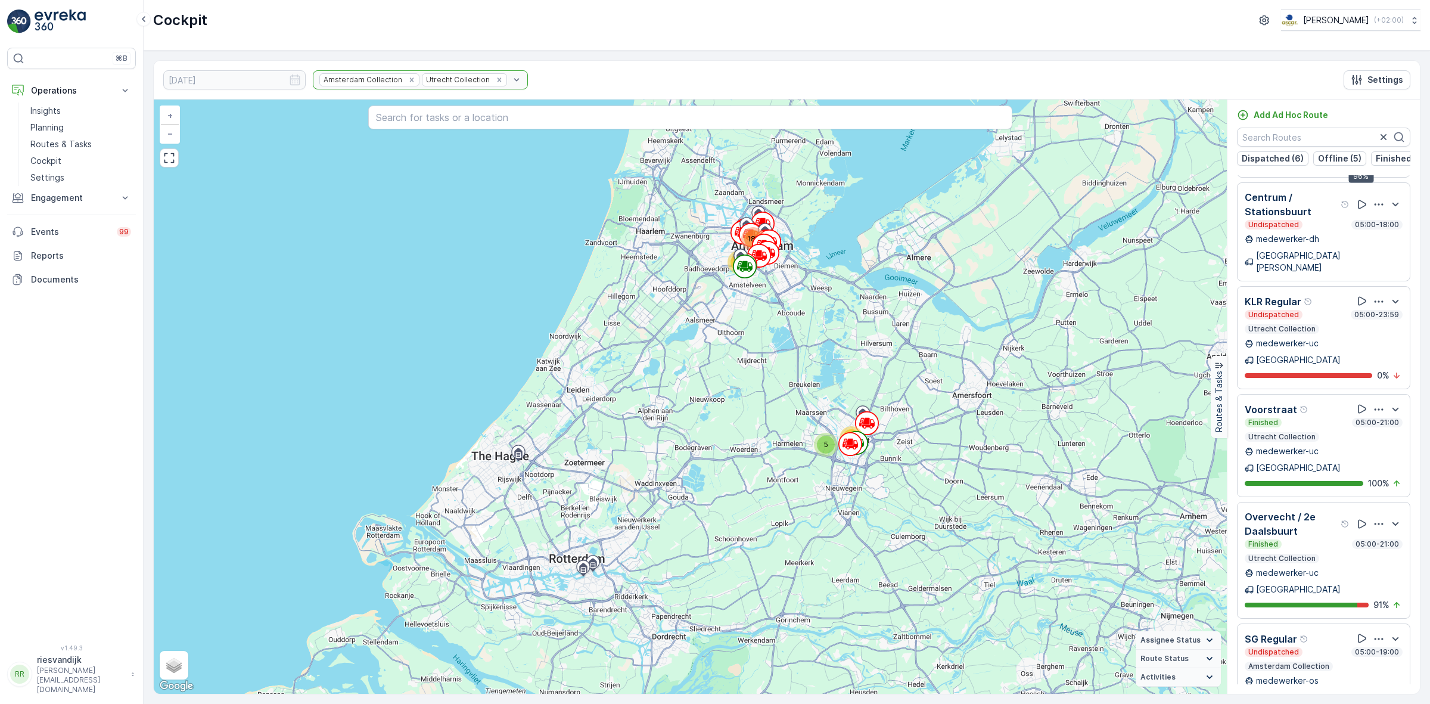
click at [392, 82] on div "Amsterdam Collection Utrecht Collection" at bounding box center [420, 79] width 215 height 19
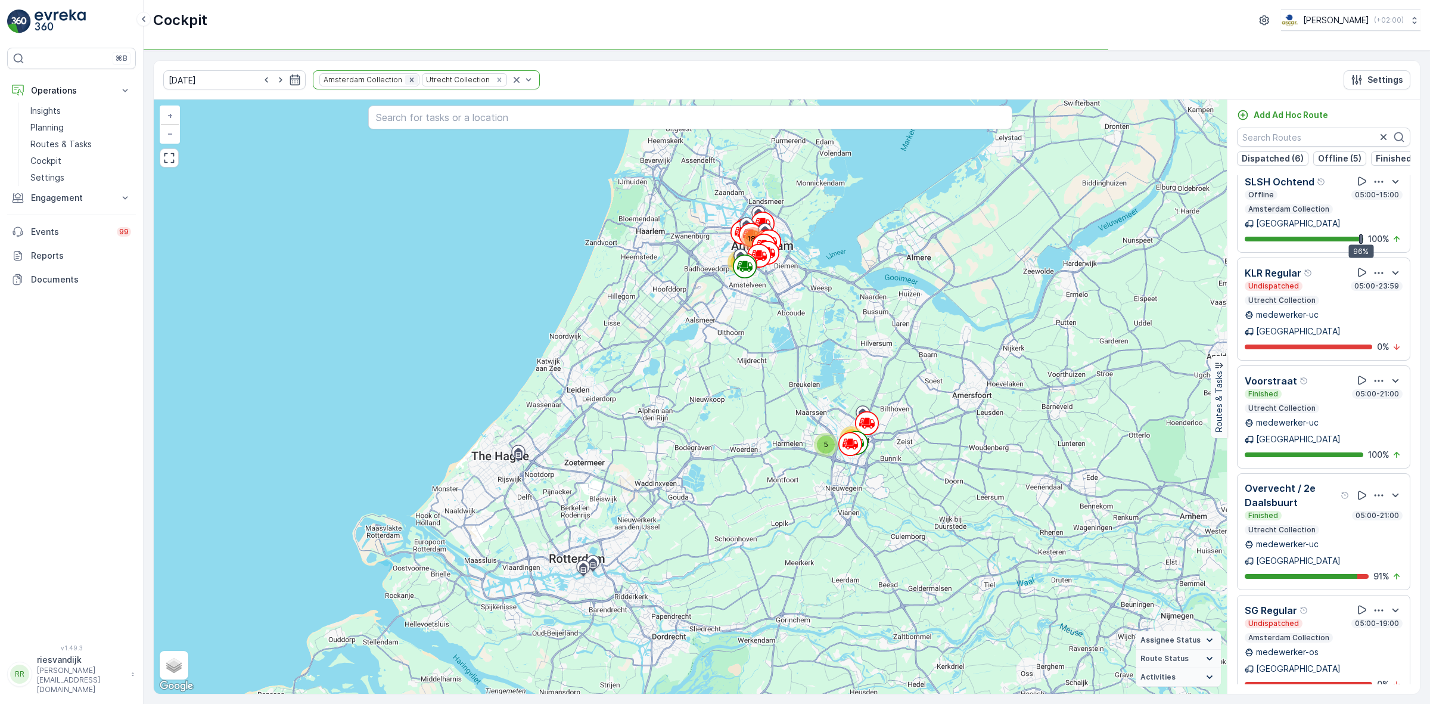
click at [409, 79] on icon "Remove Amsterdam Collection" at bounding box center [411, 79] width 4 height 4
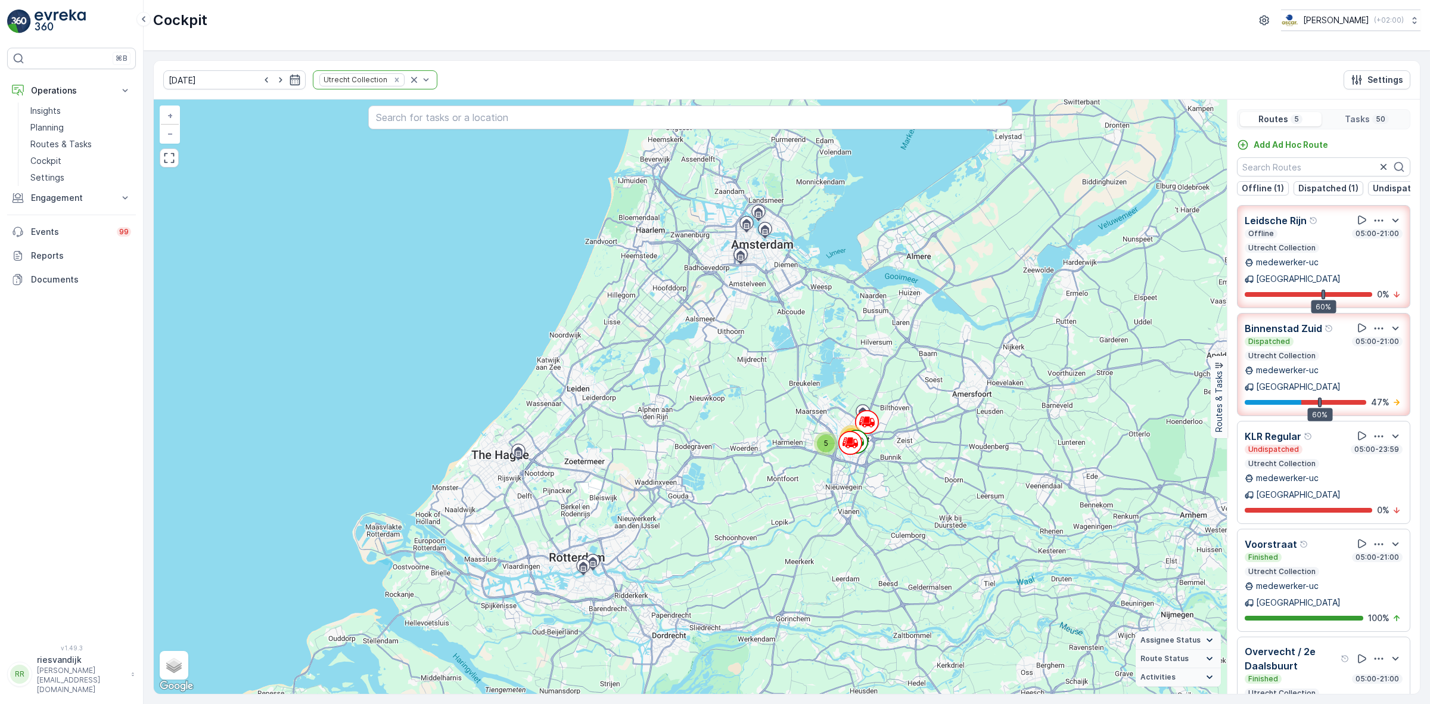
click at [1417, 528] on div "Leidsche Rijn Offline 05:00-21:00 Utrecht Collection medewerker-uc Utrecht 60% …" at bounding box center [1324, 459] width 192 height 509
drag, startPoint x: 1291, startPoint y: 547, endPoint x: 1306, endPoint y: 608, distance: 63.3
click at [1340, 343] on div "Dispatched 05:00-21:00 Utrecht Collection" at bounding box center [1324, 349] width 158 height 24
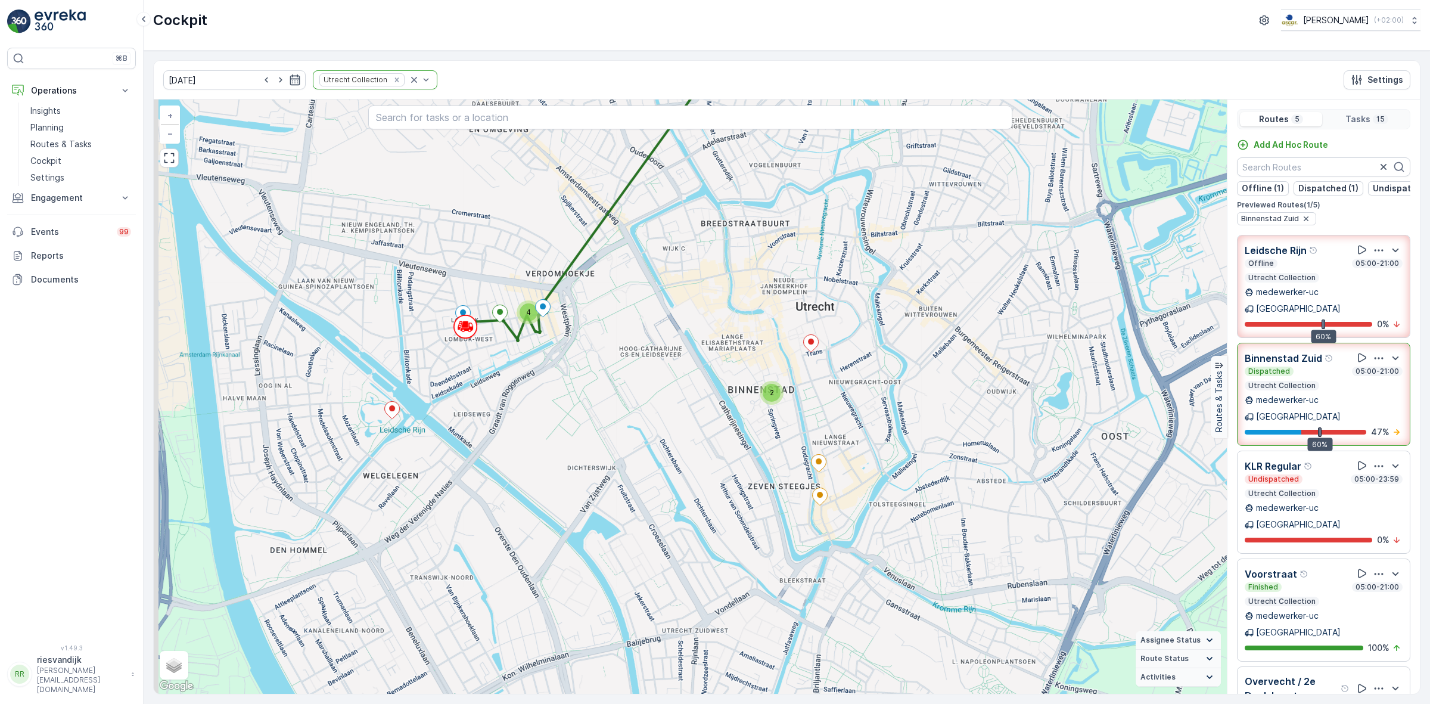
drag, startPoint x: 660, startPoint y: 380, endPoint x: 858, endPoint y: 429, distance: 204.4
click at [860, 430] on div "2 4 + − Satellite Roadmap Terrain Hybrid Leaflet Keyboard shortcuts Map Data Ma…" at bounding box center [690, 397] width 1073 height 594
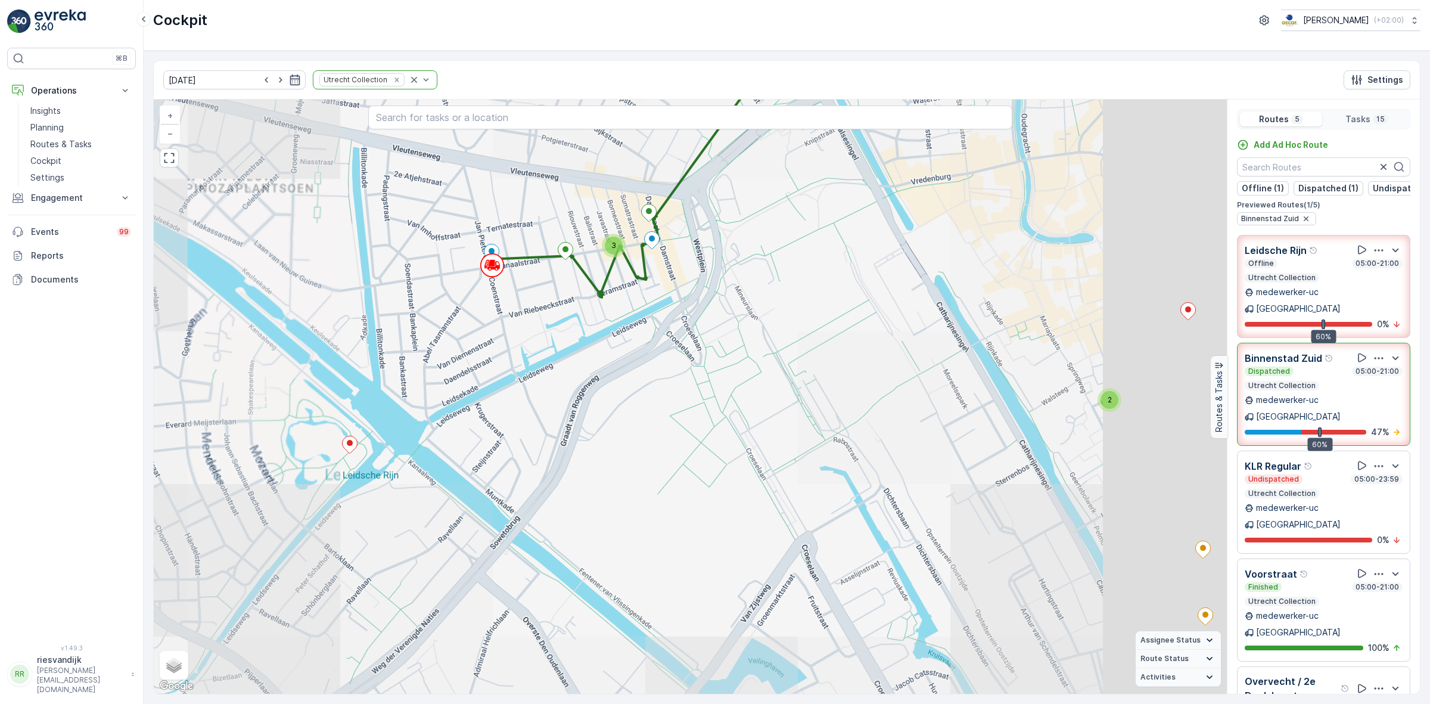
drag, startPoint x: 763, startPoint y: 344, endPoint x: 627, endPoint y: 344, distance: 136.5
click at [627, 344] on div "2 3 + − Satellite Roadmap Terrain Hybrid Leaflet Keyboard shortcuts Map Data Ma…" at bounding box center [690, 397] width 1073 height 594
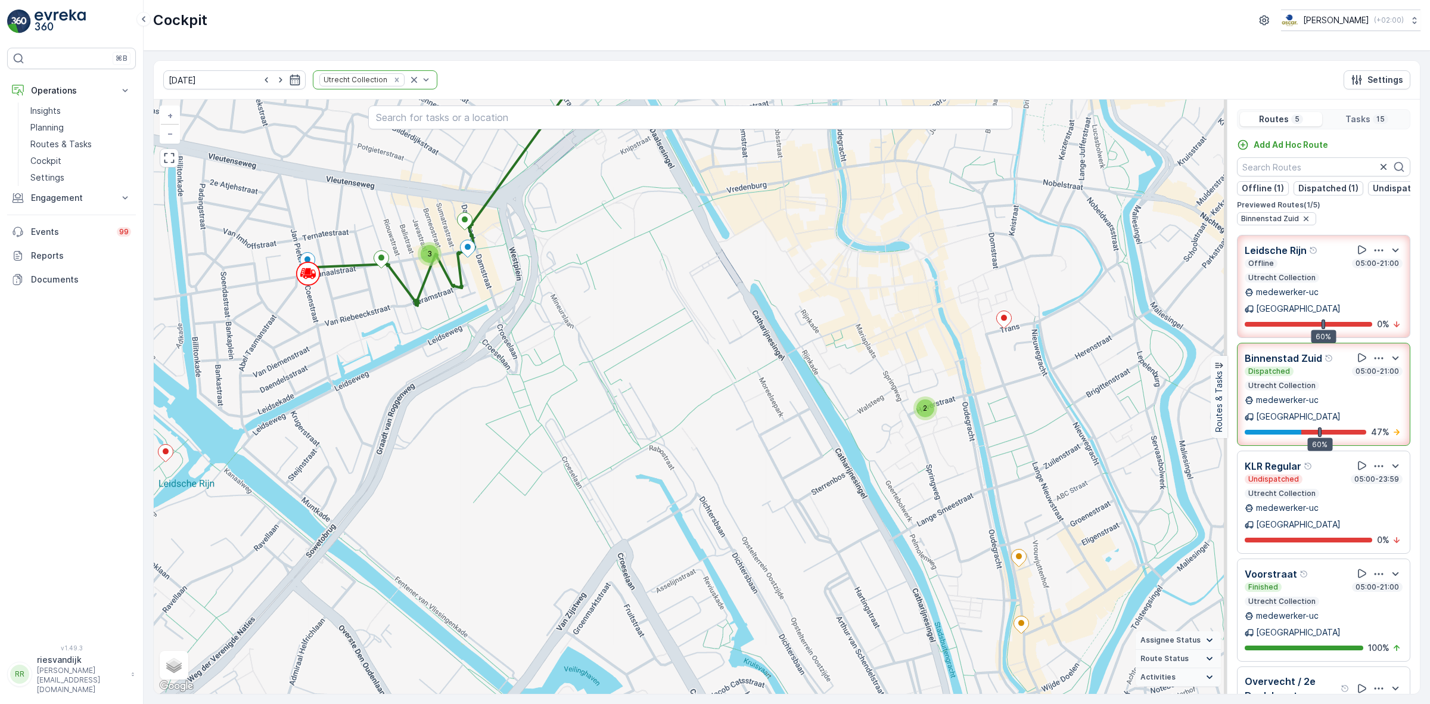
drag, startPoint x: 806, startPoint y: 347, endPoint x: 695, endPoint y: 359, distance: 112.0
click at [692, 359] on div "2 3 + − Satellite Roadmap Terrain Hybrid Leaflet Keyboard shortcuts Map Data Ma…" at bounding box center [690, 397] width 1073 height 594
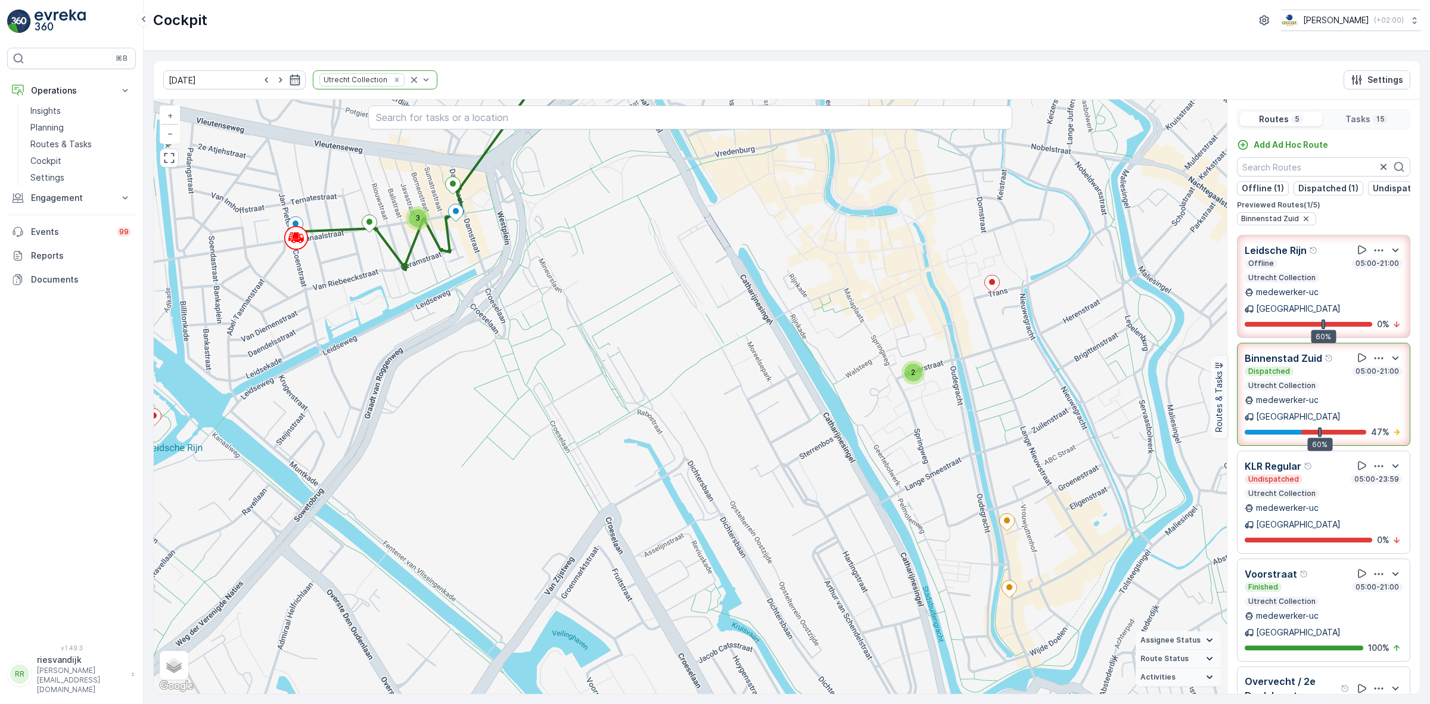
drag, startPoint x: 915, startPoint y: 352, endPoint x: 1040, endPoint y: 305, distance: 134.3
click at [1040, 304] on div "2 3 + − Satellite Roadmap Terrain Hybrid Leaflet Keyboard shortcuts Map Data Ma…" at bounding box center [690, 397] width 1073 height 594
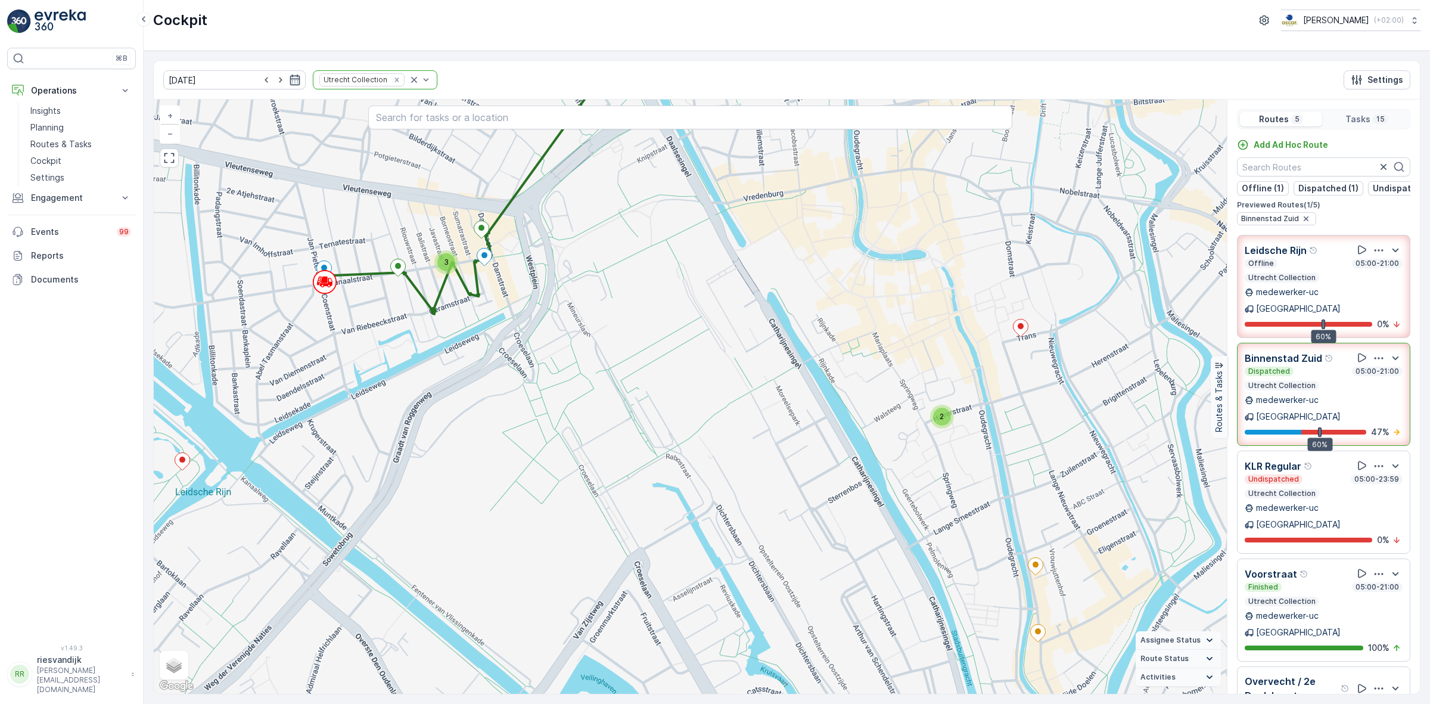
drag, startPoint x: 676, startPoint y: 303, endPoint x: 567, endPoint y: 341, distance: 116.3
click at [567, 341] on div "2 3 + − Satellite Roadmap Terrain Hybrid Leaflet Keyboard shortcuts Map Data Ma…" at bounding box center [690, 397] width 1073 height 594
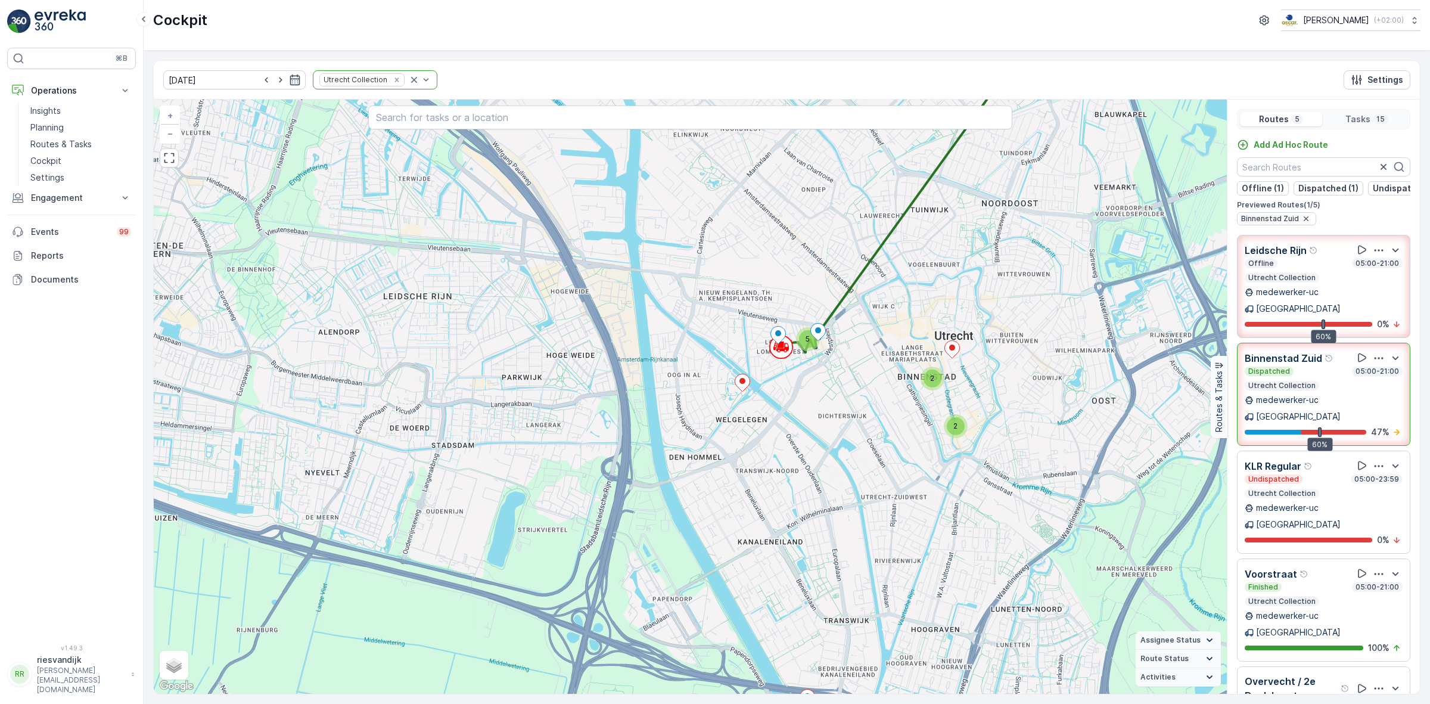
drag, startPoint x: 968, startPoint y: 288, endPoint x: 936, endPoint y: 298, distance: 34.3
click at [939, 303] on div "2 2 5 + − Satellite Roadmap Terrain Hybrid Leaflet Keyboard shortcuts Map Data …" at bounding box center [690, 397] width 1073 height 594
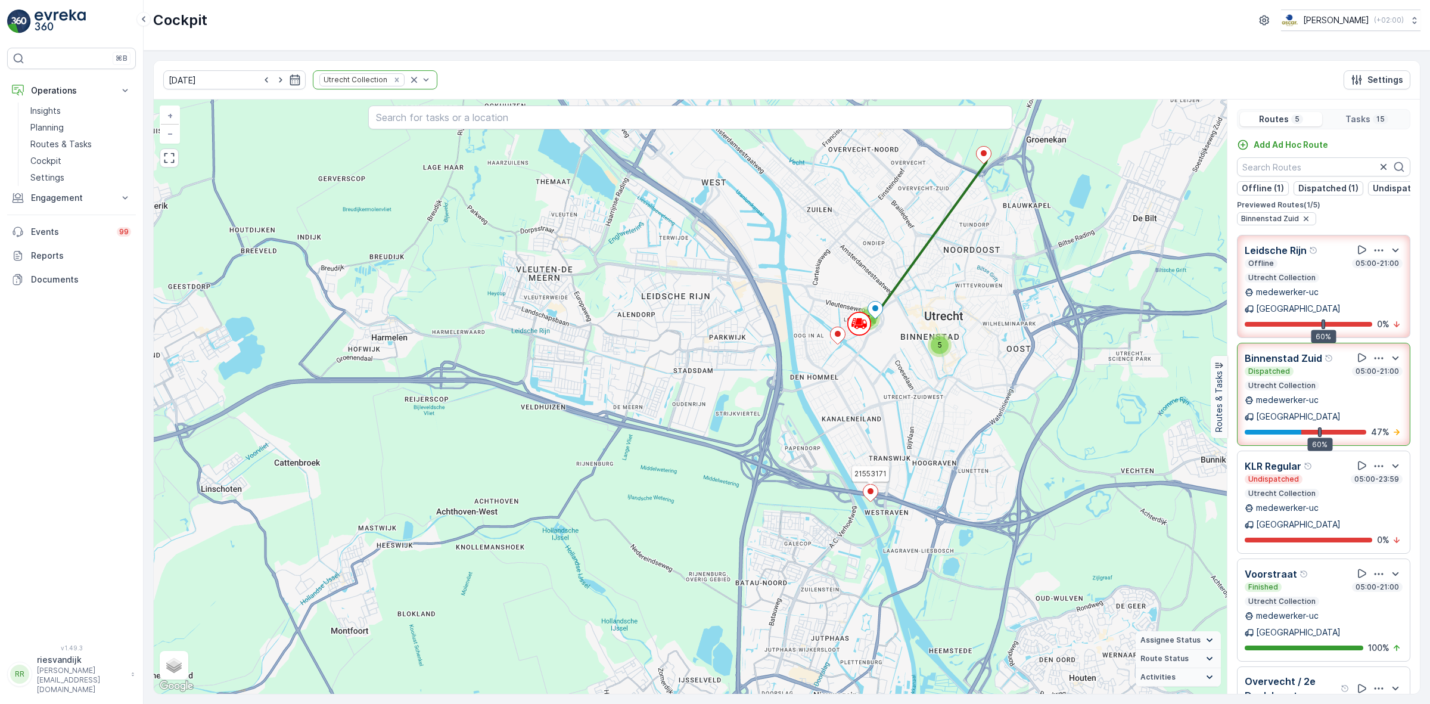
click at [868, 492] on icon at bounding box center [871, 492] width 15 height 17
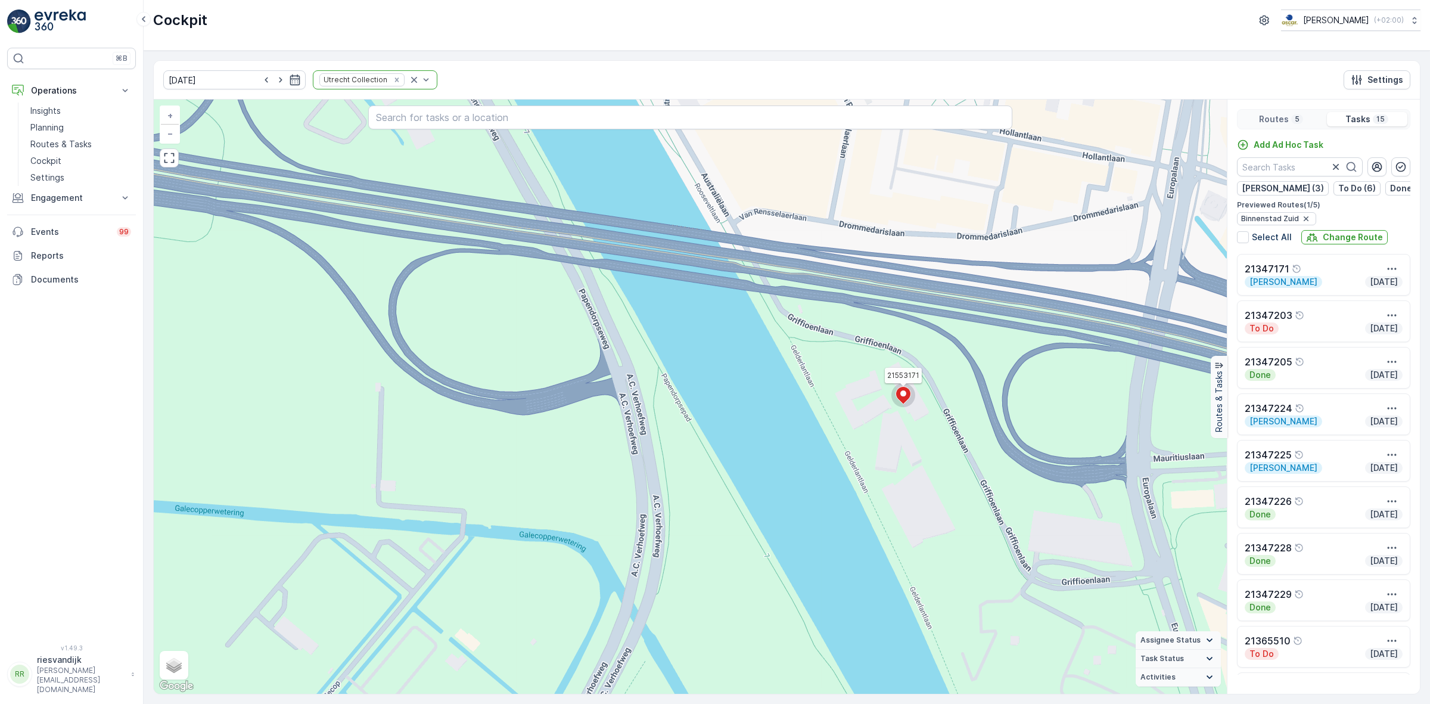
drag, startPoint x: 1005, startPoint y: 297, endPoint x: 833, endPoint y: 451, distance: 231.3
click at [844, 443] on div "2 2 21553171 + − Satellite Roadmap Terrain Hybrid Leaflet Keyboard shortcuts Ma…" at bounding box center [690, 397] width 1073 height 594
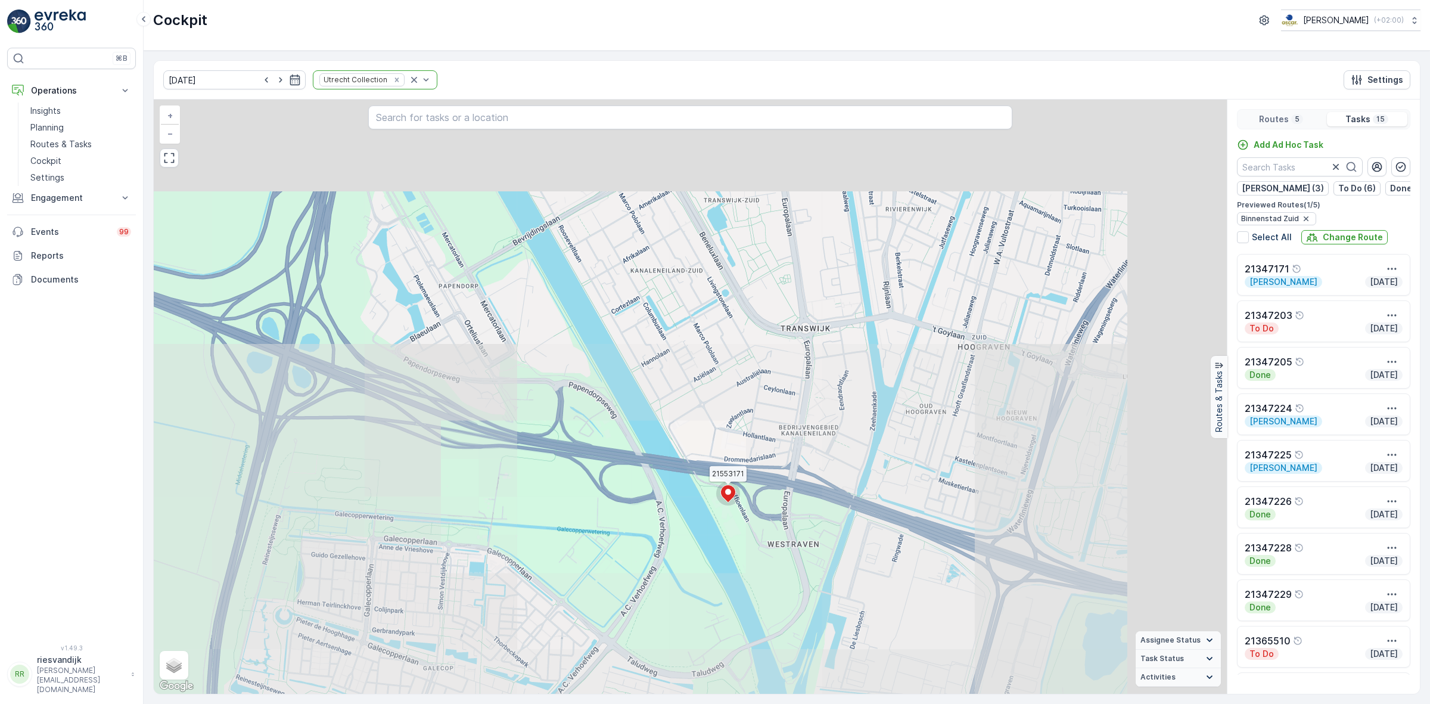
drag, startPoint x: 815, startPoint y: 387, endPoint x: 728, endPoint y: 434, distance: 99.2
click at [728, 433] on div "2 4 21553171 + − Satellite Roadmap Terrain Hybrid Leaflet Keyboard shortcuts Ma…" at bounding box center [690, 397] width 1073 height 594
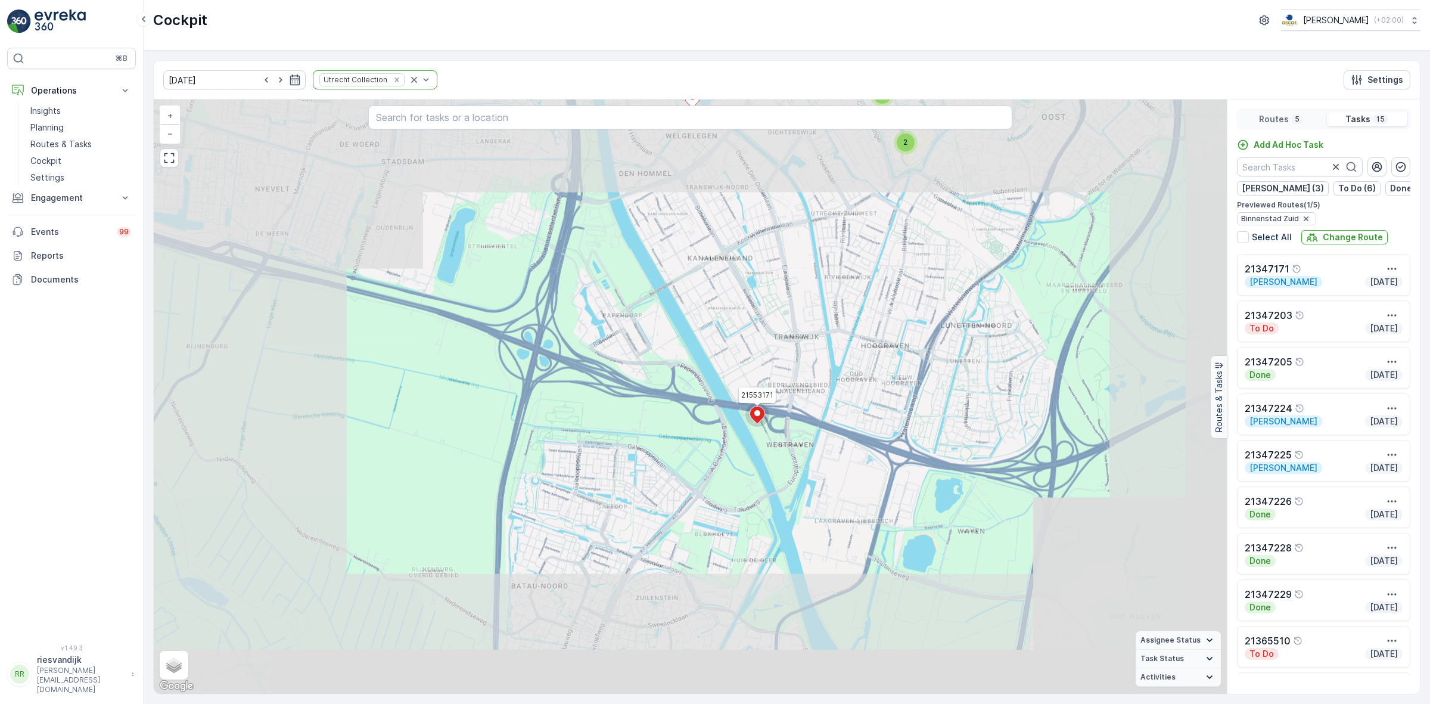
drag, startPoint x: 909, startPoint y: 263, endPoint x: 803, endPoint y: 482, distance: 243.3
click at [806, 477] on div "4 2 2 5 21553171 + − Satellite Roadmap Terrain Hybrid Leaflet Keyboard shortcut…" at bounding box center [690, 397] width 1073 height 594
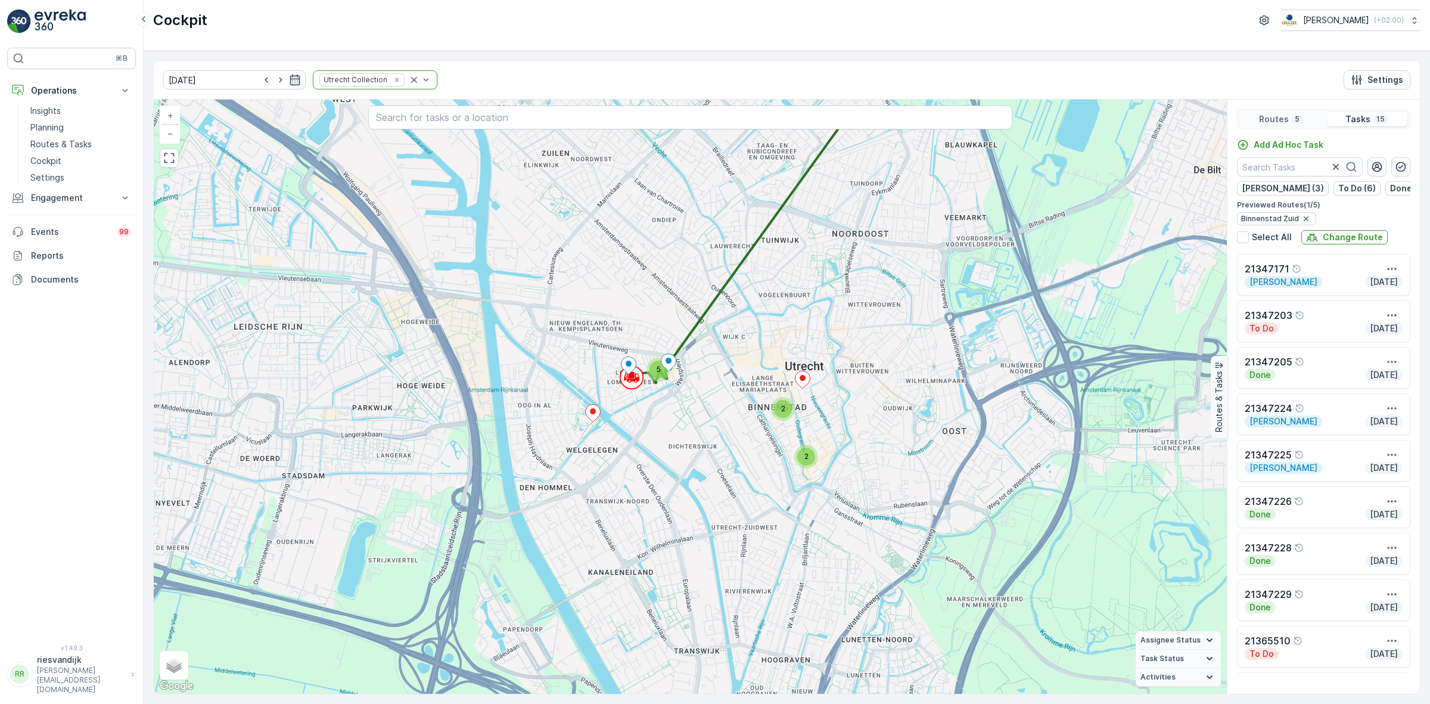
drag, startPoint x: 870, startPoint y: 383, endPoint x: 896, endPoint y: 457, distance: 78.8
click at [887, 448] on div "2 2 5 21553171 + − Satellite Roadmap Terrain Hybrid Leaflet Keyboard shortcuts …" at bounding box center [690, 397] width 1073 height 594
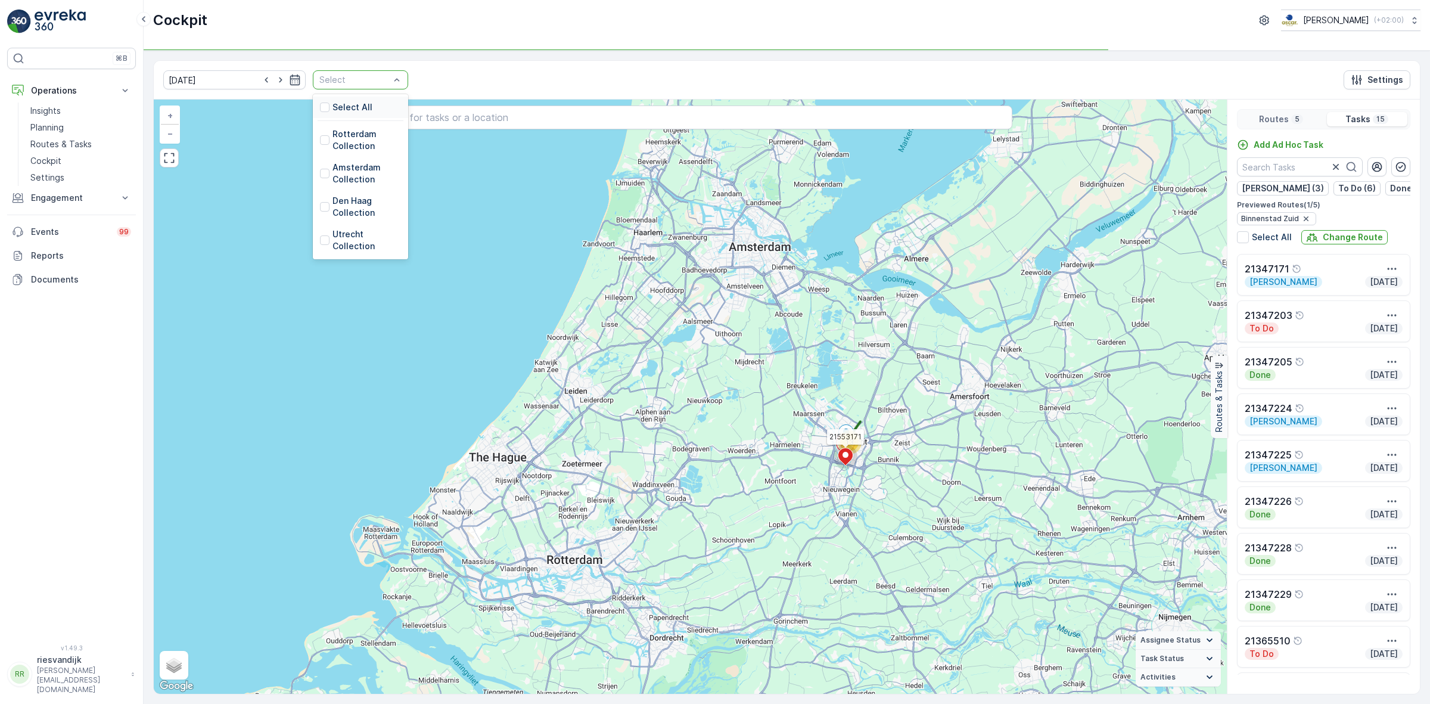
click at [359, 107] on div "Select All" at bounding box center [360, 107] width 95 height 21
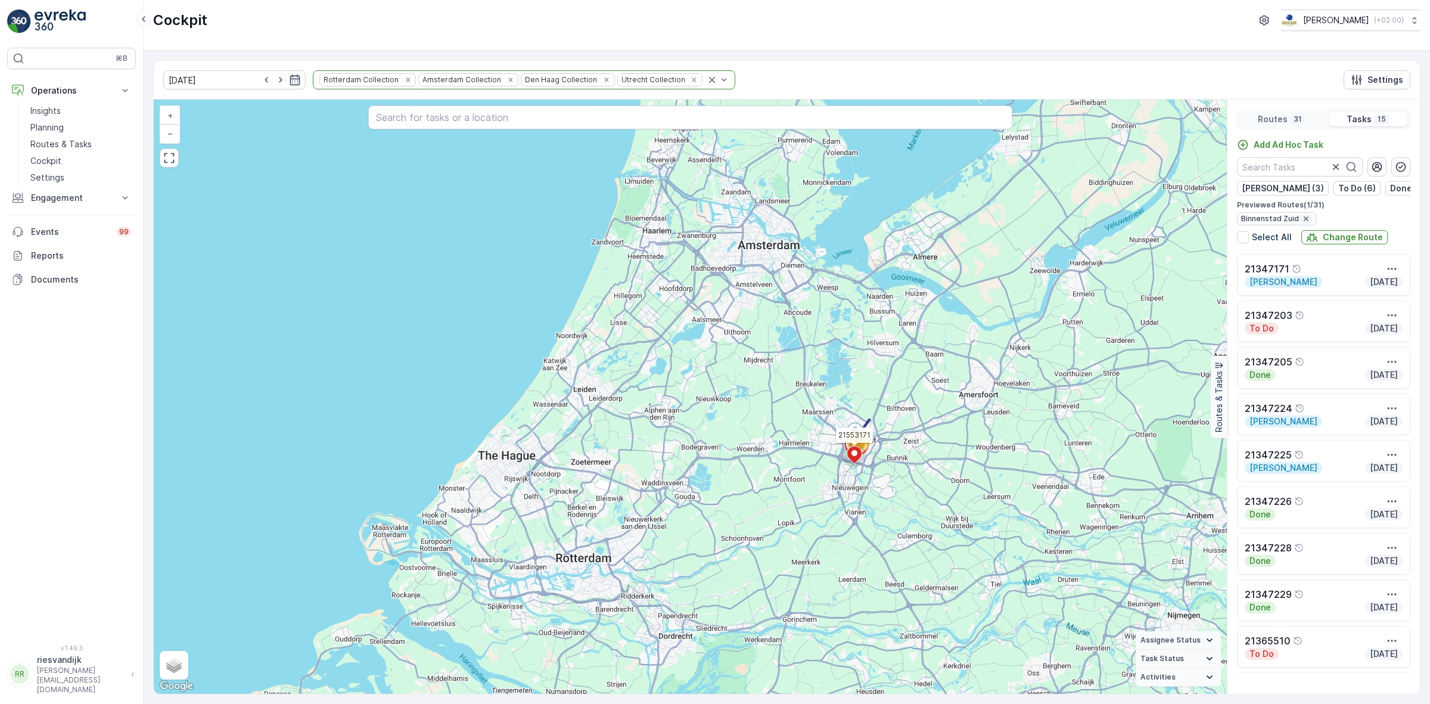
click at [1304, 223] on icon "button" at bounding box center [1307, 219] width 10 height 10
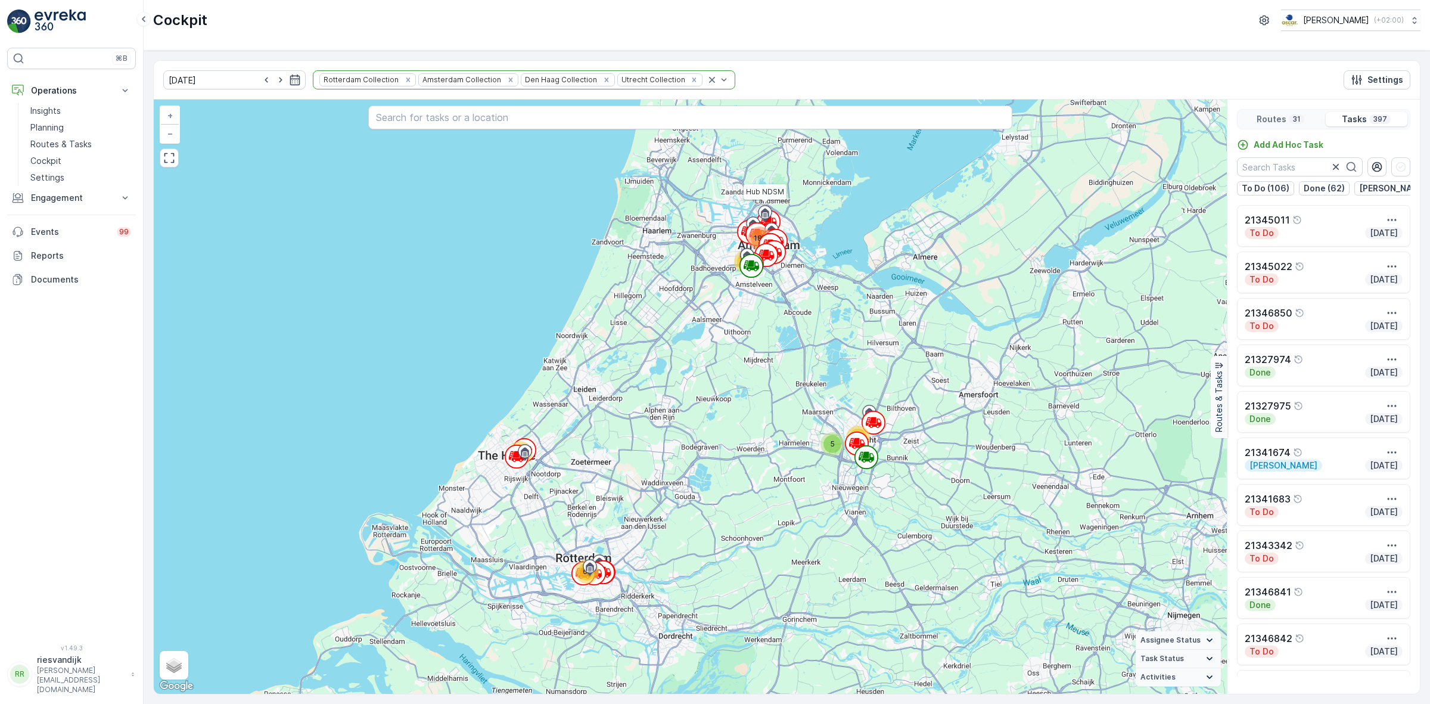
click at [1286, 123] on div "Routes 31" at bounding box center [1280, 119] width 81 height 14
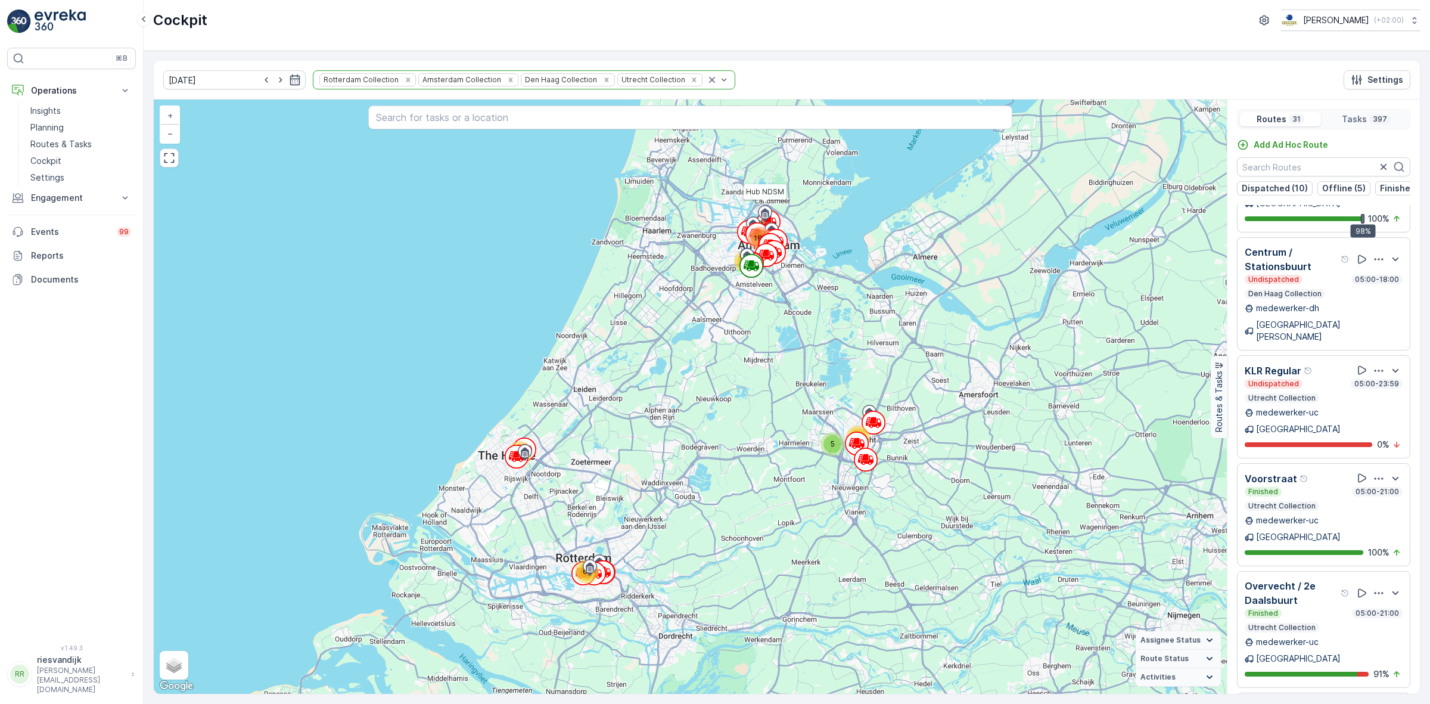
scroll to position [1258, 0]
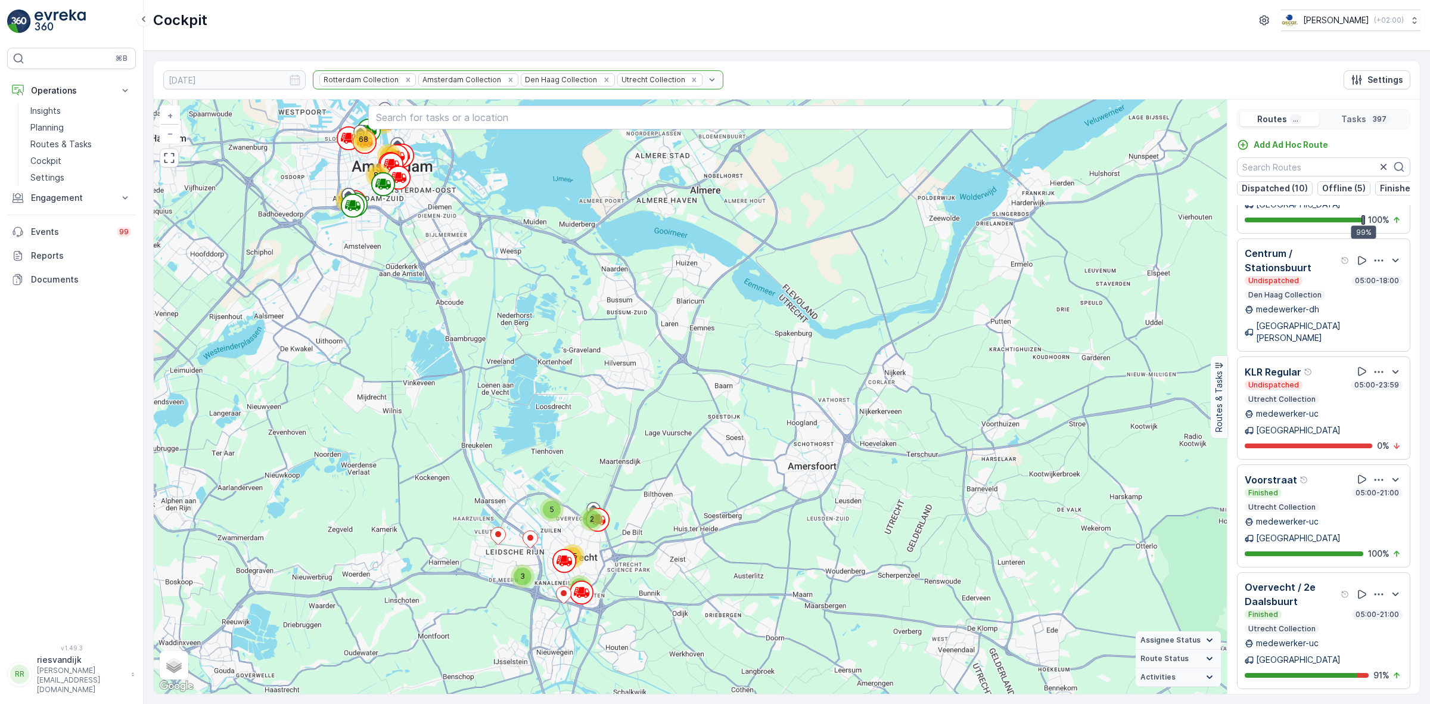
drag, startPoint x: 412, startPoint y: 185, endPoint x: 458, endPoint y: 288, distance: 112.3
click at [458, 288] on div "6 17 26 5 2 35 12 3 13 2 63 81 35 26 68 Hub NDSM + − Satellite Roadmap Terrain …" at bounding box center [690, 397] width 1073 height 594
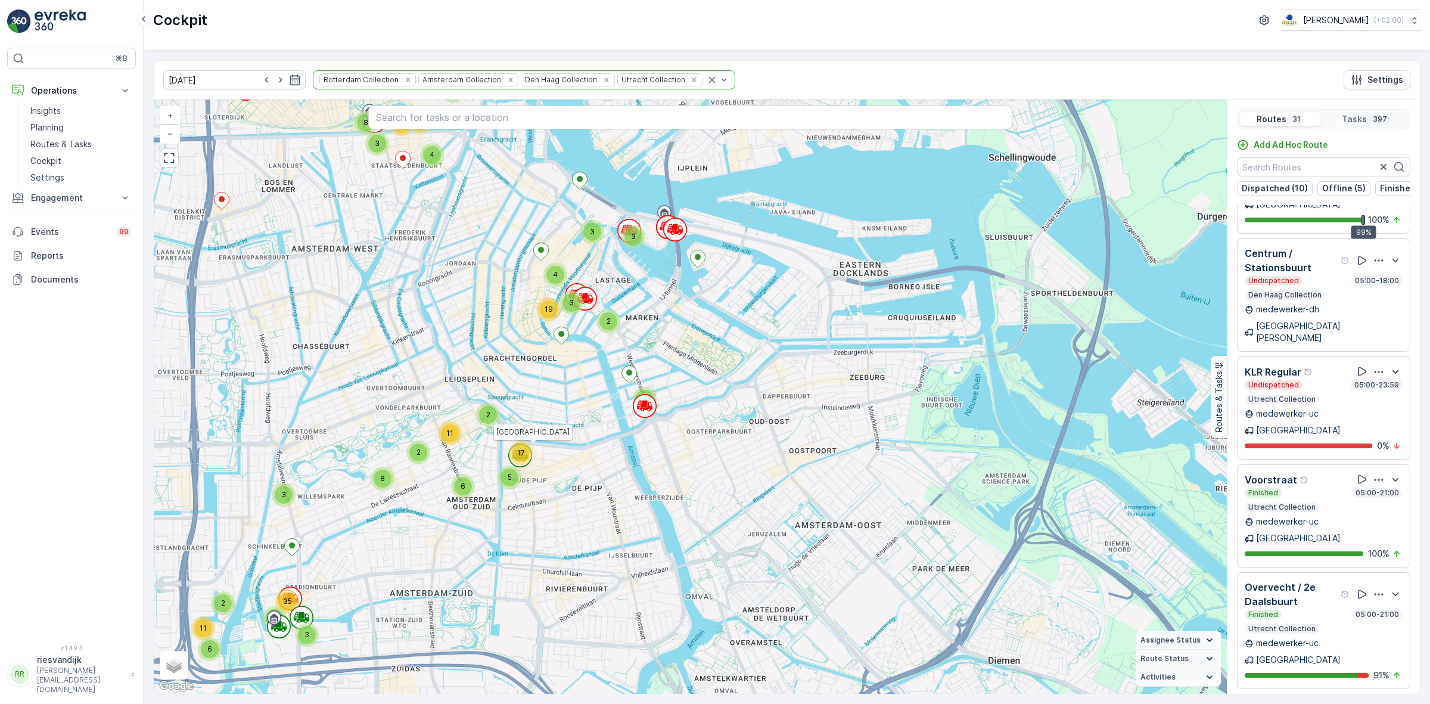
drag, startPoint x: 539, startPoint y: 316, endPoint x: 597, endPoint y: 380, distance: 85.6
click at [595, 378] on div "3 2 2 2 4 2 3 4 2 2 3 3 4 8 3 2 5 2 3 19 6 35 2 2 2 3 6 6 2 21 2 4 8 3 2 6 7 2 …" at bounding box center [690, 397] width 1073 height 594
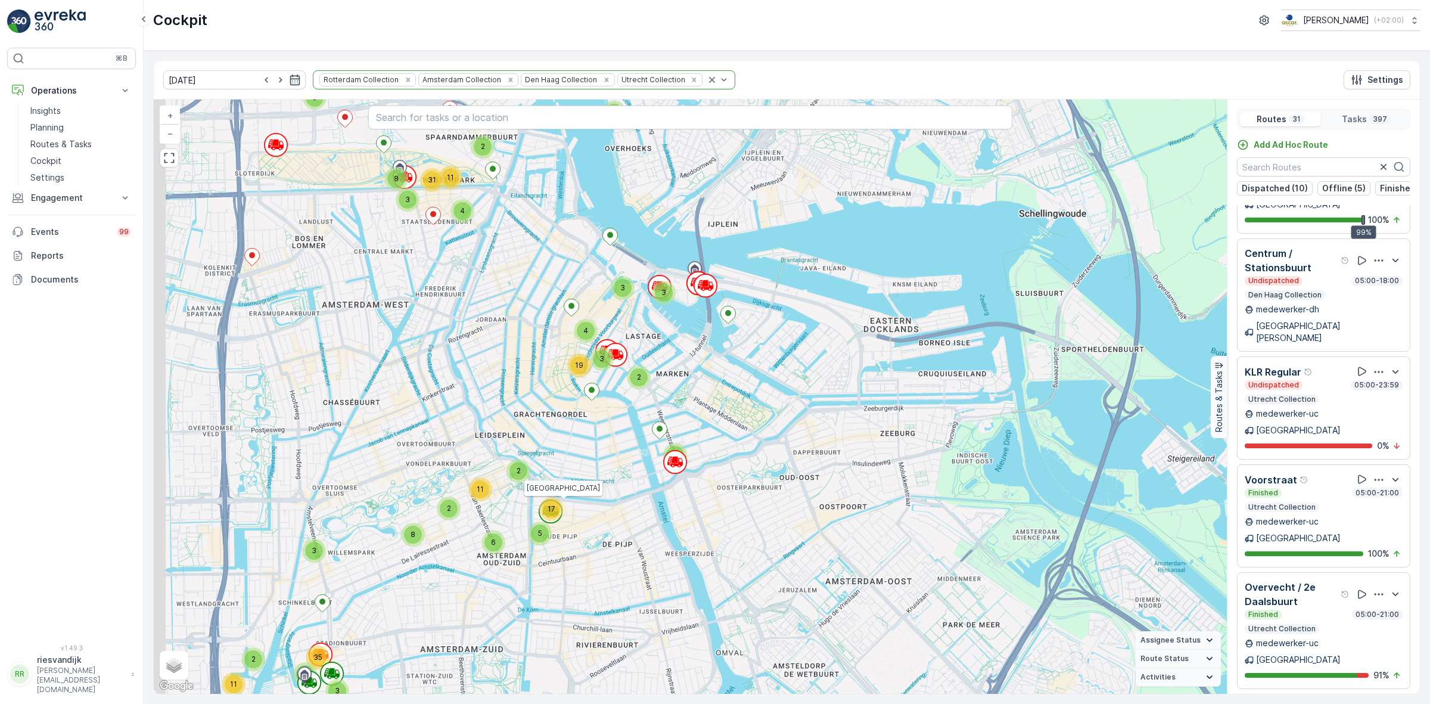
click at [581, 454] on div "2 2 2 2 2 2 5 5 3 2 6 3 2 6 11 2 3 35 3 3 4 2 2 4 2 4 5 4 3 8 2 3 19 2 6 5 17 2…" at bounding box center [690, 397] width 1073 height 594
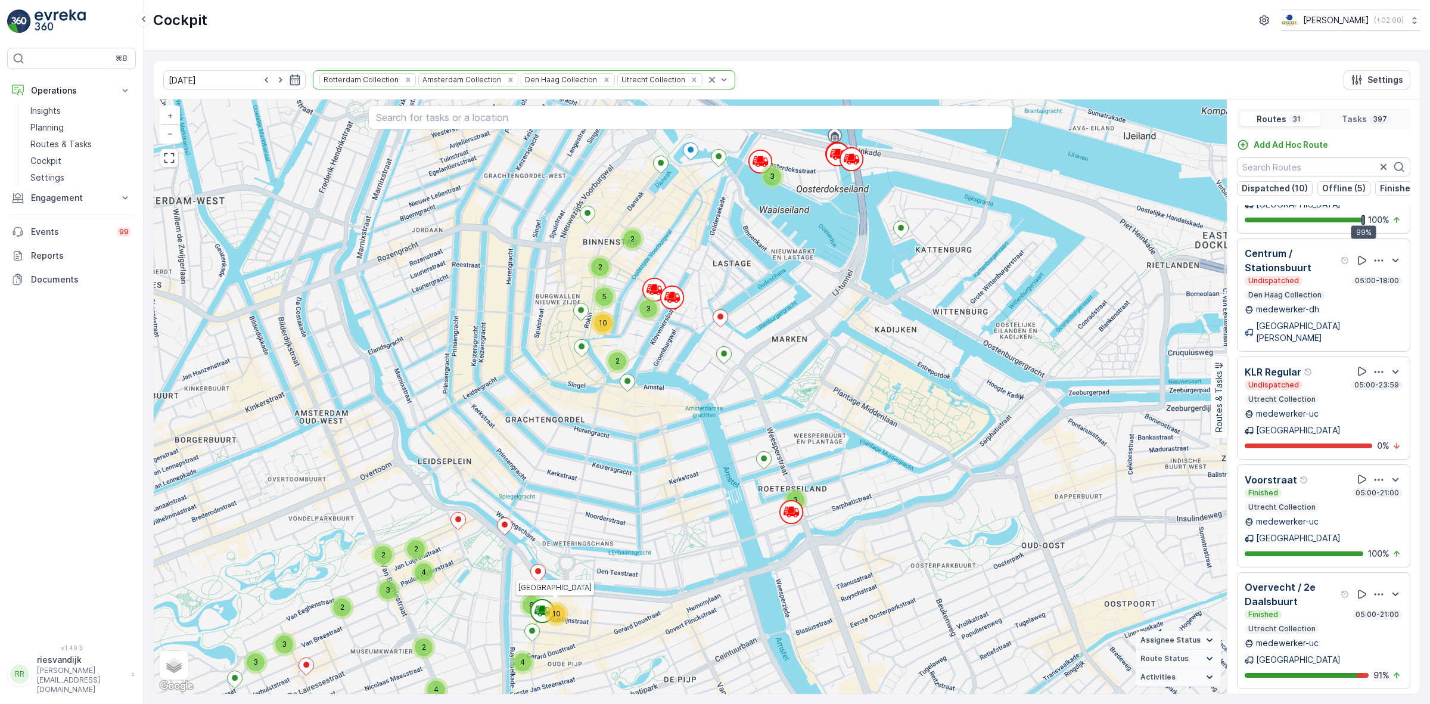
drag, startPoint x: 642, startPoint y: 438, endPoint x: 834, endPoint y: 216, distance: 293.6
click at [793, 259] on div "2 2 2 2 2 2 5 2 2 5 2 2 2 4 5 5 2 3 7 20 8 3 2 2 2 3 2 2 2 3 4 3 3 3 3 2 5 10 2…" at bounding box center [690, 397] width 1073 height 594
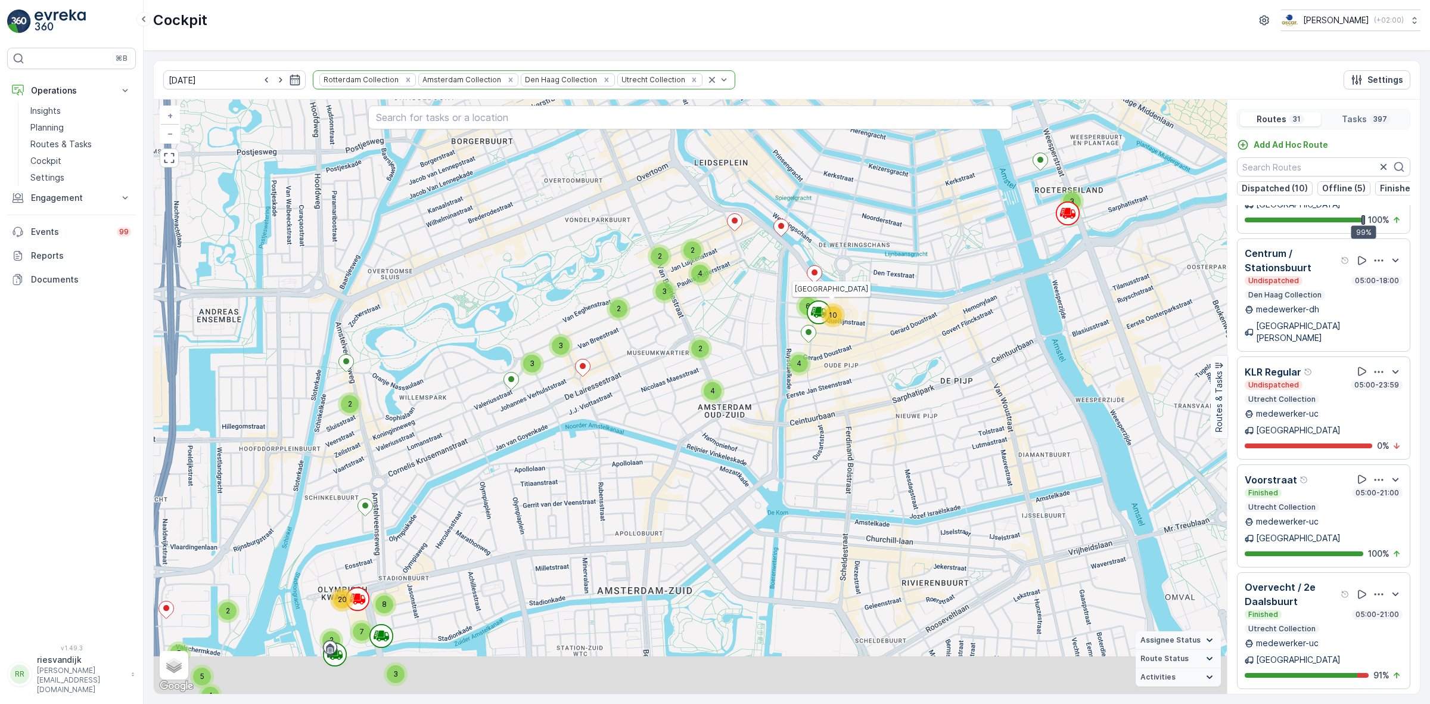
drag, startPoint x: 584, startPoint y: 396, endPoint x: 670, endPoint y: 355, distance: 95.7
click at [669, 352] on div "2 2 2 2 2 2 5 2 2 5 2 2 2 4 5 5 2 3 7 20 8 3 2 2 2 3 2 2 2 3 4 3 3 3 3 2 5 10 2…" at bounding box center [690, 397] width 1073 height 594
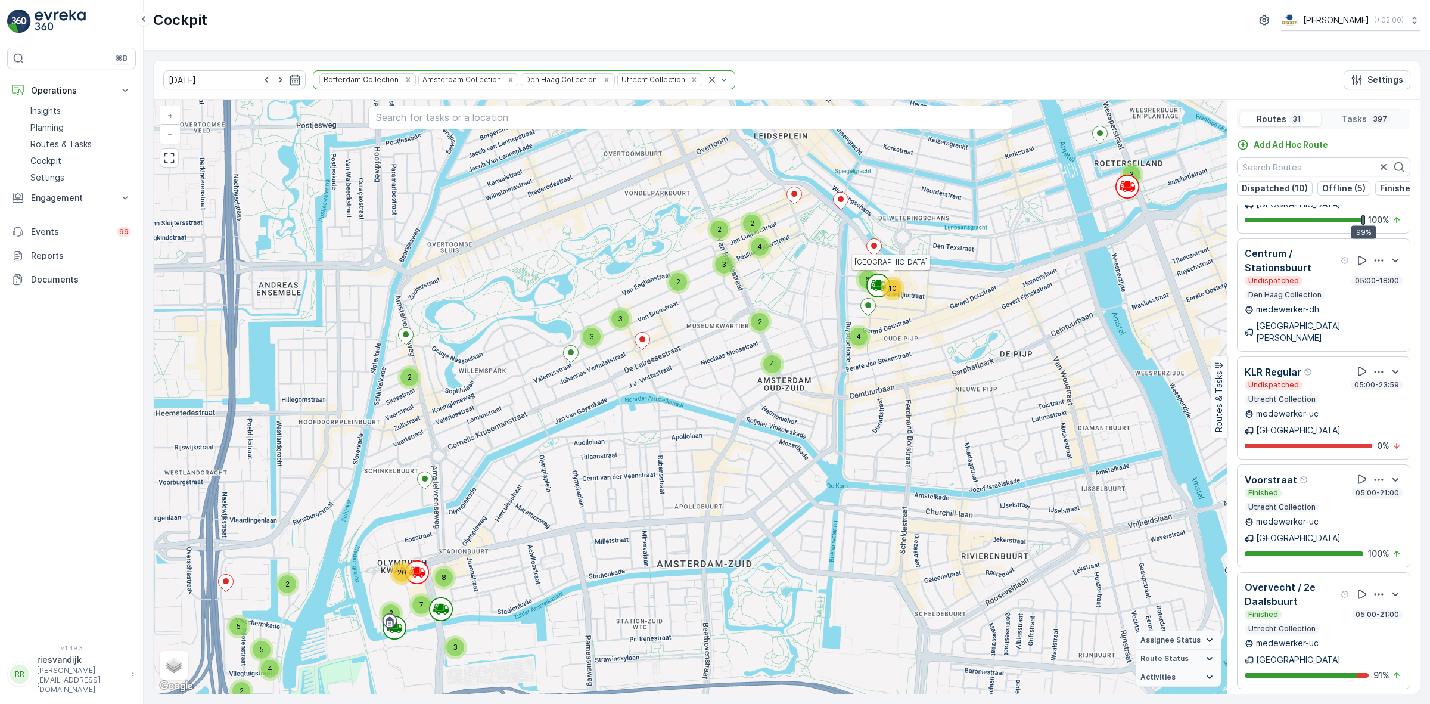
drag, startPoint x: 602, startPoint y: 530, endPoint x: 685, endPoint y: 377, distance: 174.4
click at [685, 377] on div "2 2 2 2 2 2 5 2 2 5 2 2 2 4 5 5 2 3 7 20 8 3 2 2 2 3 2 2 2 3 4 3 3 3 3 2 5 10 2…" at bounding box center [690, 397] width 1073 height 594
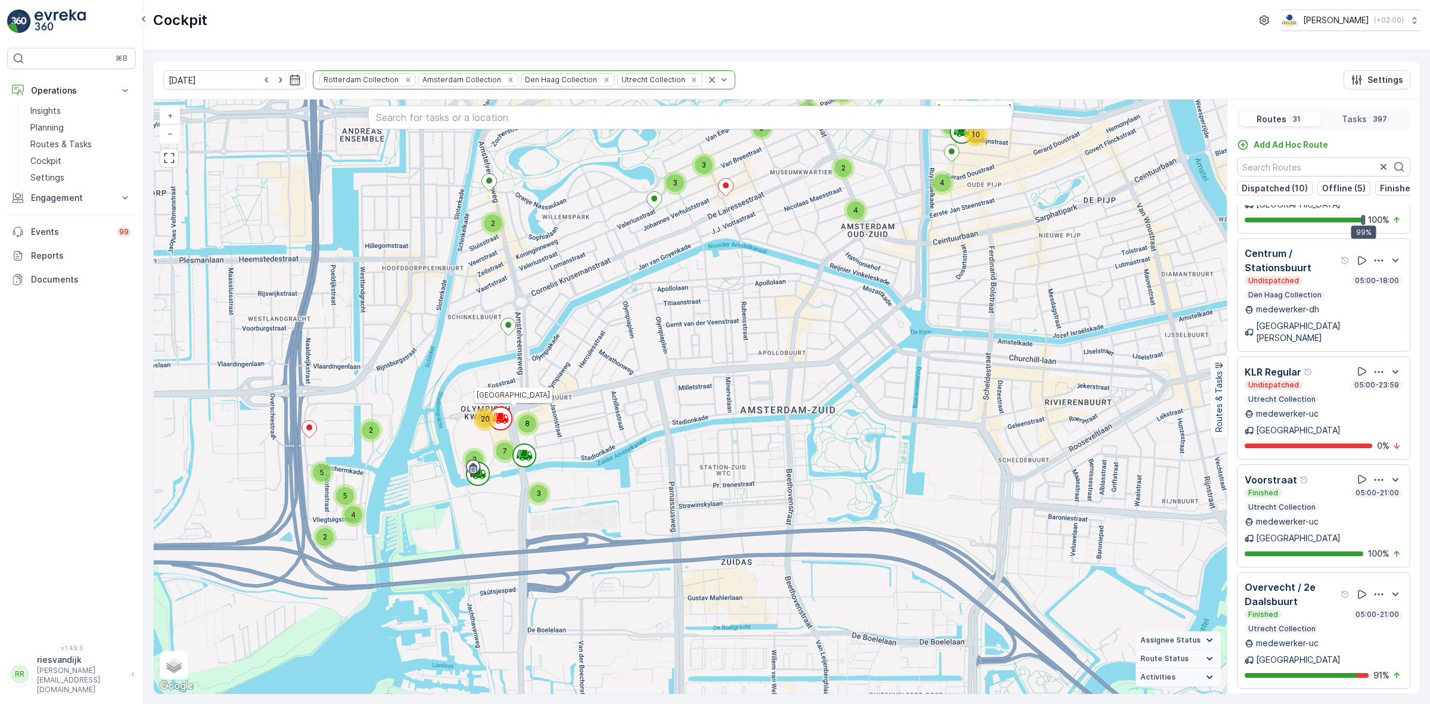
click at [499, 423] on icon at bounding box center [498, 422] width 2 height 2
click at [493, 419] on div "20" at bounding box center [485, 419] width 18 height 18
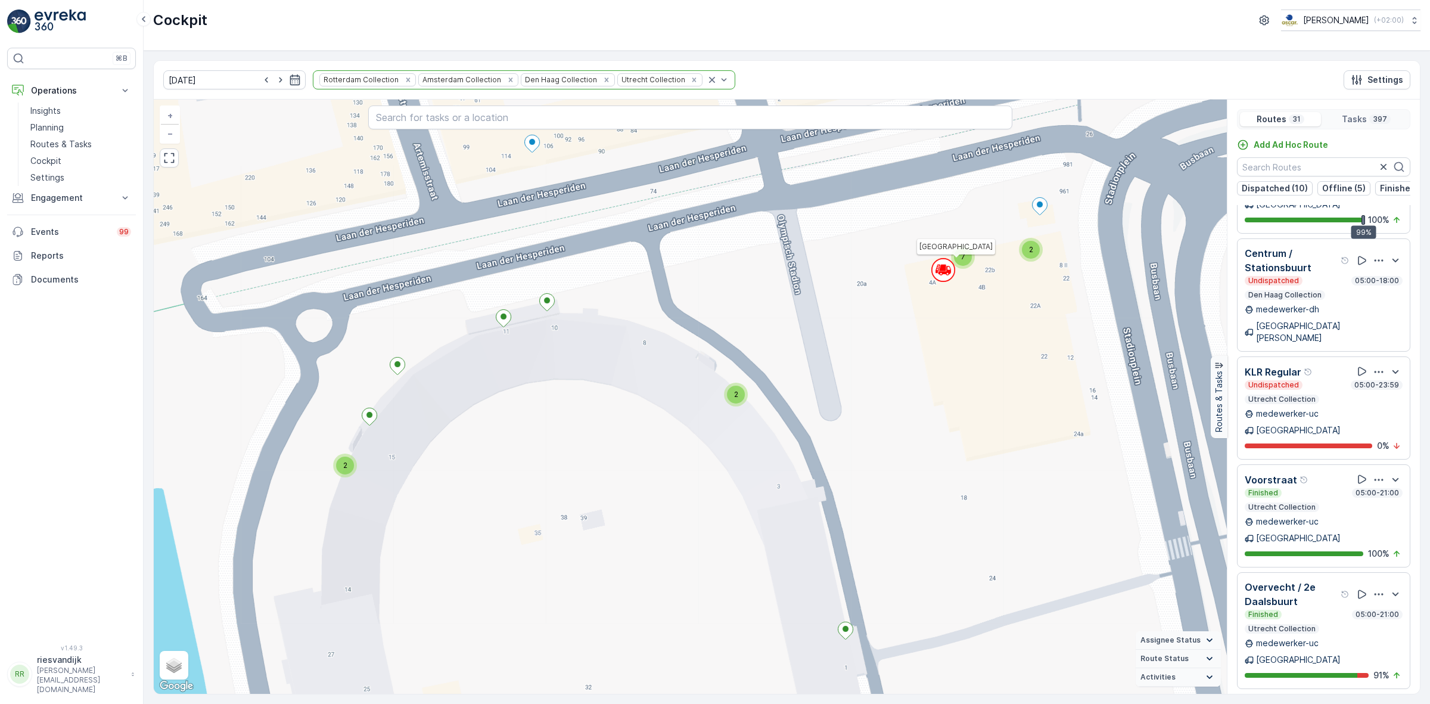
click at [945, 272] on icon at bounding box center [945, 273] width 12 height 2
click at [945, 272] on icon at bounding box center [947, 272] width 12 height 2
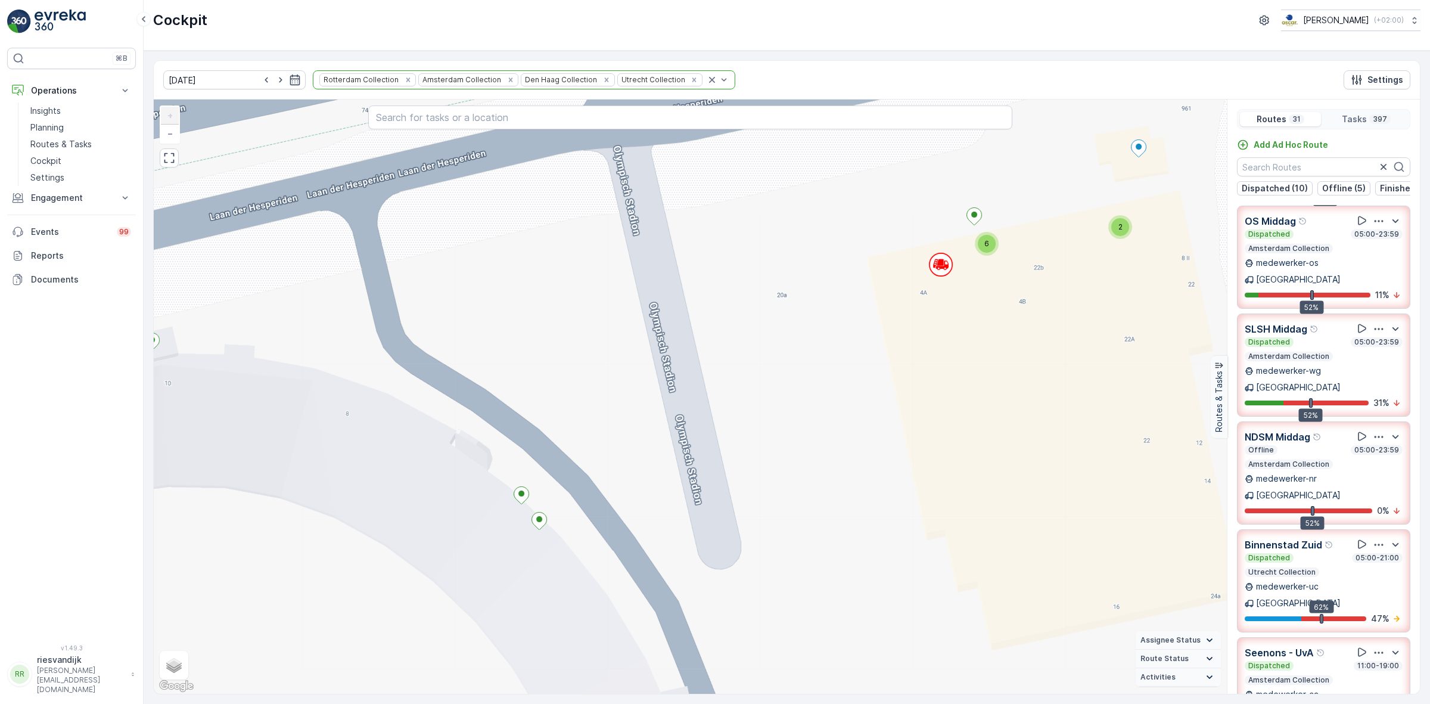
scroll to position [0, 0]
click at [1335, 445] on div "Dispatched 05:00-23:59" at bounding box center [1324, 450] width 158 height 10
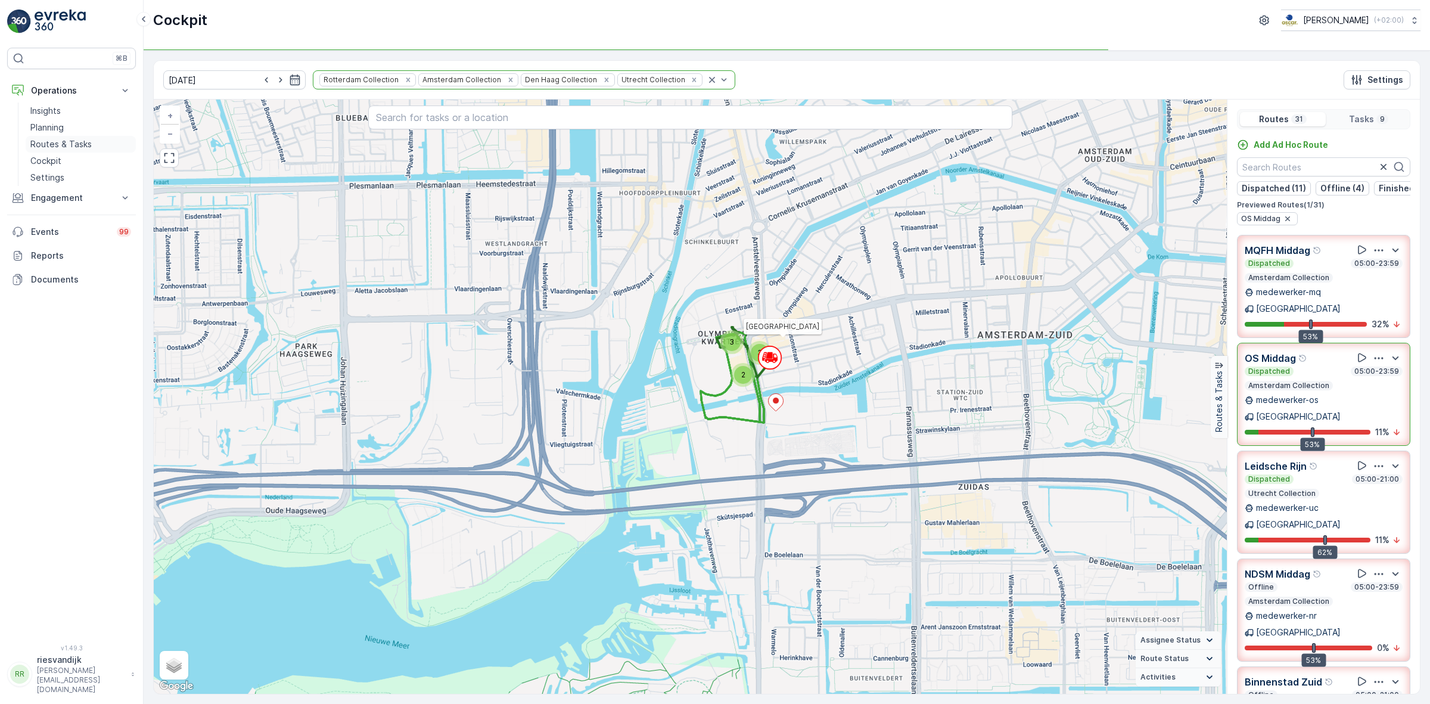
click at [57, 143] on p "Routes & Tasks" at bounding box center [60, 144] width 61 height 12
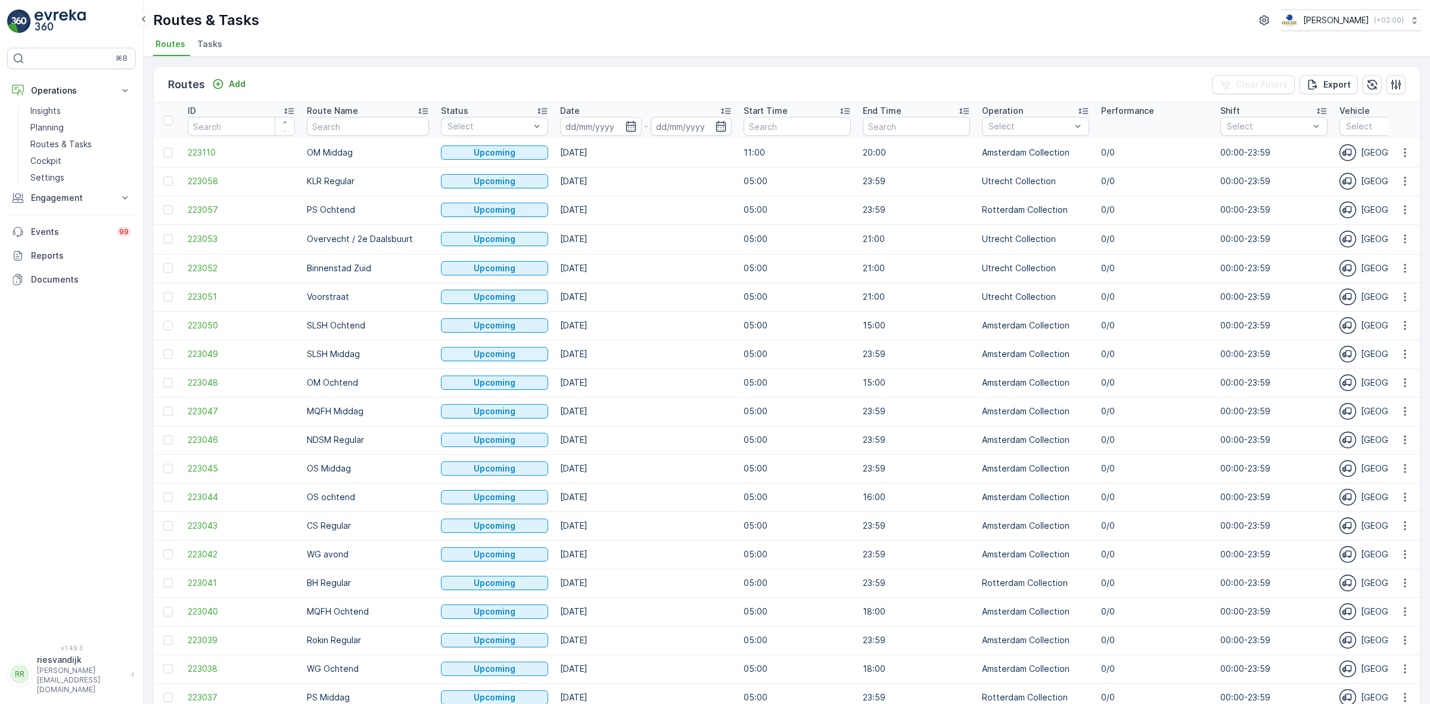
click at [206, 42] on span "Tasks" at bounding box center [209, 44] width 25 height 12
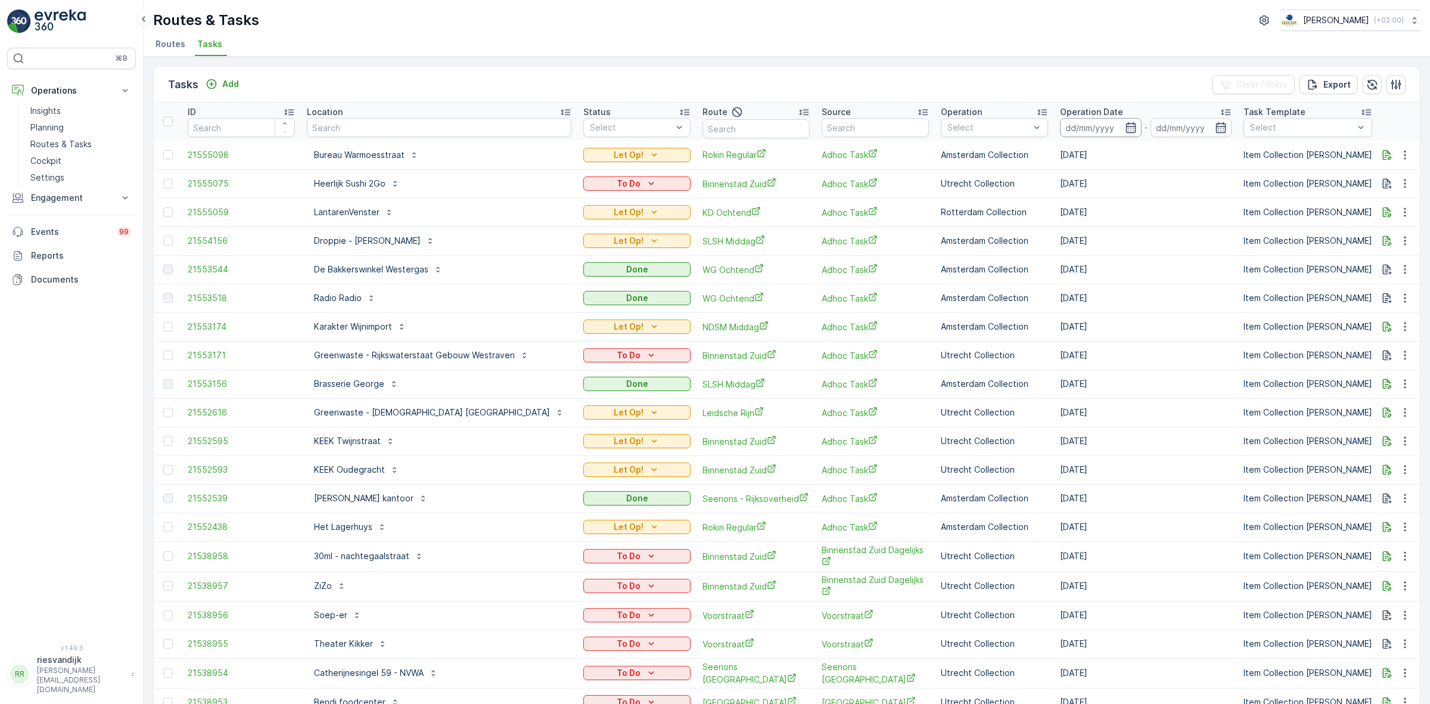
click at [1060, 127] on input at bounding box center [1101, 127] width 82 height 19
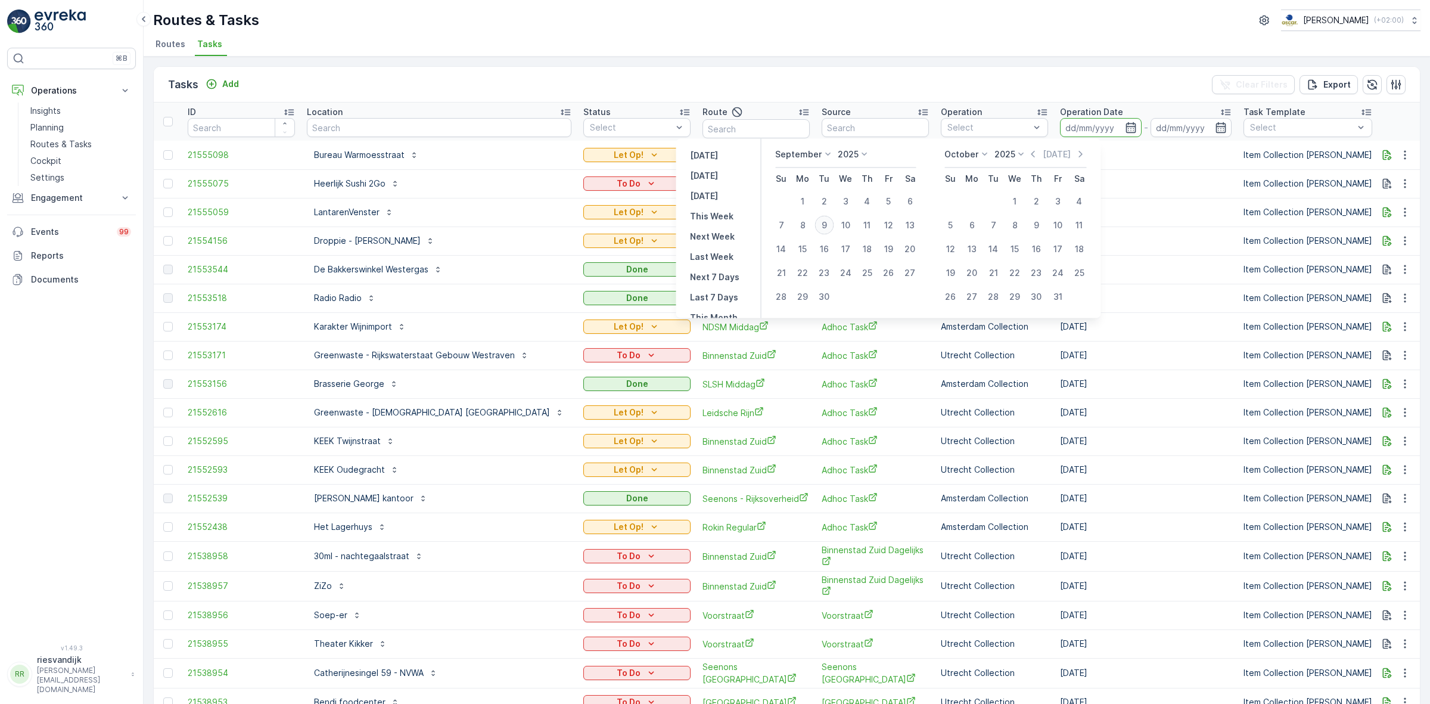
click at [818, 225] on div "9" at bounding box center [824, 225] width 19 height 19
type input "[DATE]"
click at [818, 225] on div "9" at bounding box center [824, 225] width 19 height 19
type input "[DATE]"
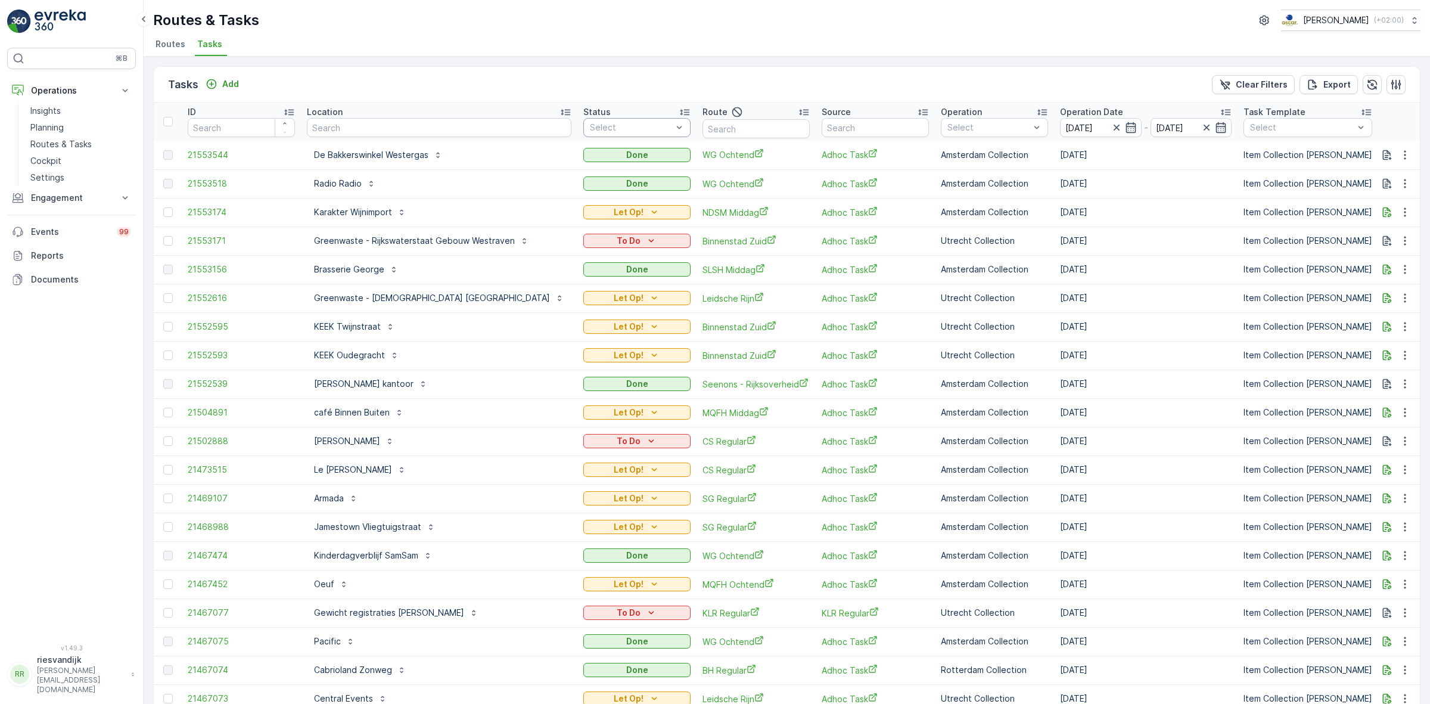
click at [591, 119] on div "Select" at bounding box center [636, 127] width 107 height 19
click at [589, 191] on div "Let Op!" at bounding box center [636, 197] width 107 height 21
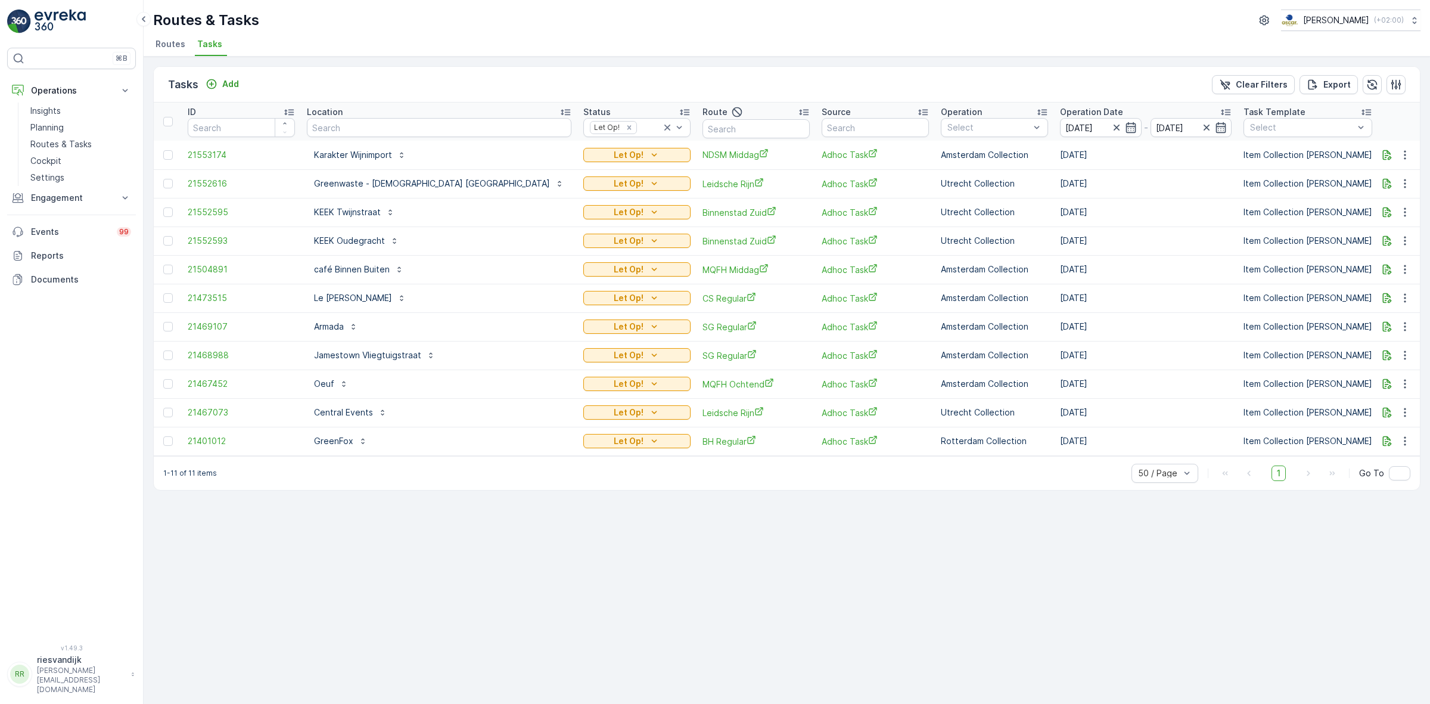
click at [719, 107] on div "Route" at bounding box center [756, 112] width 107 height 14
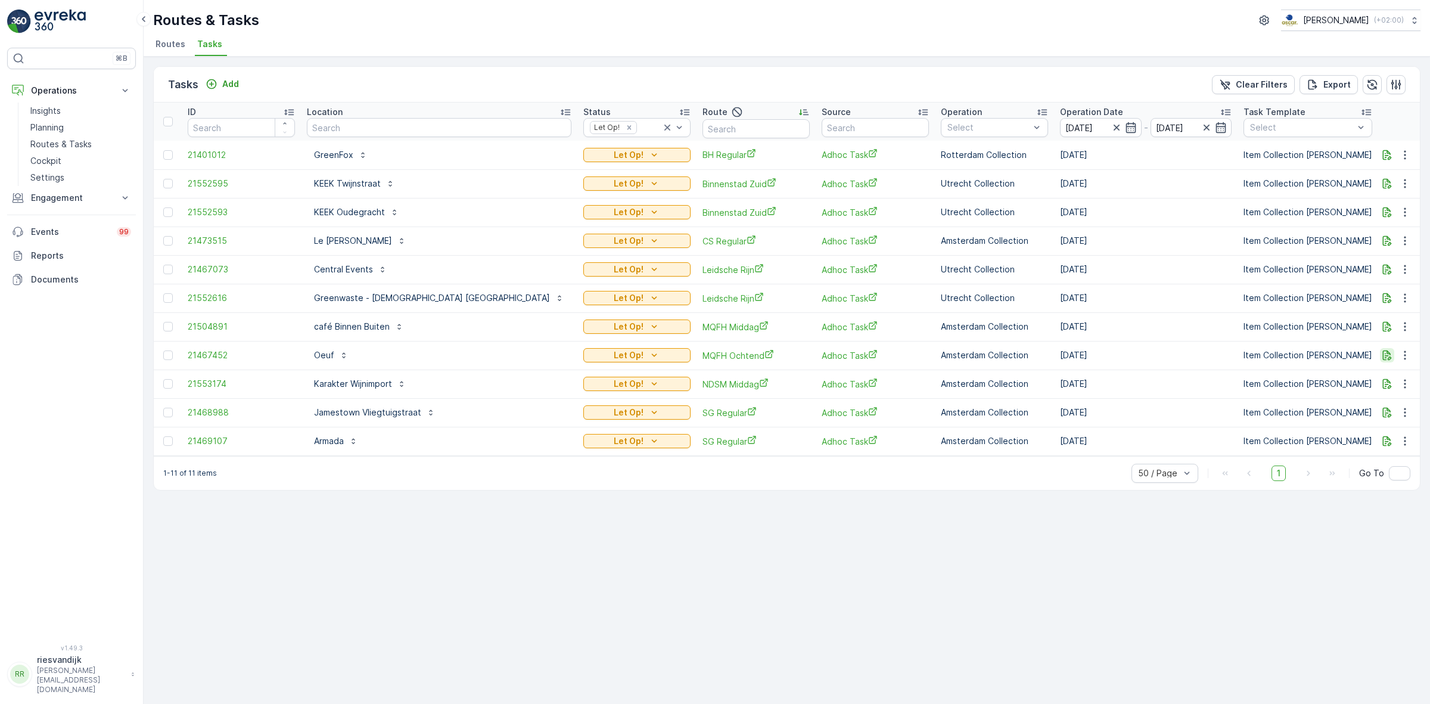
click at [1393, 358] on icon "button" at bounding box center [1387, 355] width 12 height 12
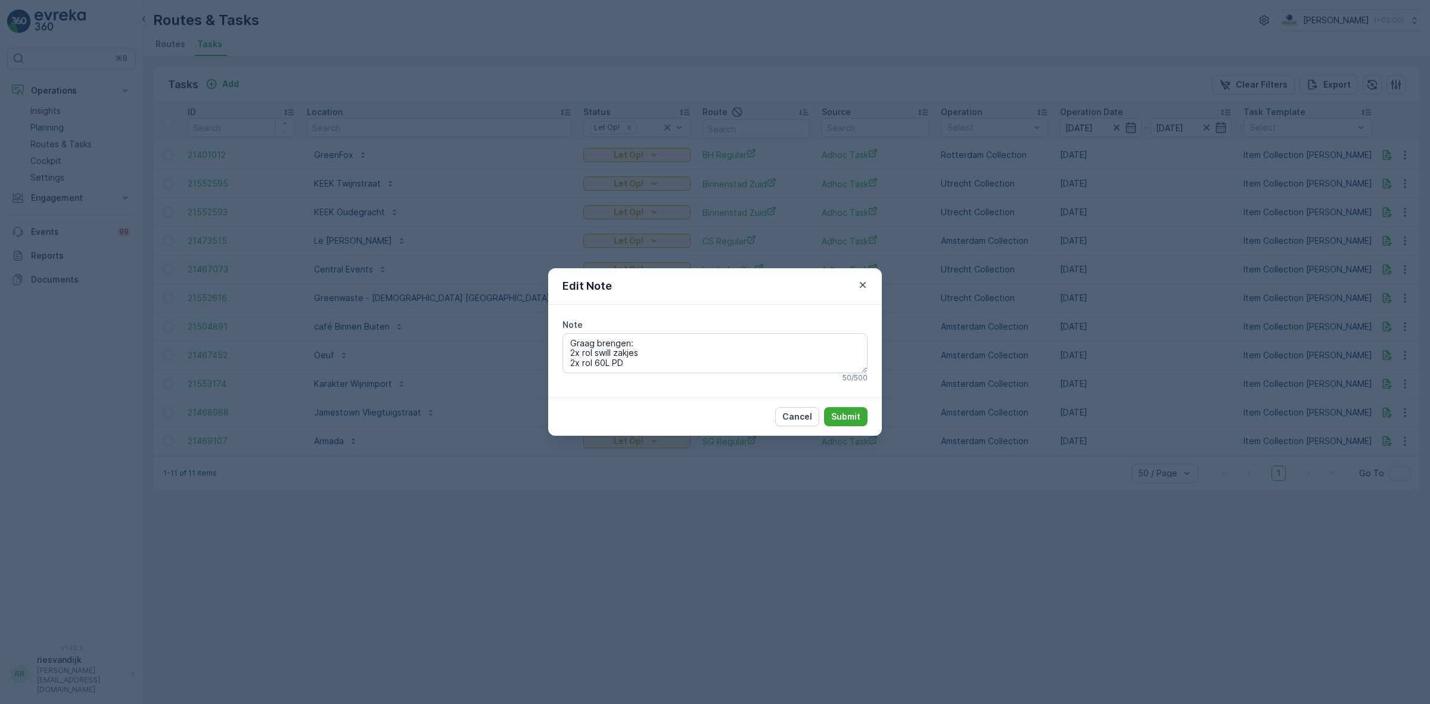
click at [1035, 347] on div "Edit Note Note Graag brengen: 2x rol swill zakjes 2x rol 60L PD 50 / 500 Cancel…" at bounding box center [715, 352] width 1430 height 704
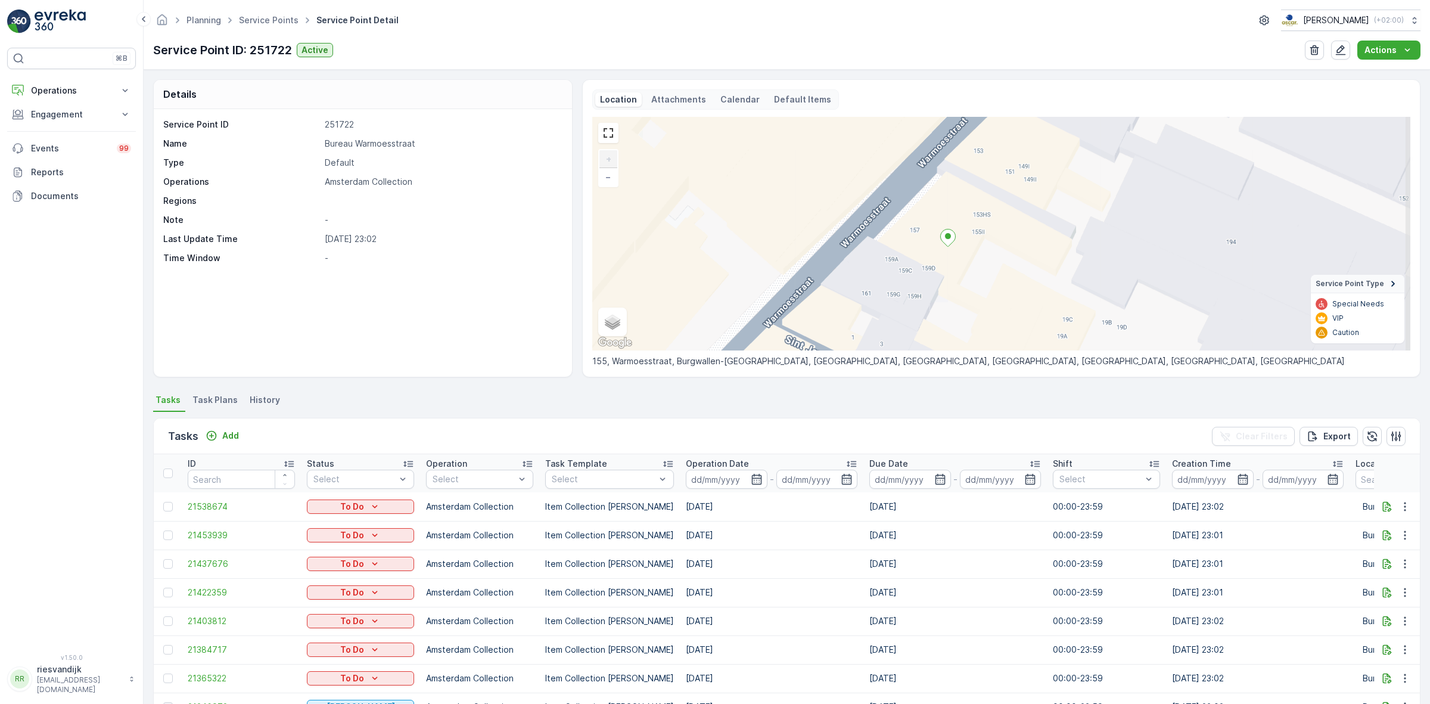
drag, startPoint x: 1023, startPoint y: 224, endPoint x: 961, endPoint y: 210, distance: 64.1
click at [961, 210] on div "+ − Satellite Roadmap Terrain Hybrid Leaflet Keyboard shortcuts Map Data Map da…" at bounding box center [1001, 234] width 818 height 234
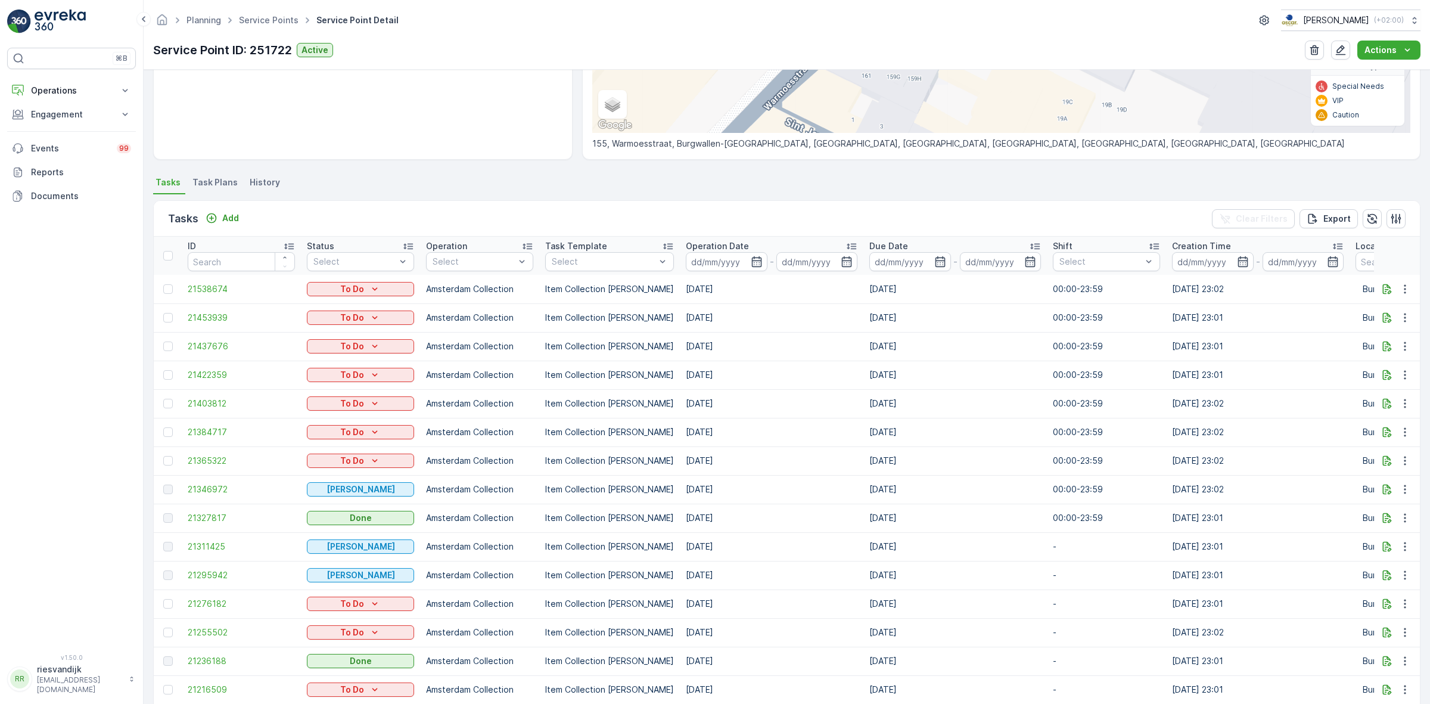
scroll to position [223, 0]
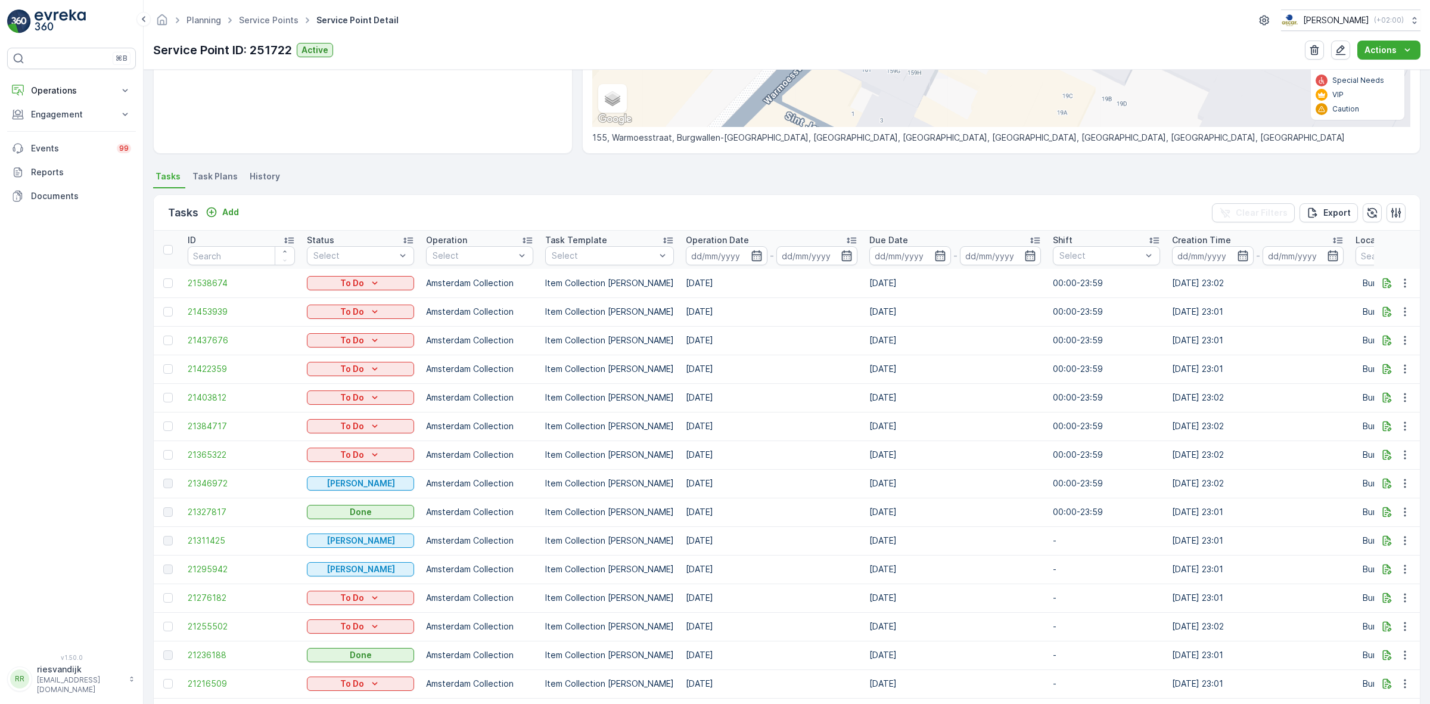
drag, startPoint x: 758, startPoint y: 481, endPoint x: 732, endPoint y: 490, distance: 27.9
click at [732, 490] on td "[DATE]" at bounding box center [772, 483] width 184 height 29
click at [746, 489] on td "[DATE]" at bounding box center [772, 483] width 184 height 29
drag, startPoint x: 725, startPoint y: 453, endPoint x: 678, endPoint y: 459, distance: 48.1
click at [680, 459] on td "[DATE]" at bounding box center [772, 454] width 184 height 29
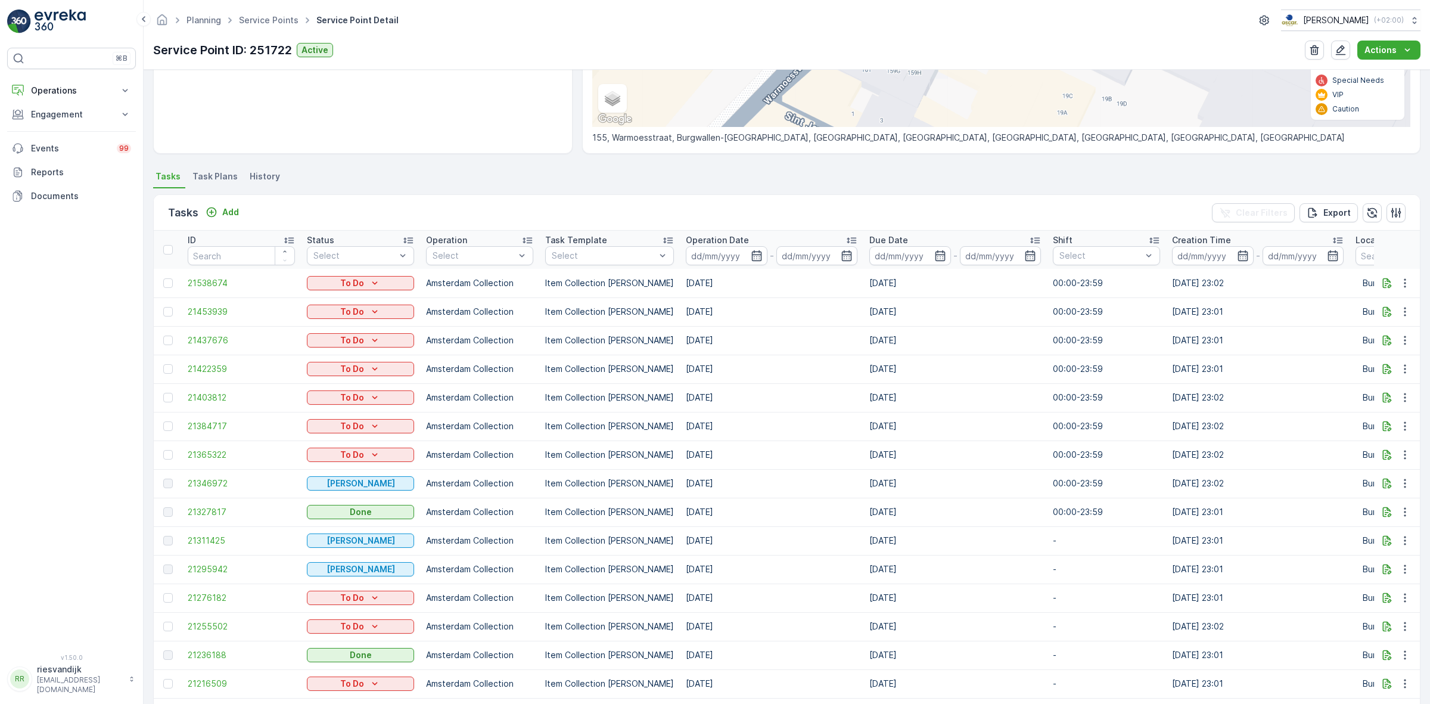
click at [748, 454] on td "[DATE]" at bounding box center [772, 454] width 184 height 29
click at [1387, 454] on icon "button" at bounding box center [1387, 455] width 12 height 12
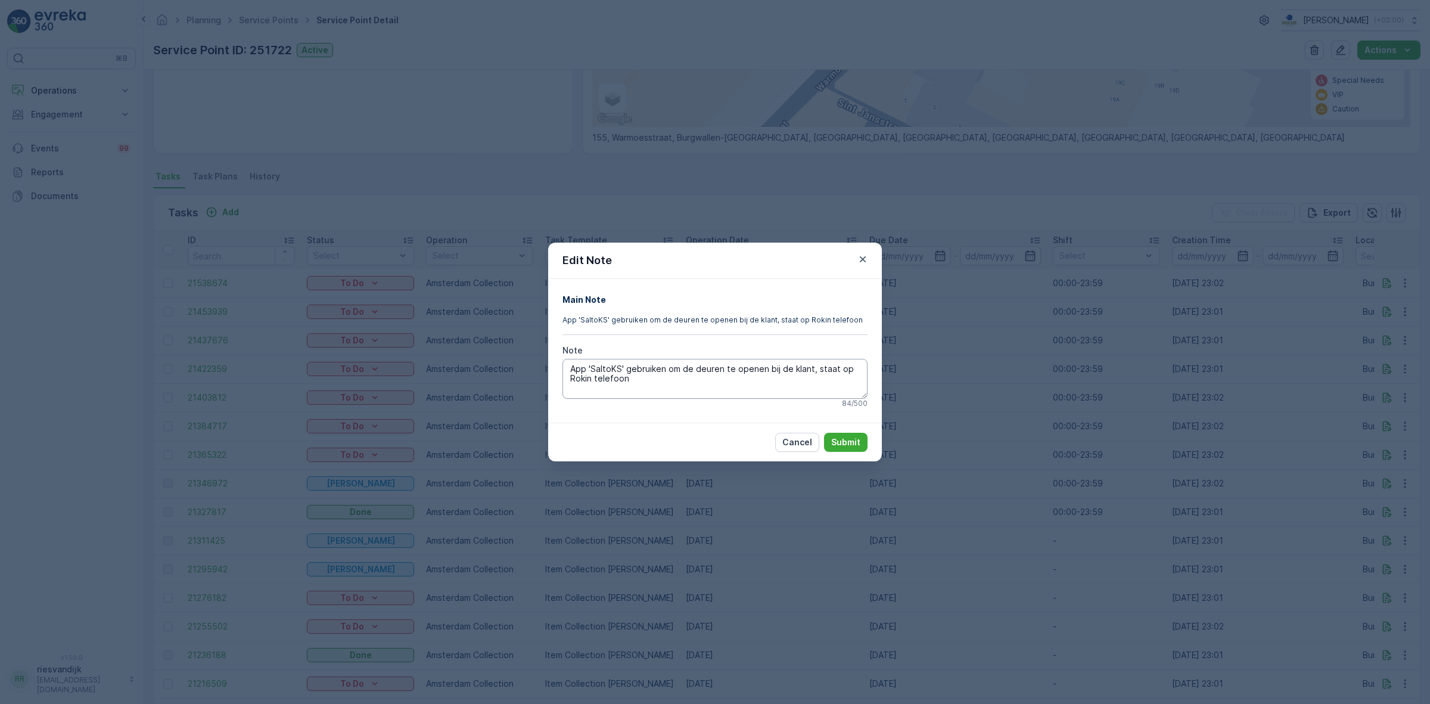
click at [743, 390] on textarea "App 'SaltoKS' gebruiken om de deuren te openen bij de klant, staat op Rokin tel…" at bounding box center [715, 378] width 305 height 39
click at [698, 389] on textarea "App 'SaltoKS' gebruiken om de deuren te openen bij de klant, staat op Rokin tel…" at bounding box center [715, 378] width 305 height 39
click at [1020, 383] on div "Edit Note Main Note App 'SaltoKS' gebruiken om de deuren te openen bij de klant…" at bounding box center [715, 352] width 1430 height 704
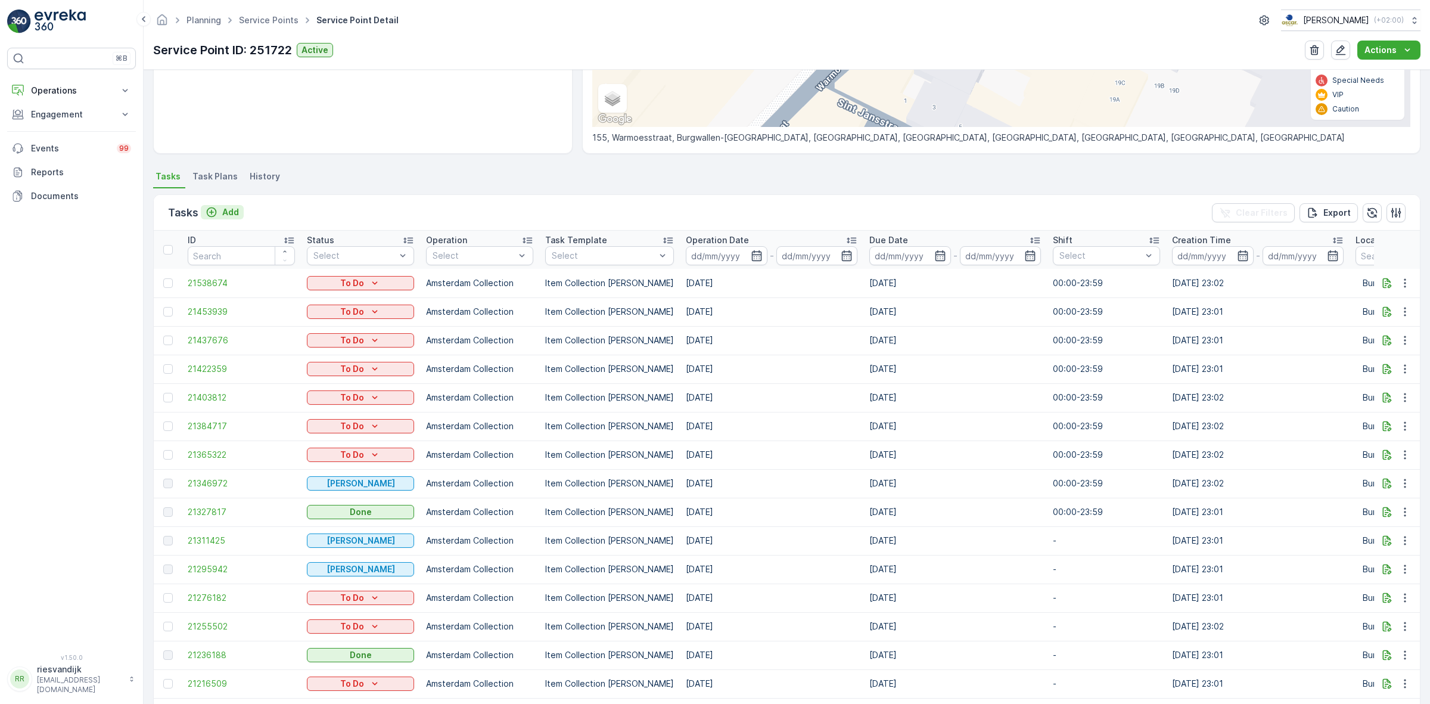
click at [222, 213] on p "Add" at bounding box center [230, 212] width 17 height 12
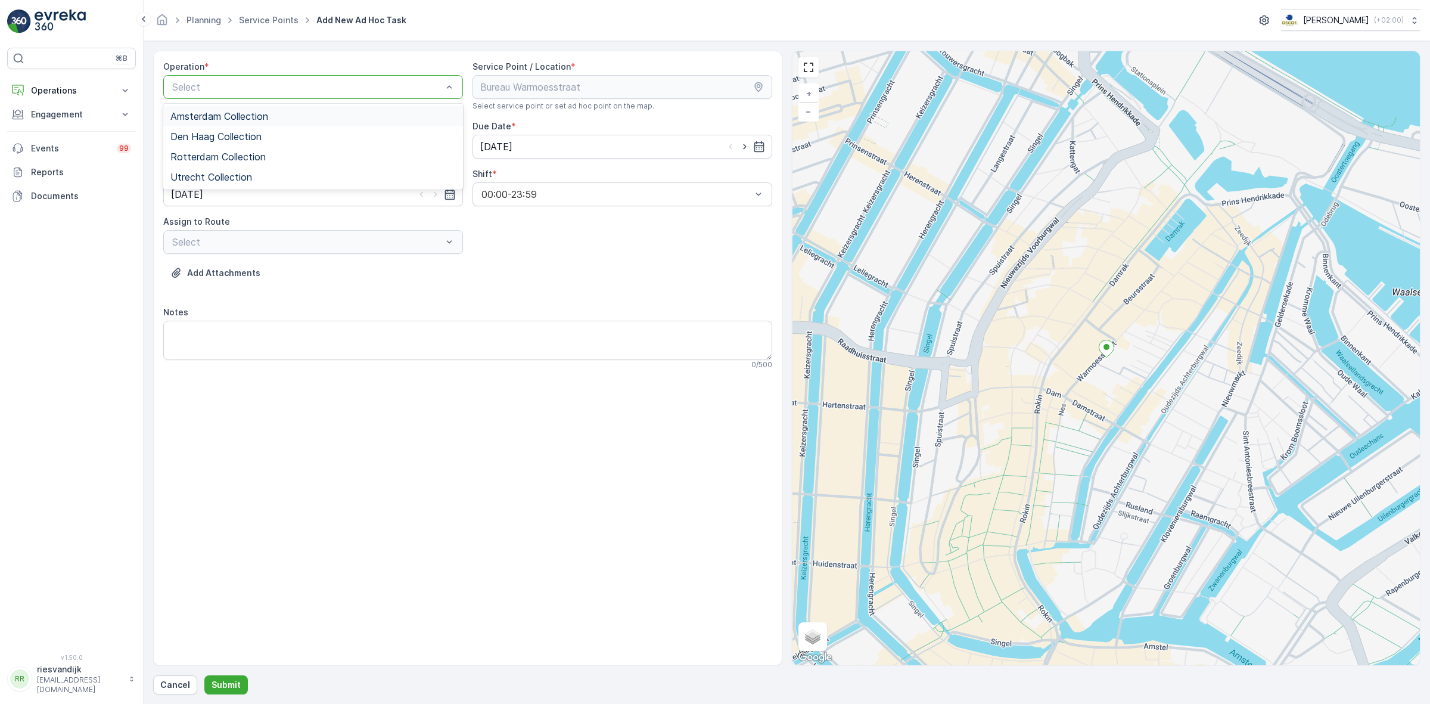
click at [308, 117] on div "Amsterdam Collection" at bounding box center [312, 116] width 285 height 11
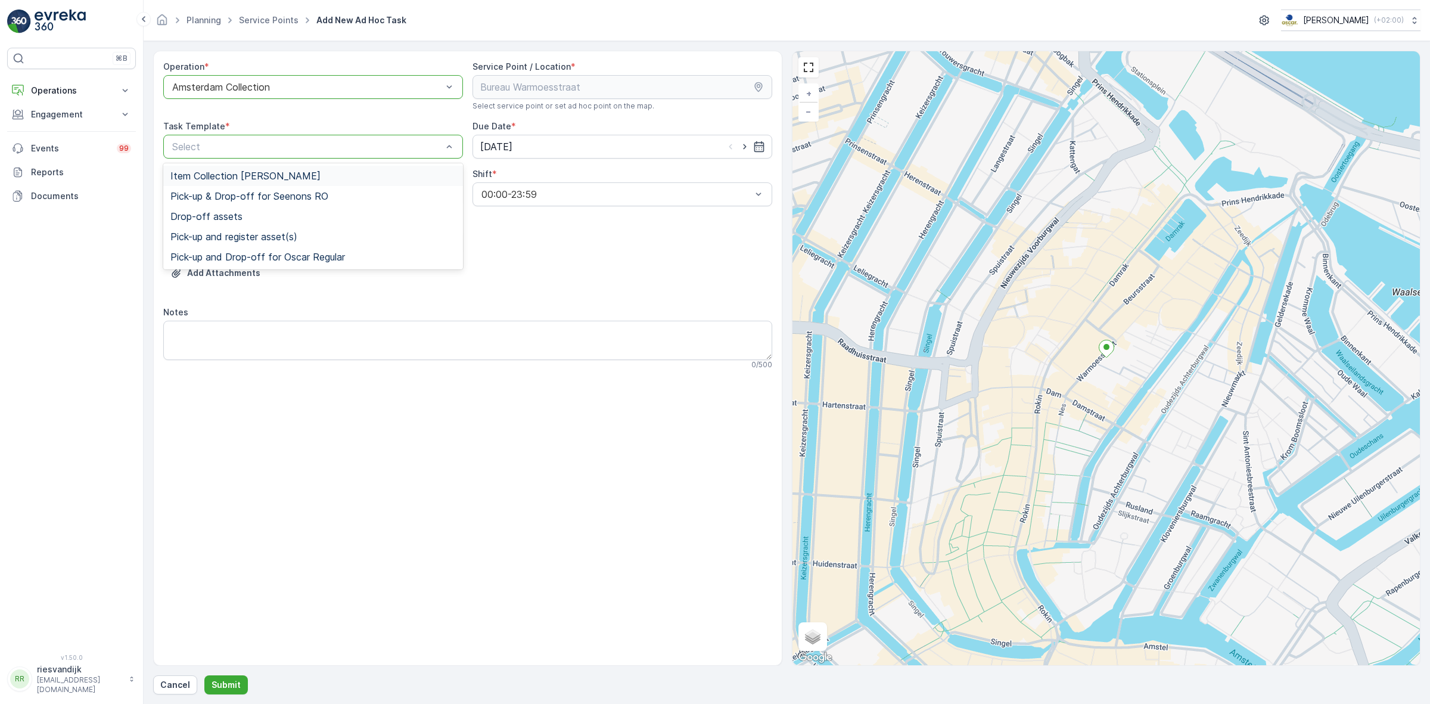
click at [347, 175] on div "Item Collection [PERSON_NAME]" at bounding box center [312, 175] width 285 height 11
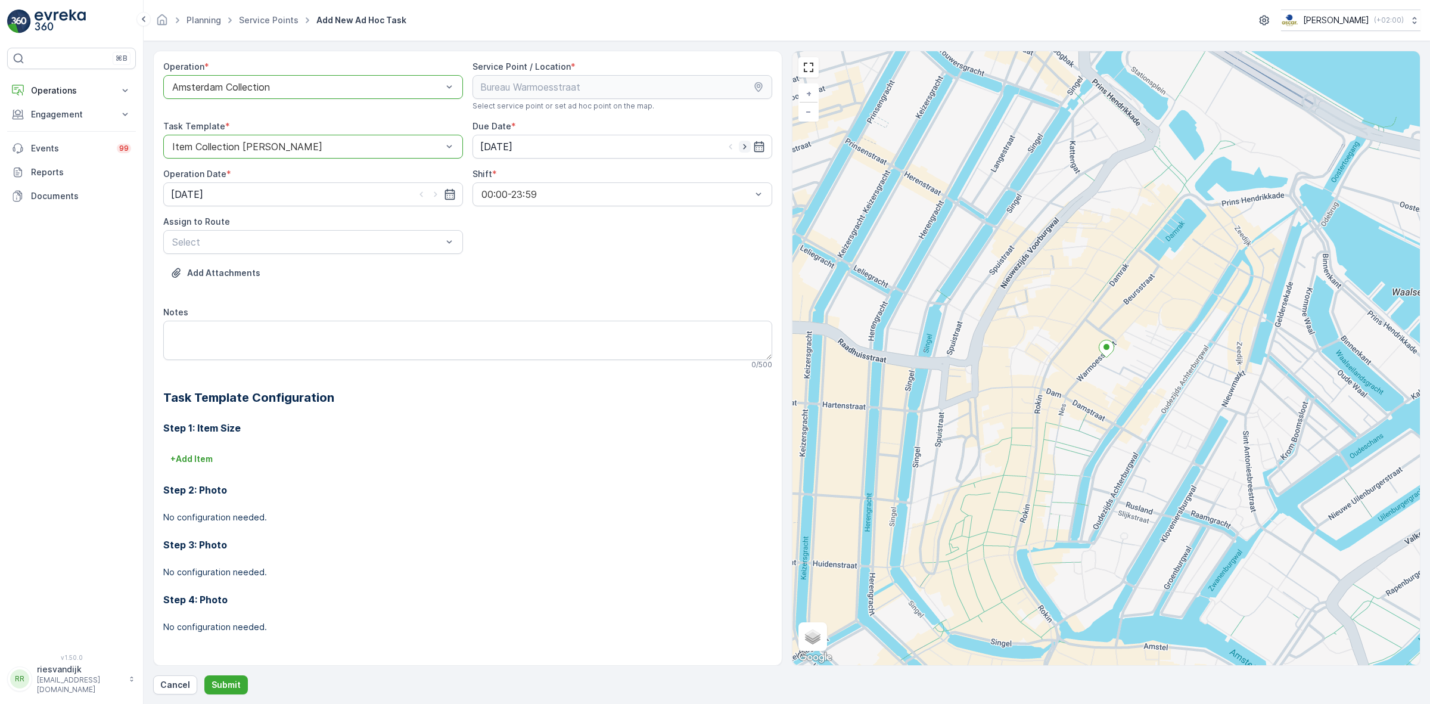
click at [743, 150] on icon "button" at bounding box center [745, 147] width 12 height 12
type input "[DATE]"
click at [439, 197] on icon "button" at bounding box center [436, 194] width 12 height 12
type input "[DATE]"
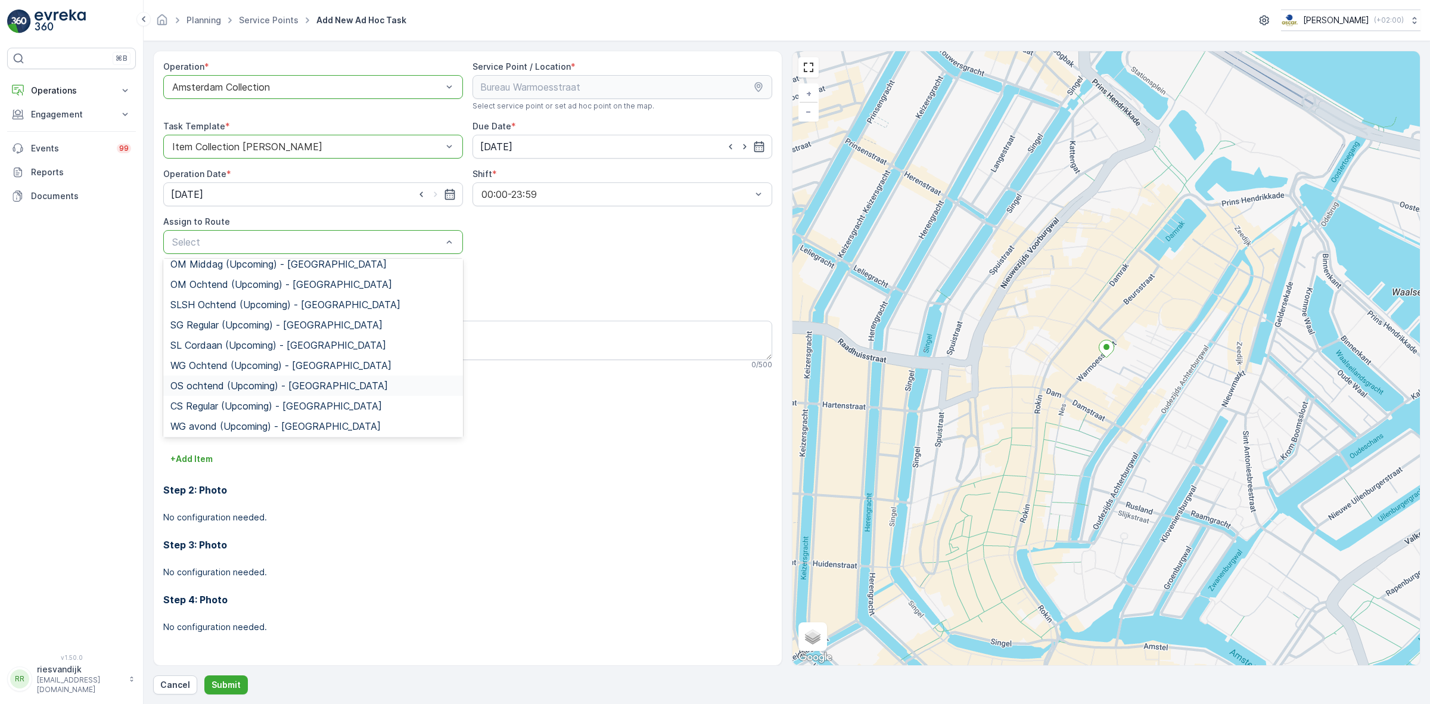
scroll to position [210, 0]
click at [249, 400] on span "Rokin Regular (Upcoming) - Amsterdam" at bounding box center [281, 405] width 223 height 11
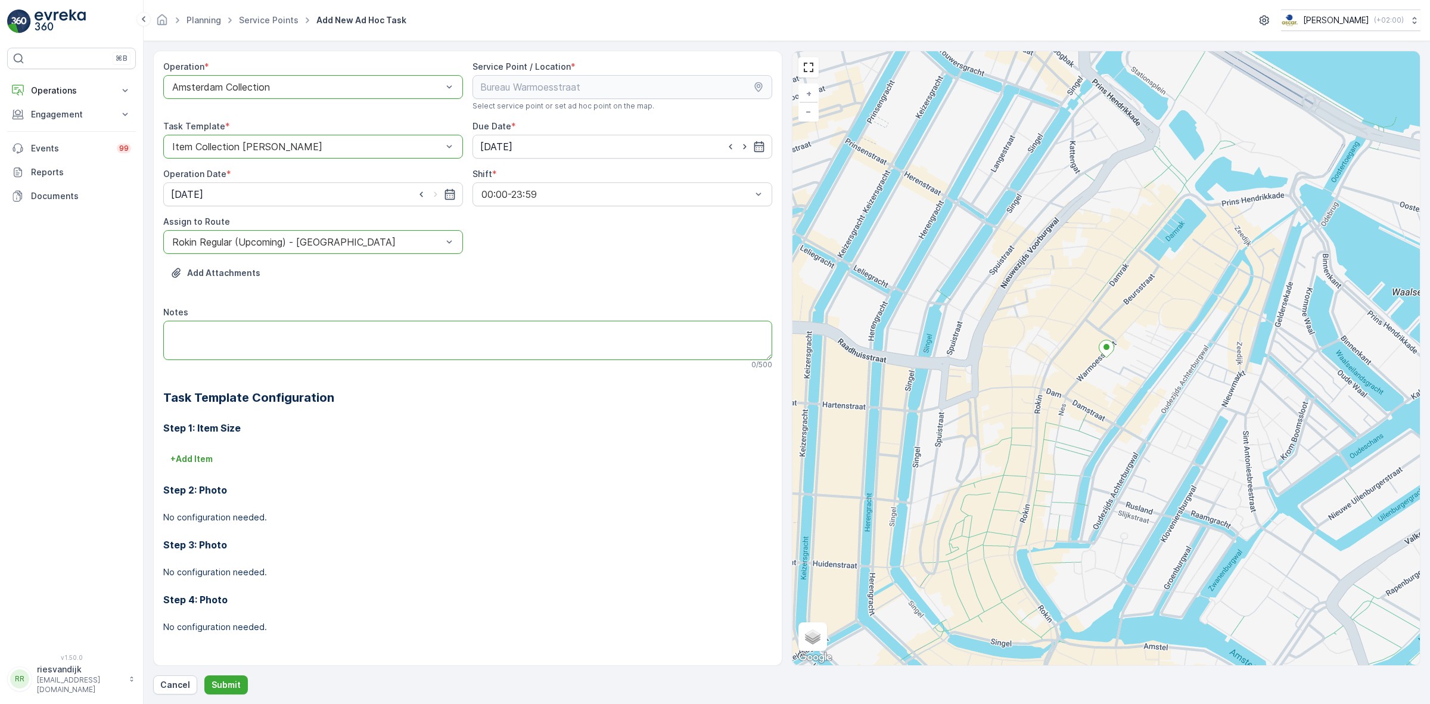
click at [313, 324] on textarea "Notes" at bounding box center [467, 340] width 609 height 39
type textarea "Graag de huismeester bellen als je er bent: 06 41727358"
click at [234, 686] on p "Submit" at bounding box center [226, 685] width 29 height 12
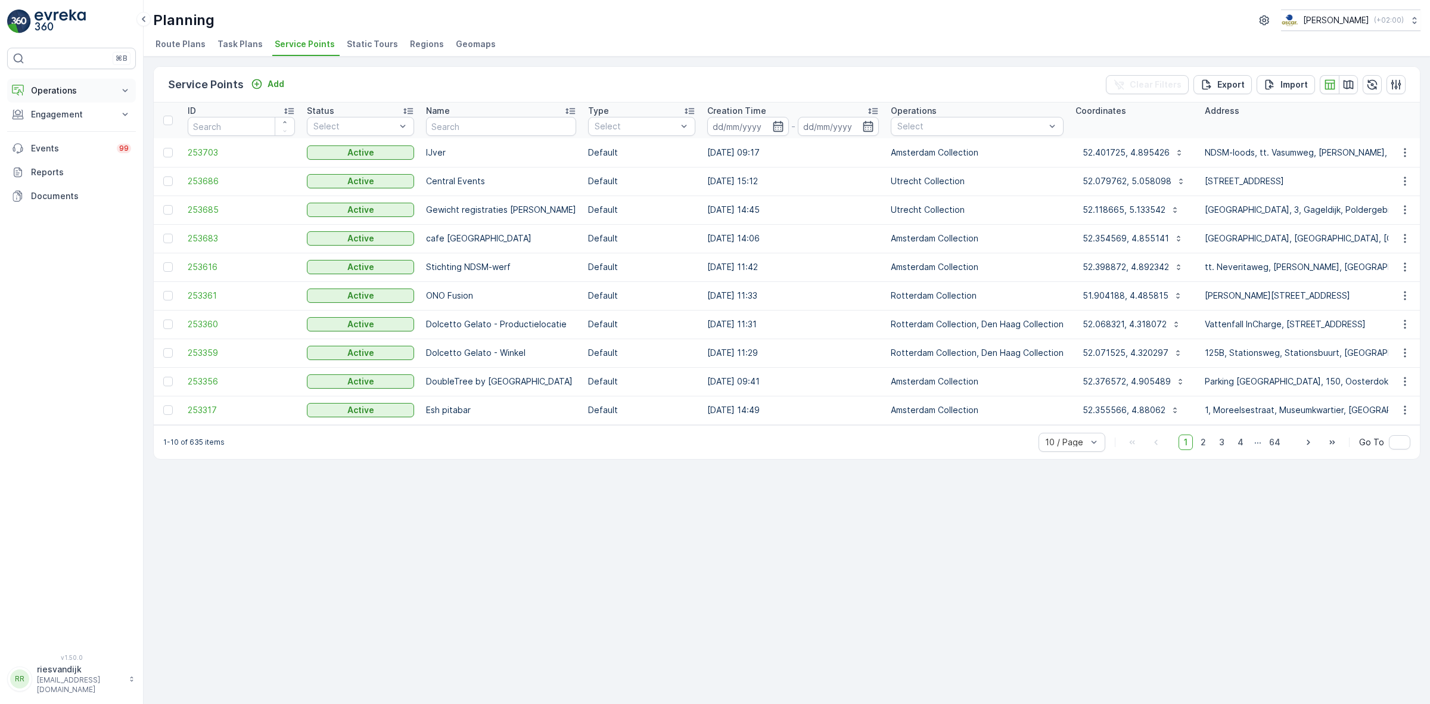
click at [90, 85] on p "Operations" at bounding box center [71, 91] width 81 height 12
drag, startPoint x: 85, startPoint y: 138, endPoint x: 86, endPoint y: 144, distance: 6.1
click at [86, 136] on link "Routes & Tasks" at bounding box center [81, 144] width 110 height 17
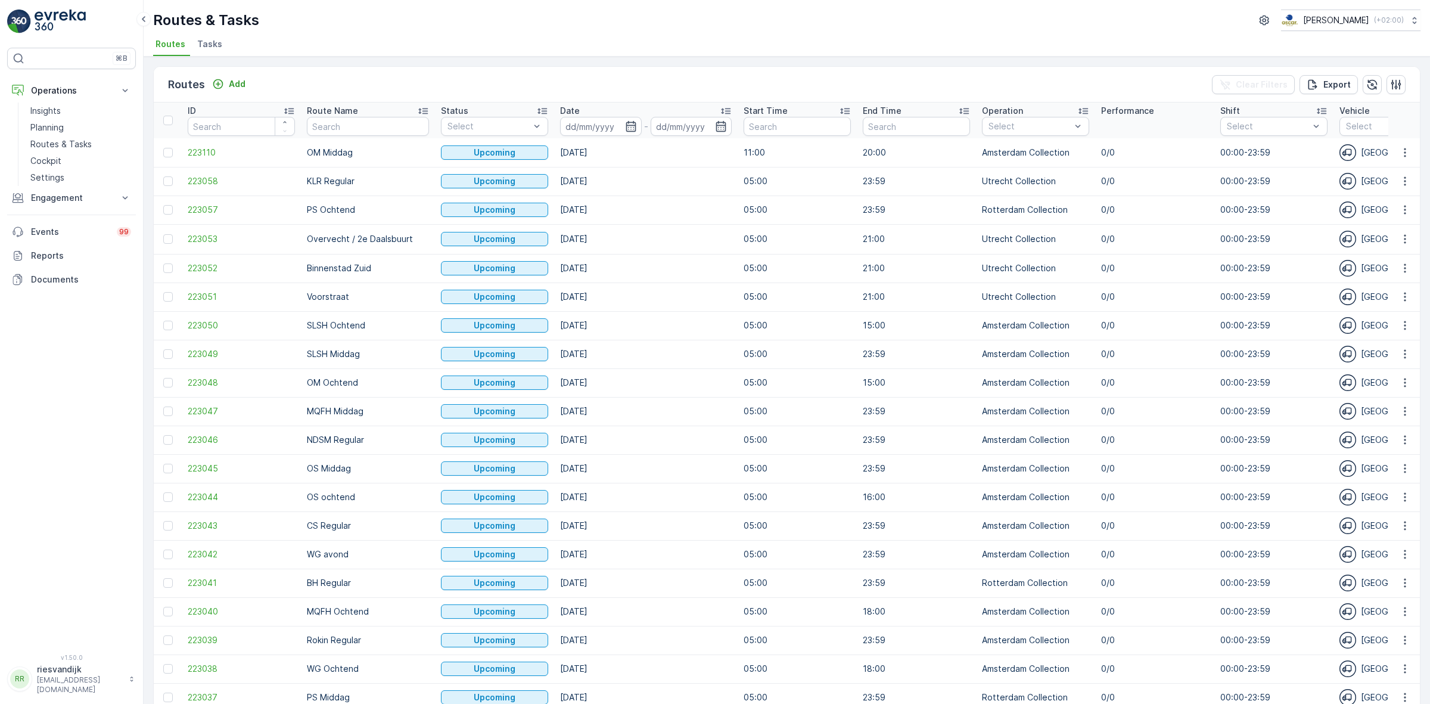
click at [222, 46] on li "Tasks" at bounding box center [211, 46] width 32 height 20
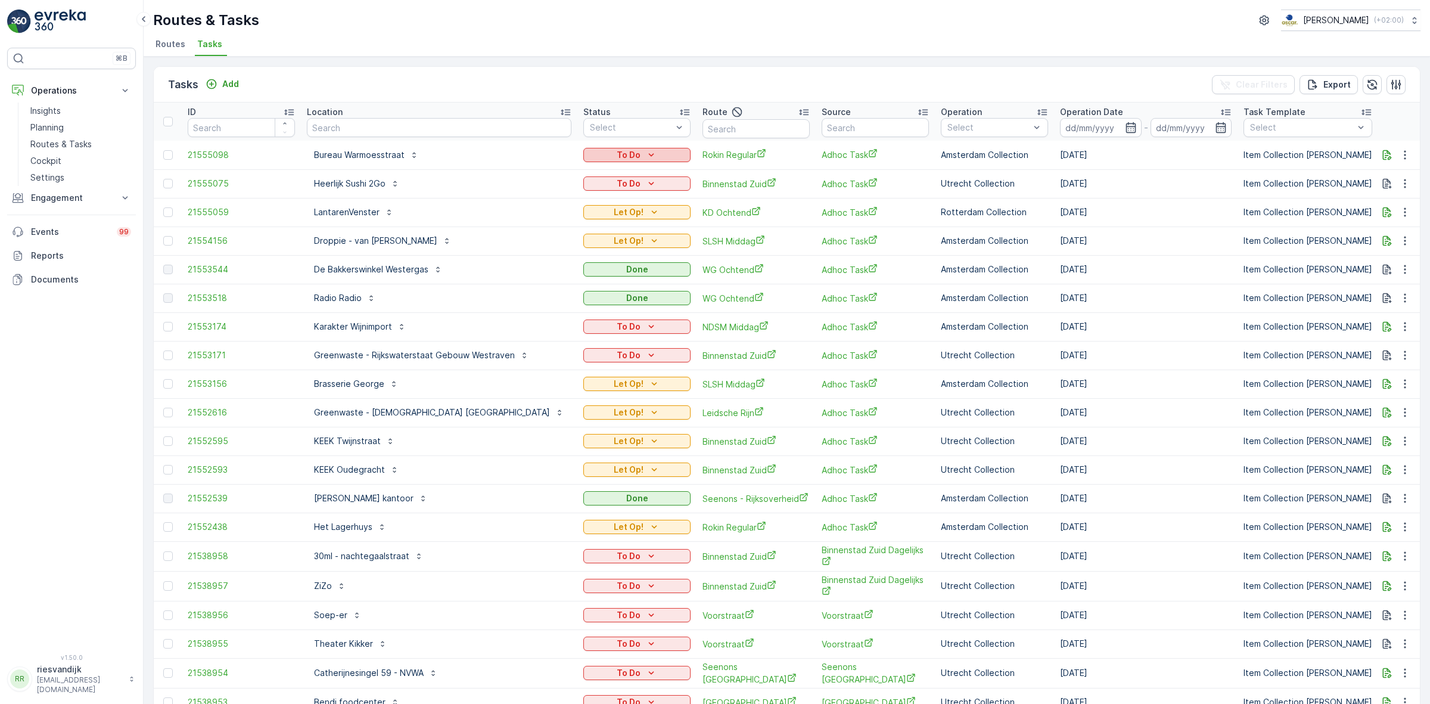
click at [633, 160] on div "To Do" at bounding box center [637, 155] width 98 height 12
click at [576, 170] on span "Let Op!" at bounding box center [565, 172] width 30 height 12
click at [1386, 324] on icon "button" at bounding box center [1387, 327] width 9 height 10
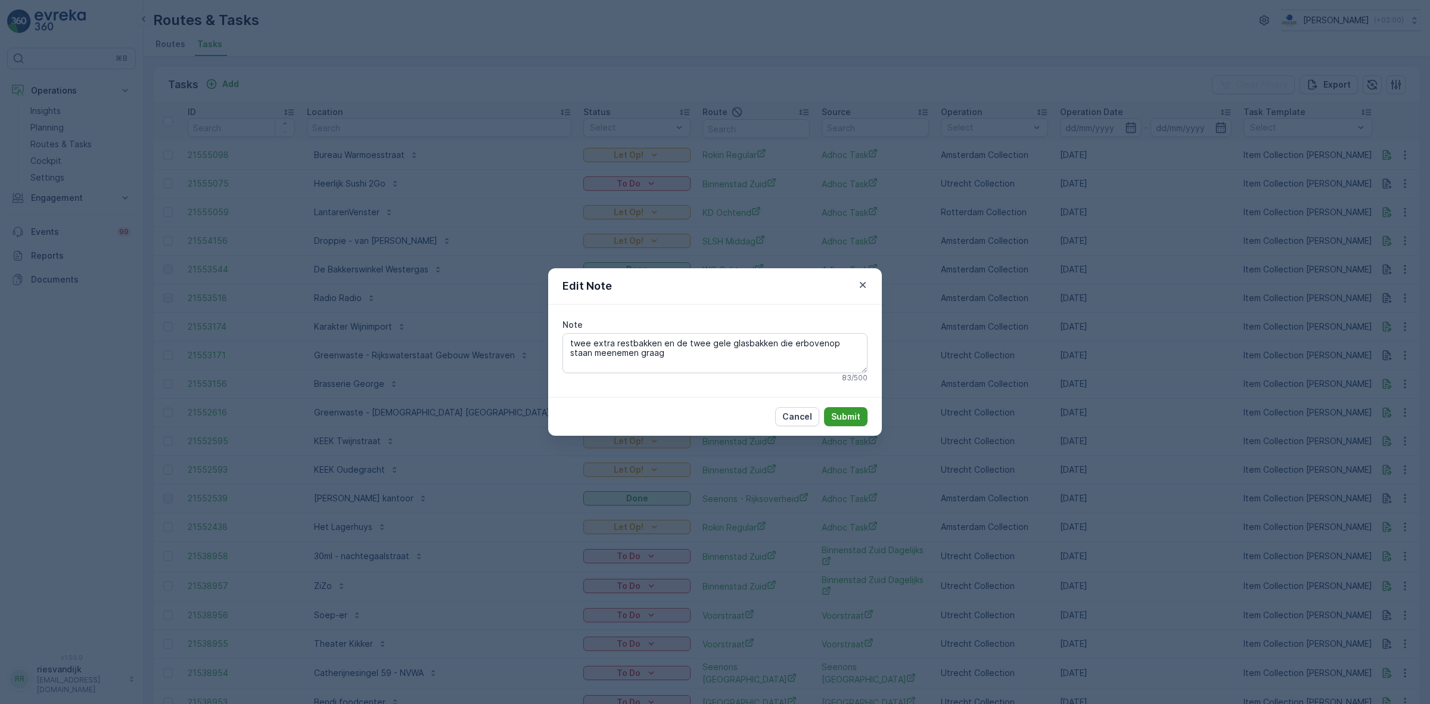
click at [854, 418] on p "Submit" at bounding box center [845, 417] width 29 height 12
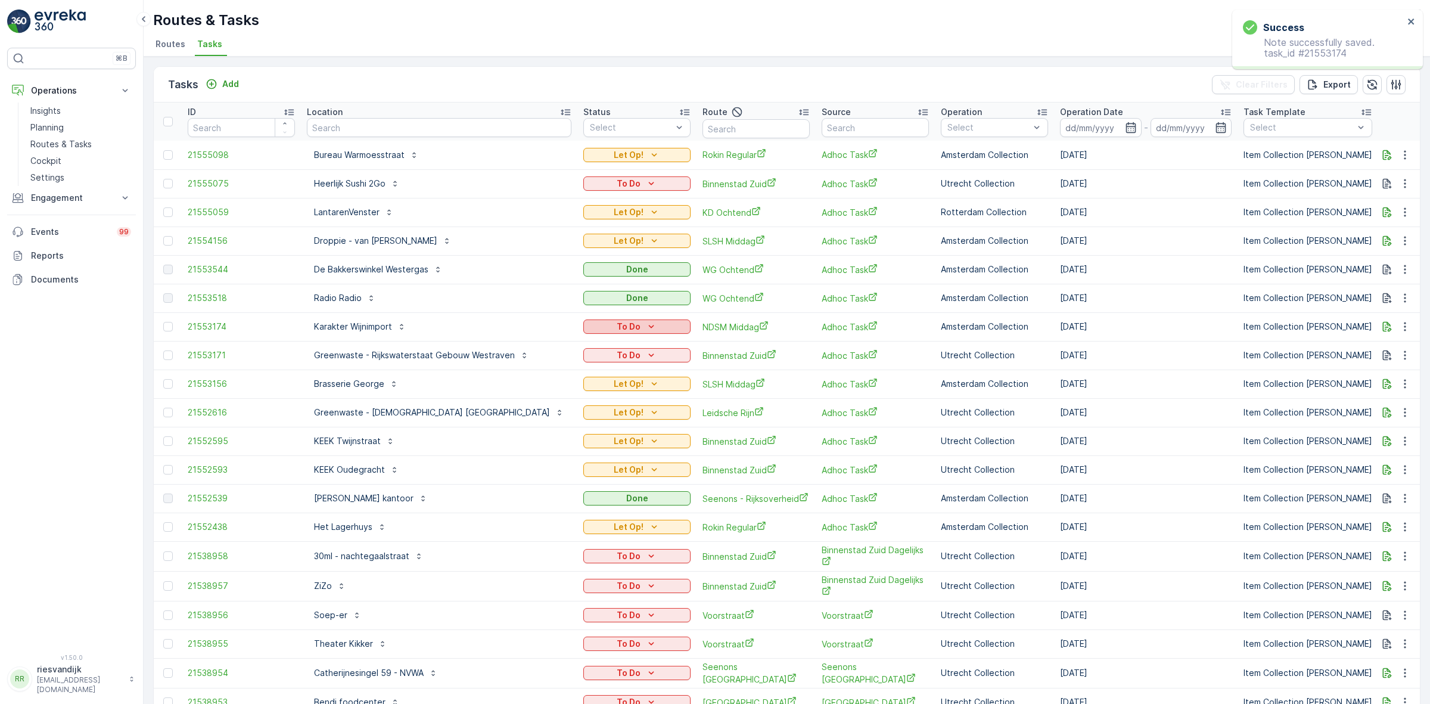
click at [617, 327] on p "To Do" at bounding box center [629, 327] width 24 height 12
click at [570, 346] on span "Let Op!" at bounding box center [565, 344] width 30 height 12
click at [1405, 184] on icon "button" at bounding box center [1405, 184] width 12 height 12
click at [1381, 216] on div "History" at bounding box center [1386, 218] width 90 height 17
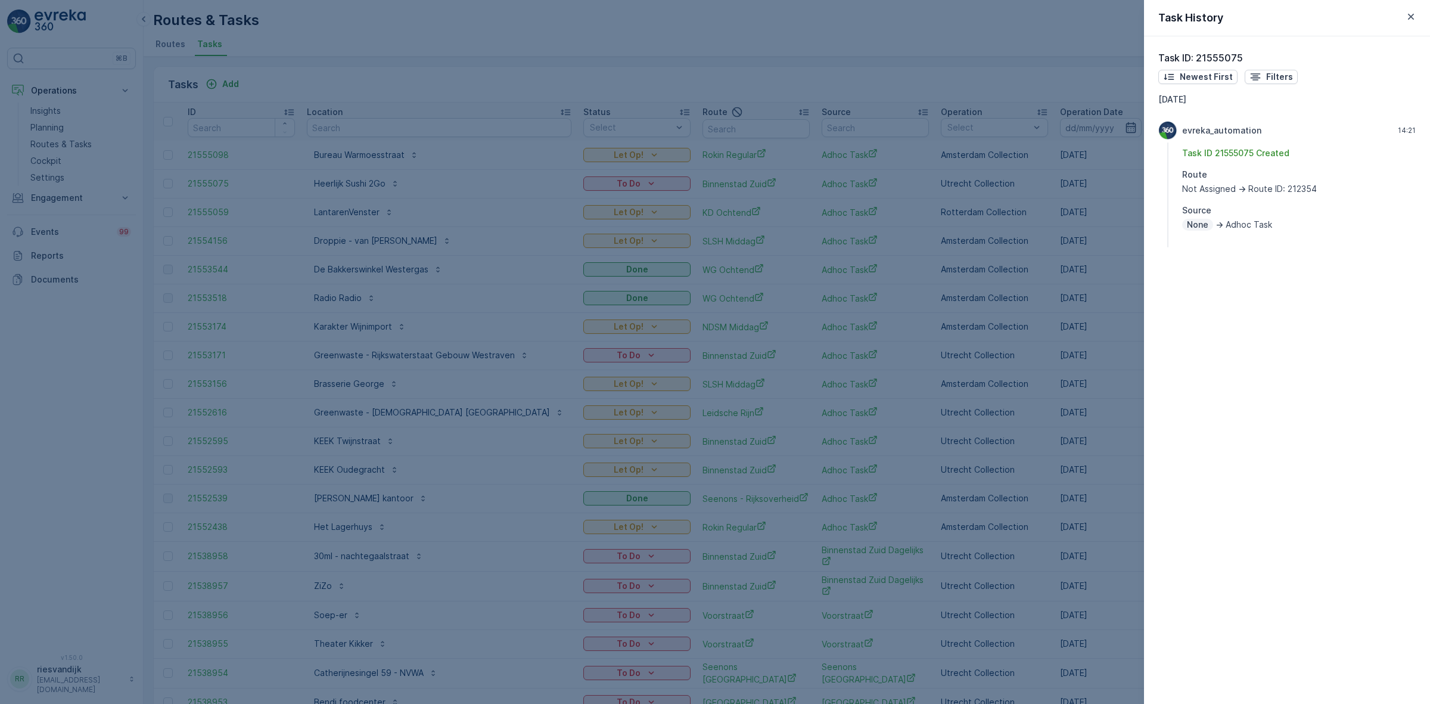
click at [744, 195] on div at bounding box center [715, 352] width 1430 height 704
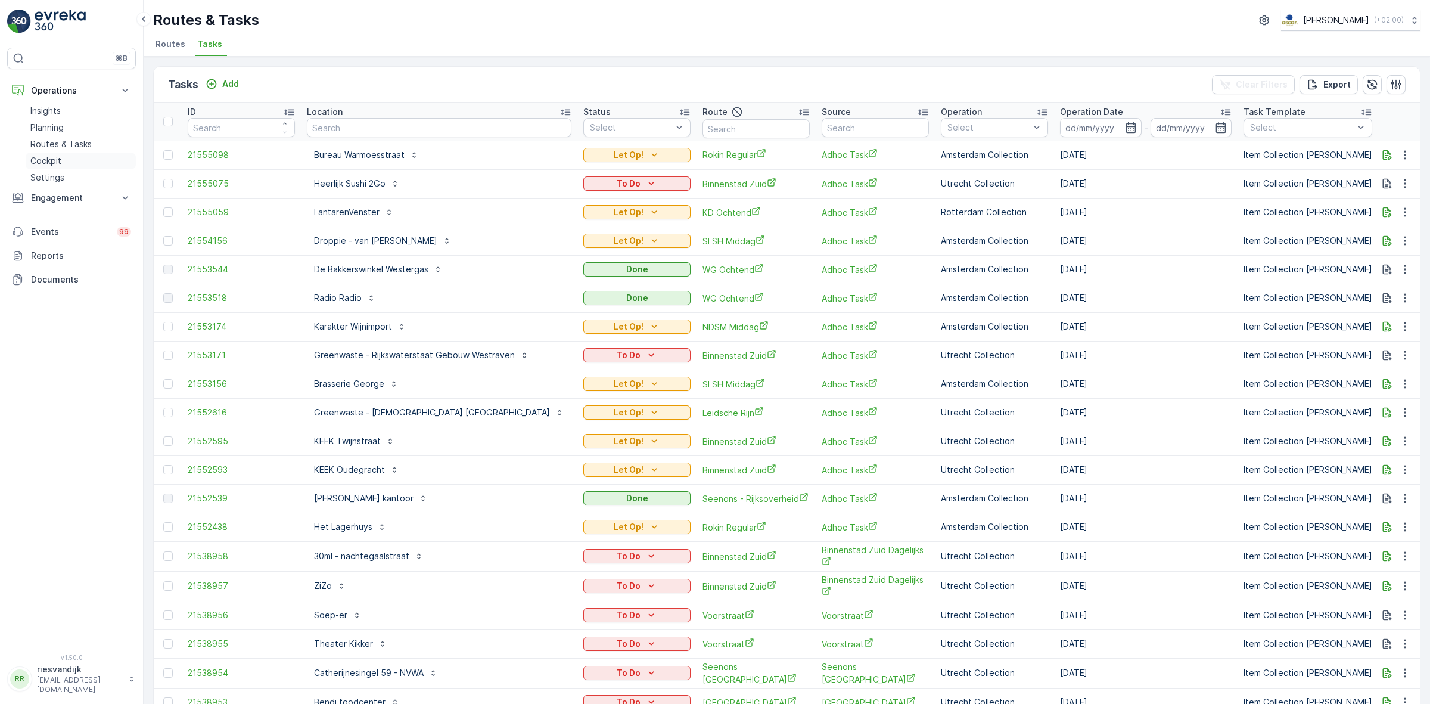
click at [85, 167] on link "Cockpit" at bounding box center [81, 161] width 110 height 17
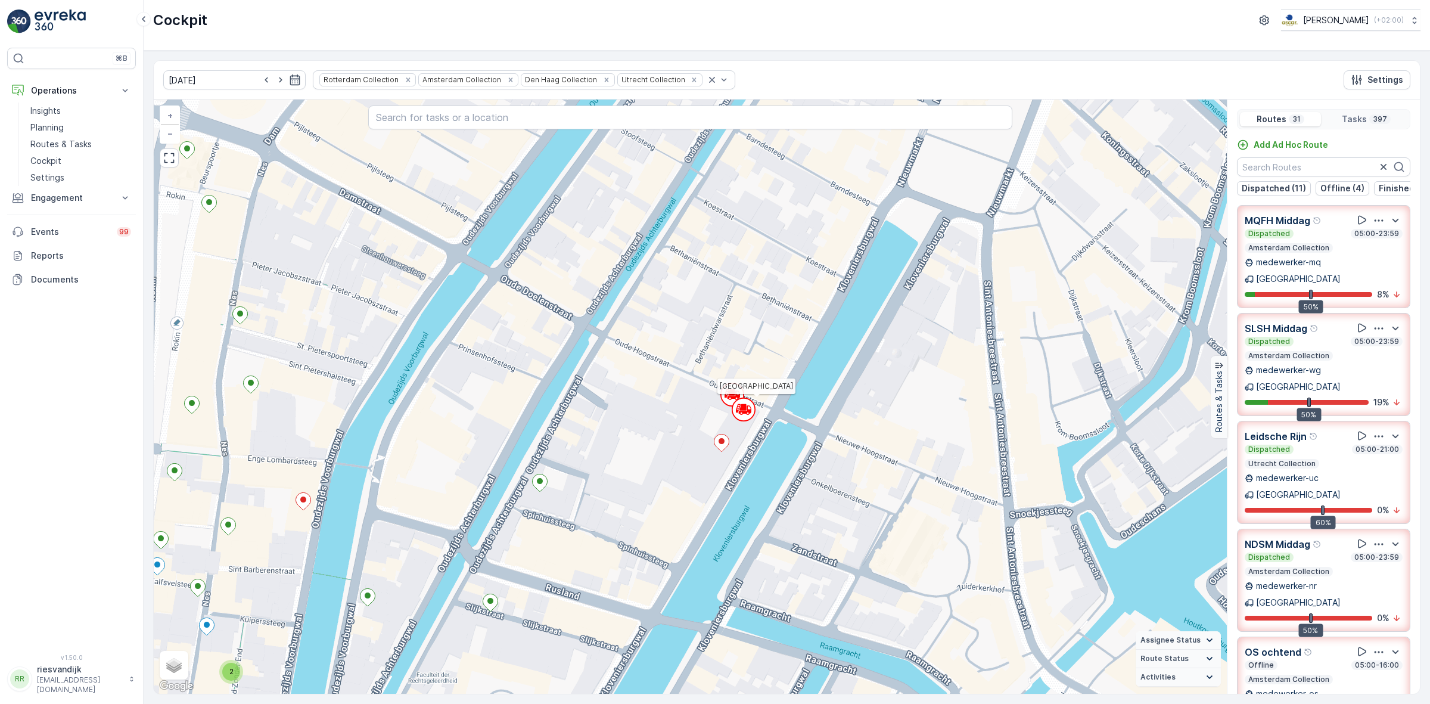
click at [747, 407] on icon at bounding box center [749, 408] width 4 height 5
click at [725, 396] on circle at bounding box center [732, 394] width 23 height 23
